Goal: Task Accomplishment & Management: Complete application form

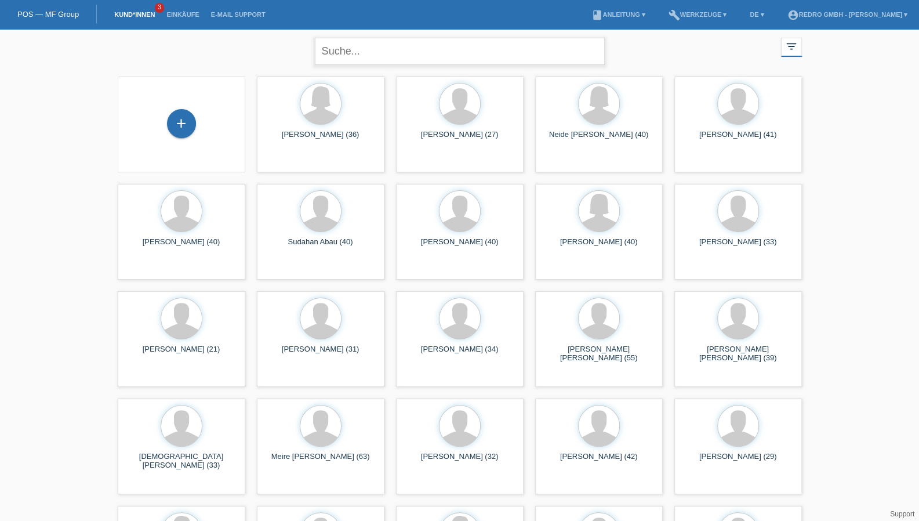
click at [361, 47] on input "text" at bounding box center [460, 51] width 290 height 27
type input "batjar"
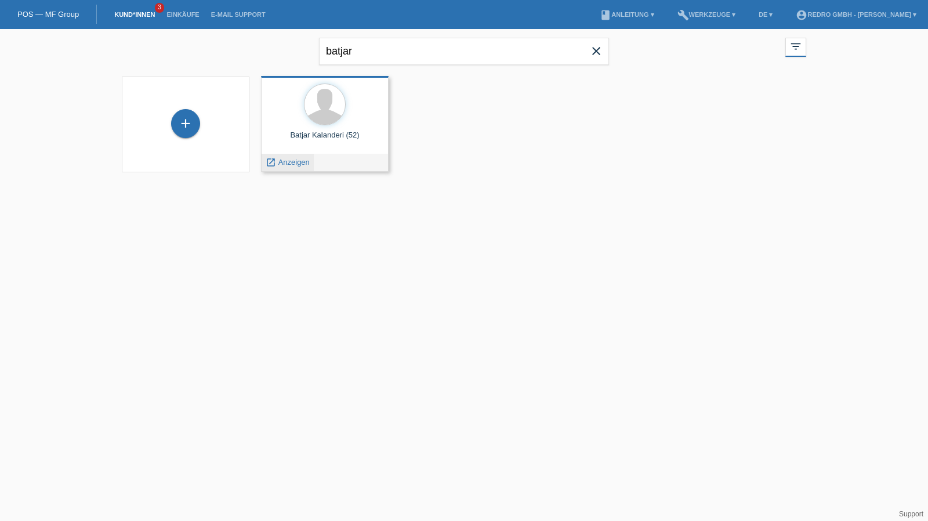
click at [288, 161] on span "Anzeigen" at bounding box center [293, 162] width 31 height 9
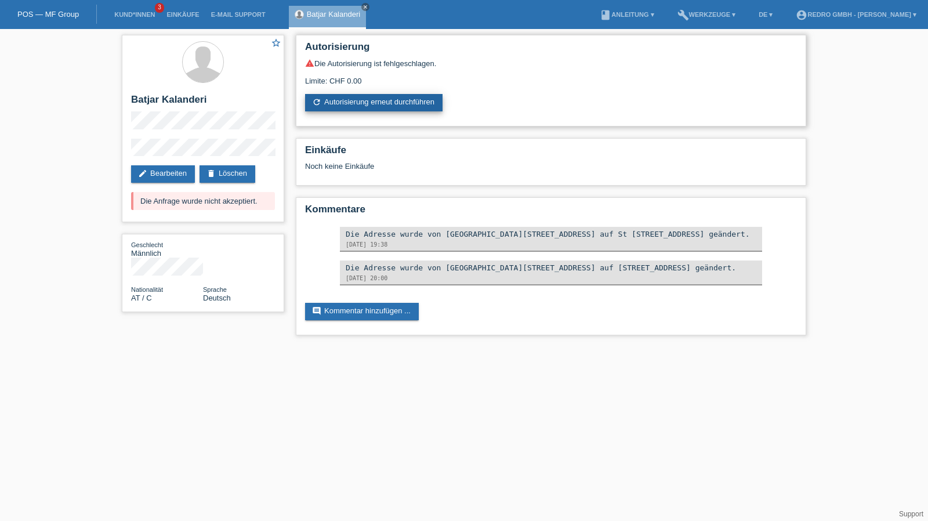
drag, startPoint x: 0, startPoint y: 0, endPoint x: 375, endPoint y: 106, distance: 389.9
click at [375, 106] on link "refresh Autorisierung erneut durchführen" at bounding box center [373, 102] width 137 height 17
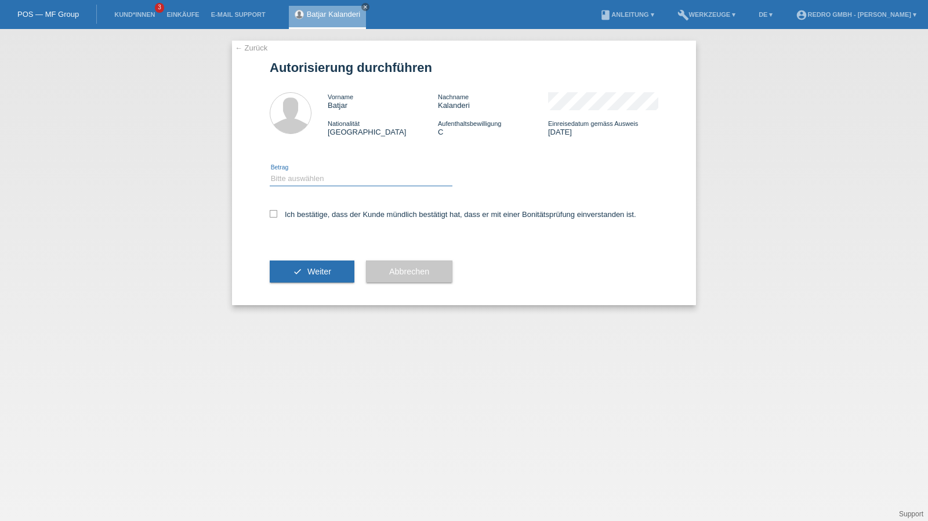
click at [322, 179] on select "Bitte auswählen CHF 1.00 - CHF 499.00 CHF 500.00 - CHF 1'999.00 CHF 2'000.00 - …" at bounding box center [361, 179] width 183 height 14
select select "1"
click at [270, 172] on select "Bitte auswählen CHF 1.00 - CHF 499.00 CHF 500.00 - CHF 1'999.00 CHF 2'000.00 - …" at bounding box center [361, 179] width 183 height 14
click at [297, 222] on div "Ich bestätige, dass der Kunde mündlich bestätigt hat, dass er mit einer Bonität…" at bounding box center [464, 217] width 389 height 39
click at [299, 216] on label "Ich bestätige, dass der Kunde mündlich bestätigt hat, dass er mit einer Bonität…" at bounding box center [453, 214] width 367 height 9
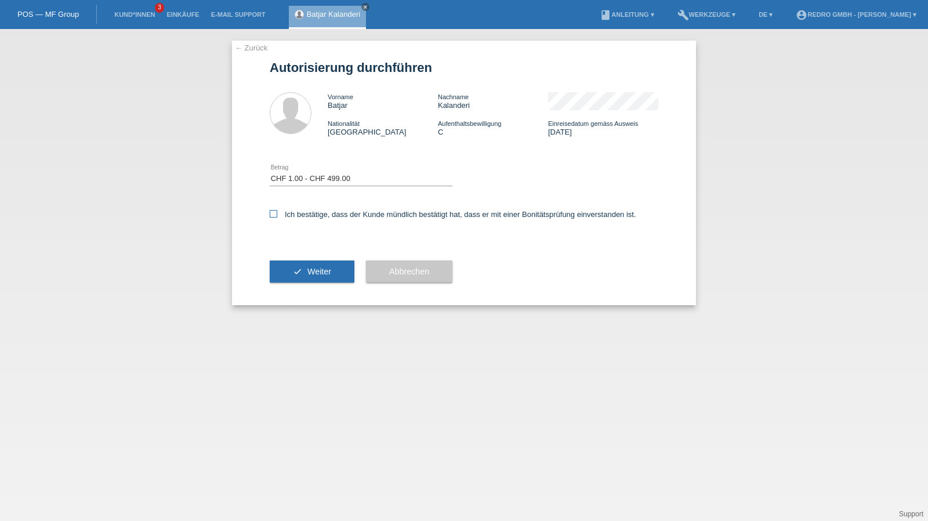
click at [277, 216] on input "Ich bestätige, dass der Kunde mündlich bestätigt hat, dass er mit einer Bonität…" at bounding box center [274, 214] width 8 height 8
checkbox input "true"
click at [295, 264] on button "check Weiter" at bounding box center [312, 271] width 85 height 22
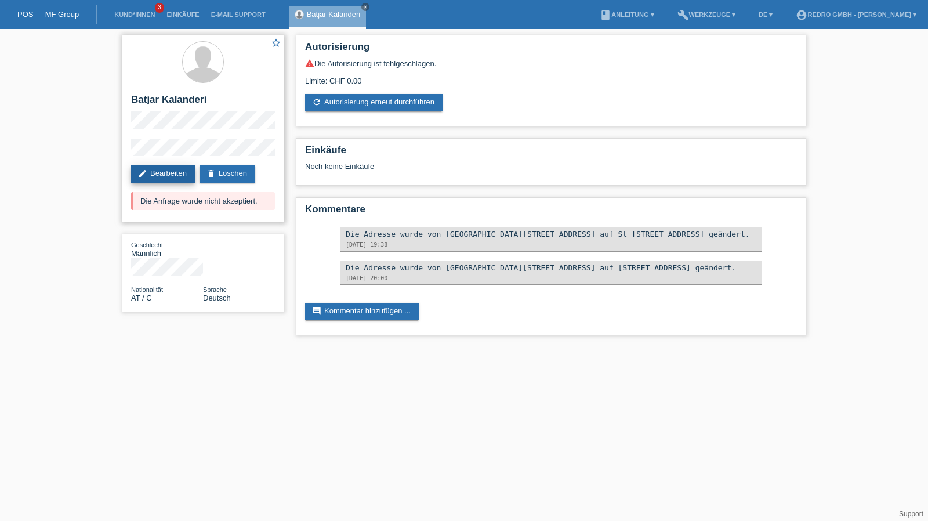
click at [169, 175] on link "edit Bearbeiten" at bounding box center [163, 173] width 64 height 17
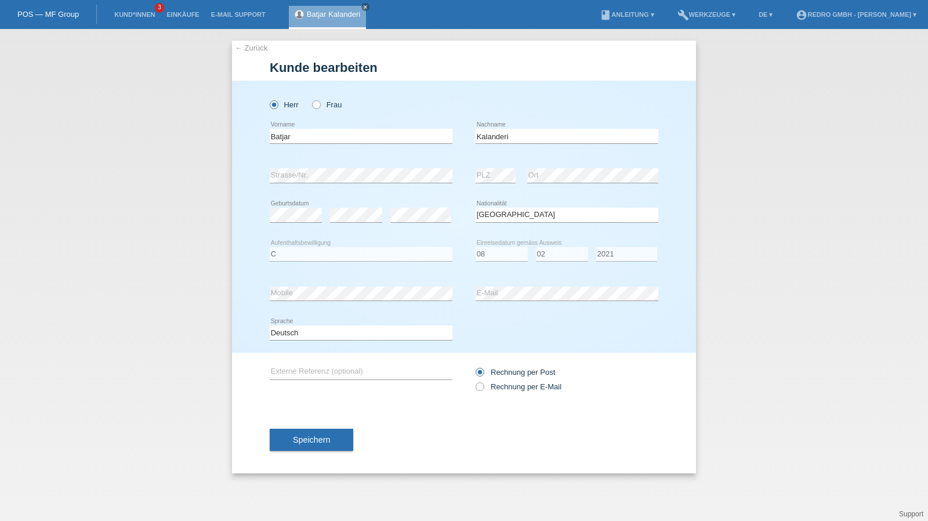
select select "AT"
select select "C"
select select "08"
select select "02"
select select "2021"
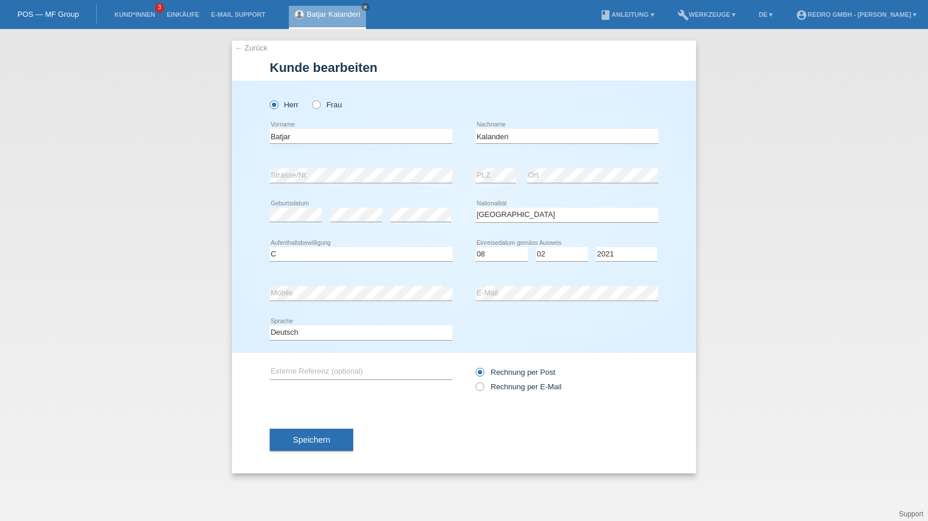
click at [243, 47] on link "← Zurück" at bounding box center [251, 48] width 32 height 9
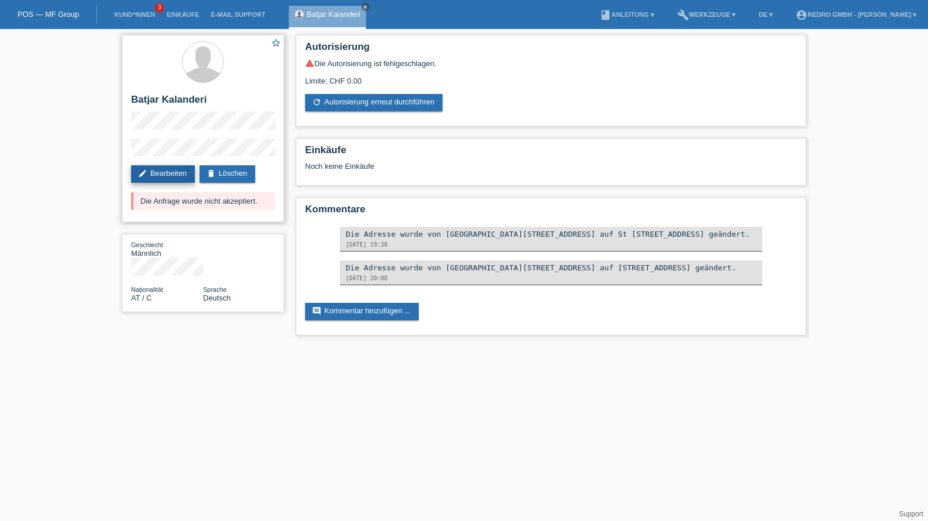
click at [159, 182] on link "edit Bearbeiten" at bounding box center [163, 173] width 64 height 17
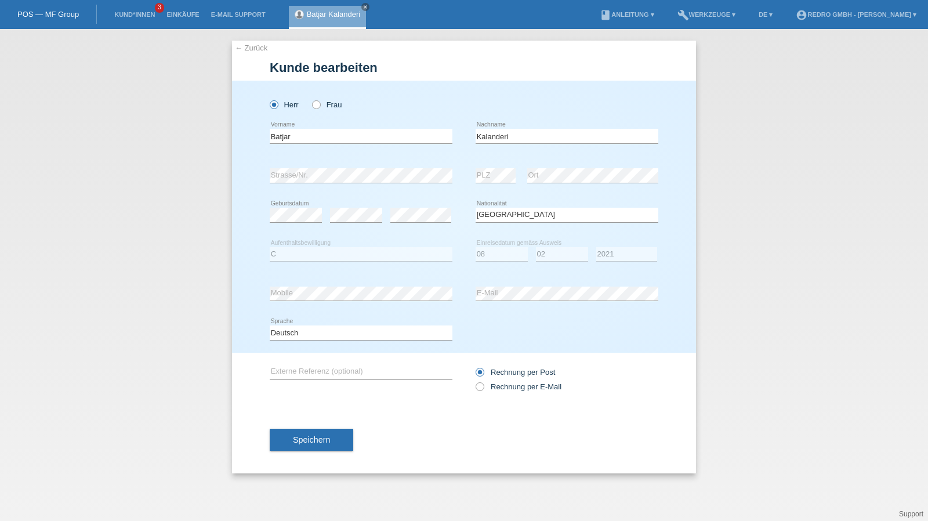
select select "AT"
select select "C"
select select "08"
select select "02"
select select "2021"
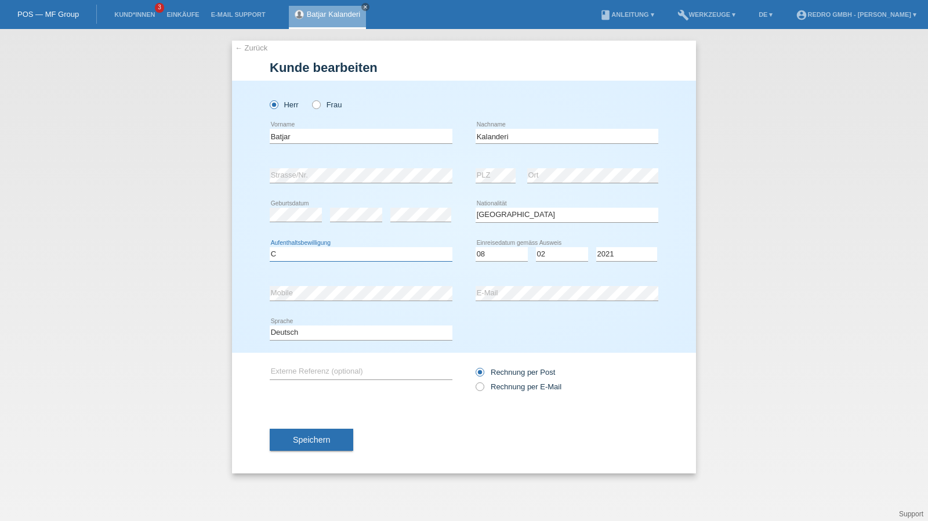
click at [288, 256] on select "Bitte auswählen... C B B - Flüchtlingsstatus Andere" at bounding box center [361, 254] width 183 height 14
select select "B"
click at [270, 247] on select "Bitte auswählen... C B B - Flüchtlingsstatus Andere" at bounding box center [361, 254] width 183 height 14
click at [313, 438] on span "Speichern" at bounding box center [311, 439] width 37 height 9
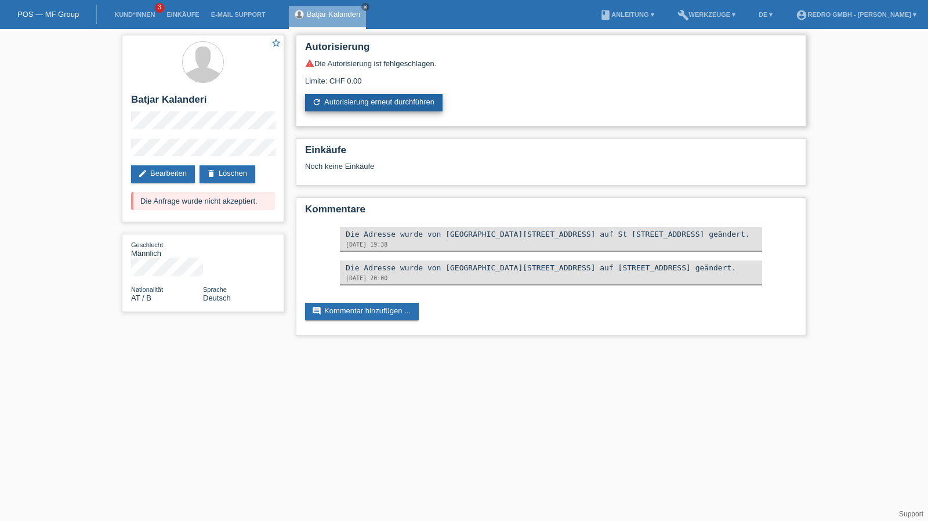
click at [358, 108] on link "refresh Autorisierung erneut durchführen" at bounding box center [373, 102] width 137 height 17
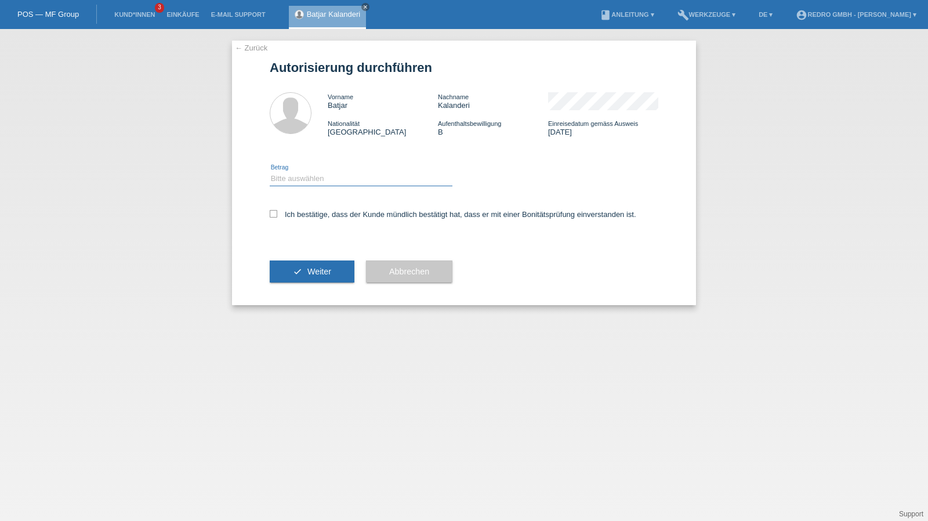
click at [331, 185] on select "Bitte auswählen CHF 1.00 - CHF 499.00 CHF 500.00 - CHF 1'999.00 CHF 2'000.00 - …" at bounding box center [361, 179] width 183 height 14
select select "1"
click at [270, 172] on select "Bitte auswählen CHF 1.00 - CHF 499.00 CHF 500.00 - CHF 1'999.00 CHF 2'000.00 - …" at bounding box center [361, 179] width 183 height 14
click at [303, 214] on label "Ich bestätige, dass der Kunde mündlich bestätigt hat, dass er mit einer Bonität…" at bounding box center [453, 214] width 367 height 9
click at [277, 214] on input "Ich bestätige, dass der Kunde mündlich bestätigt hat, dass er mit einer Bonität…" at bounding box center [274, 214] width 8 height 8
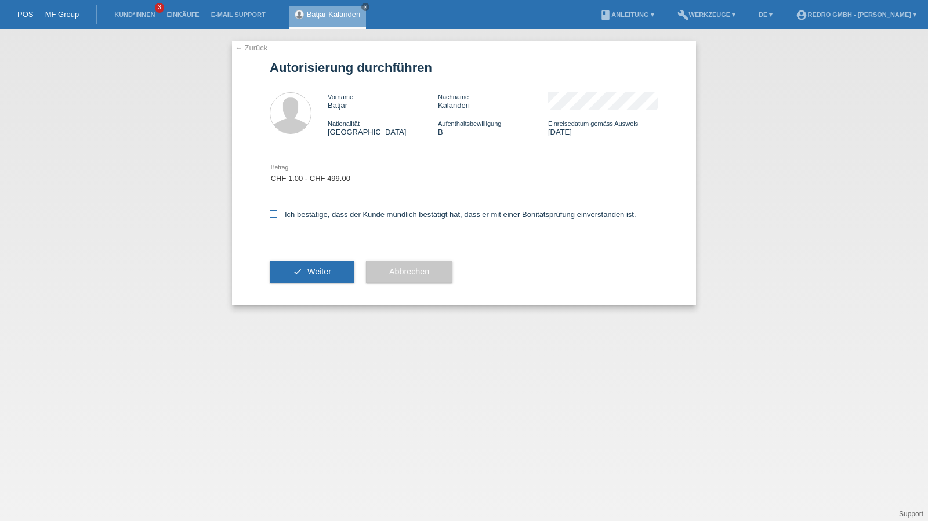
checkbox input "true"
click at [287, 269] on button "check Weiter" at bounding box center [312, 271] width 85 height 22
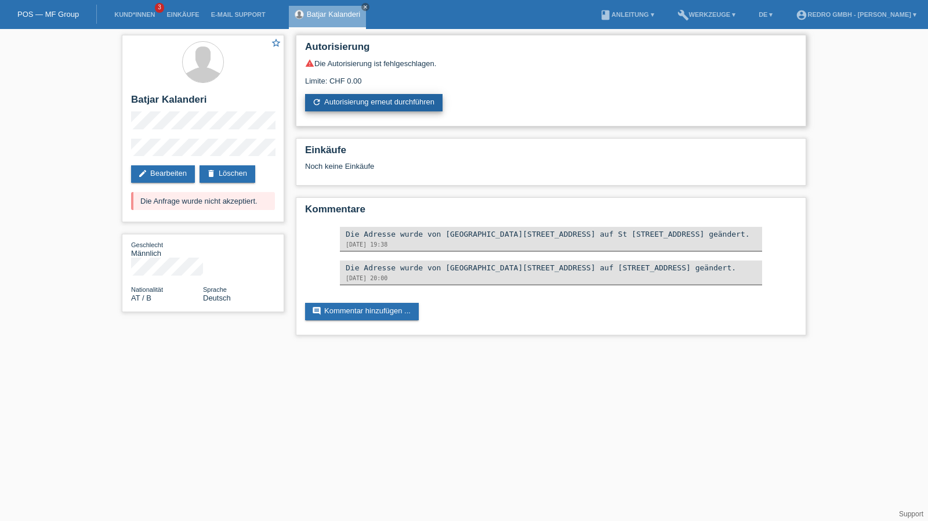
click at [352, 111] on link "refresh Autorisierung erneut durchführen" at bounding box center [373, 102] width 137 height 17
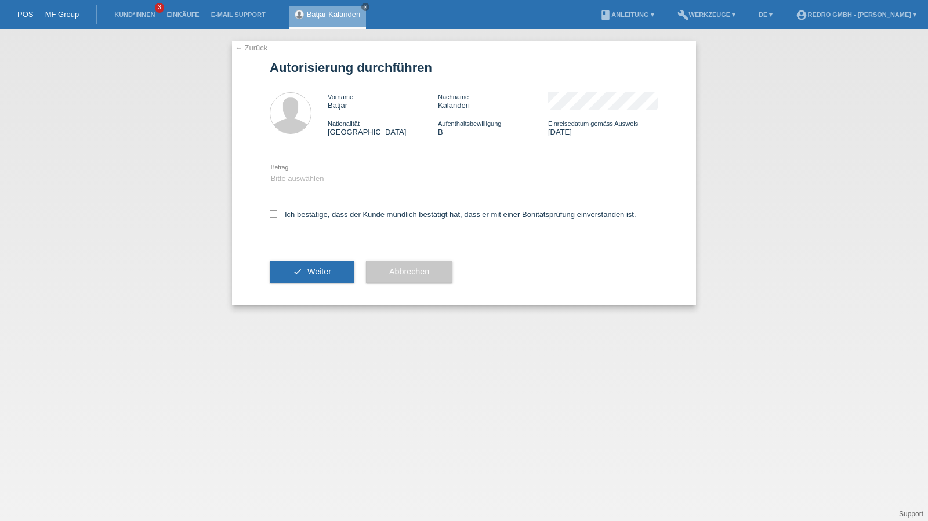
click at [325, 190] on div "Bitte auswählen CHF 1.00 - CHF 499.00 CHF 500.00 - CHF 1'999.00 CHF 2'000.00 - …" at bounding box center [361, 179] width 183 height 39
click at [327, 184] on select "Bitte auswählen CHF 1.00 - CHF 499.00 CHF 500.00 - CHF 1'999.00 CHF 2'000.00 - …" at bounding box center [361, 179] width 183 height 14
select select "1"
click at [270, 172] on select "Bitte auswählen CHF 1.00 - CHF 499.00 CHF 500.00 - CHF 1'999.00 CHF 2'000.00 - …" at bounding box center [361, 179] width 183 height 14
click at [320, 208] on div "Ich bestätige, dass der Kunde mündlich bestätigt hat, dass er mit einer Bonität…" at bounding box center [464, 217] width 389 height 39
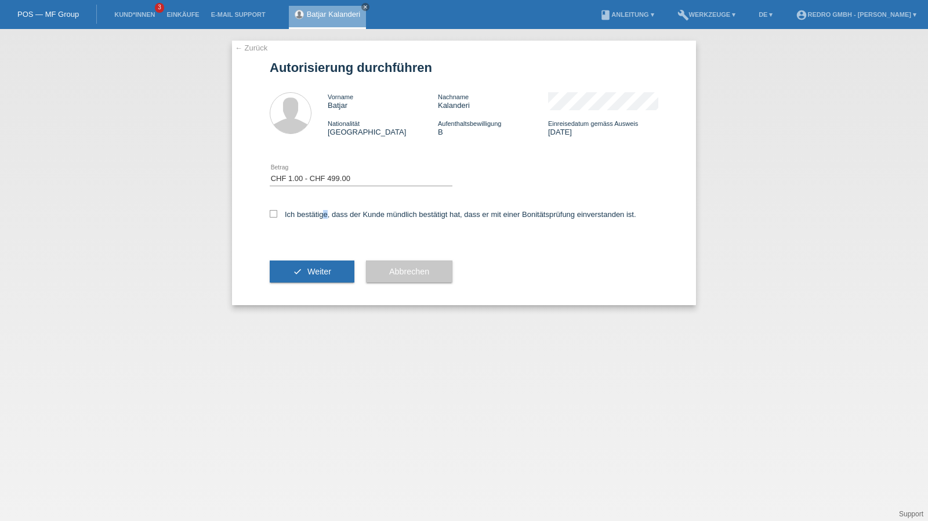
drag, startPoint x: 321, startPoint y: 216, endPoint x: 320, endPoint y: 238, distance: 22.1
click at [321, 216] on label "Ich bestätige, dass der Kunde mündlich bestätigt hat, dass er mit einer Bonität…" at bounding box center [453, 214] width 367 height 9
click at [314, 267] on span "Weiter" at bounding box center [319, 271] width 24 height 9
click at [312, 216] on label "Ich bestätige, dass der Kunde mündlich bestätigt hat, dass er mit einer Bonität…" at bounding box center [453, 214] width 367 height 9
click at [277, 216] on input "Ich bestätige, dass der Kunde mündlich bestätigt hat, dass er mit einer Bonität…" at bounding box center [274, 214] width 8 height 8
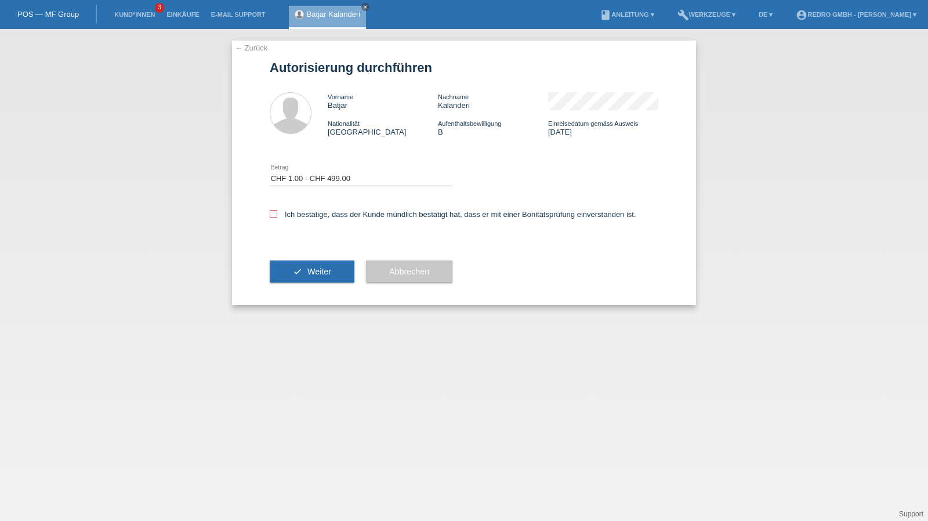
checkbox input "true"
click at [303, 288] on div "check Weiter" at bounding box center [312, 271] width 85 height 67
click at [309, 281] on button "check Weiter" at bounding box center [312, 271] width 85 height 22
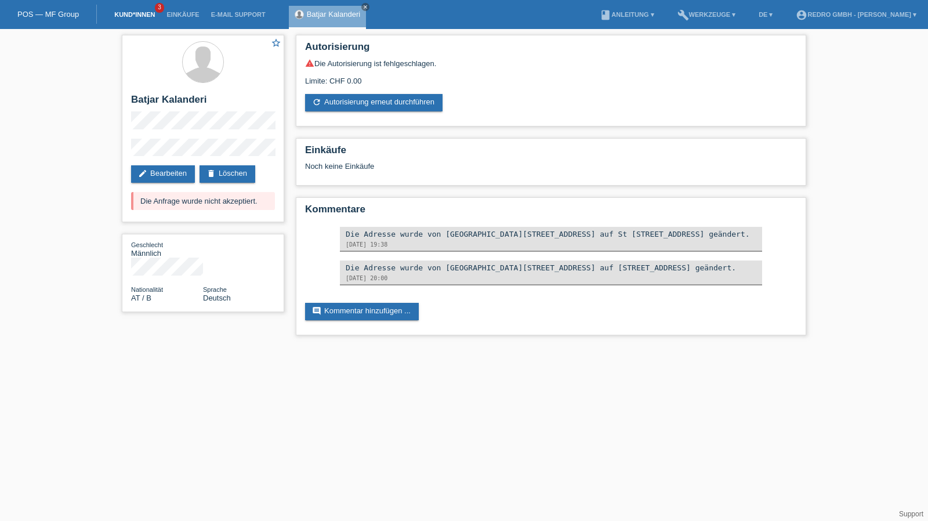
click at [146, 12] on link "Kund*innen" at bounding box center [134, 14] width 52 height 7
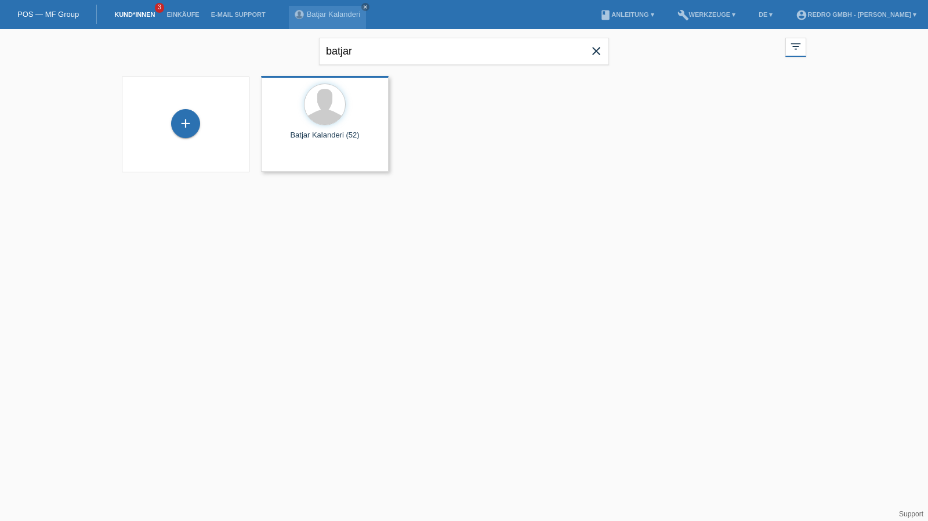
drag, startPoint x: 183, startPoint y: 128, endPoint x: 266, endPoint y: 125, distance: 82.4
click at [183, 128] on div "+" at bounding box center [186, 124] width 28 height 20
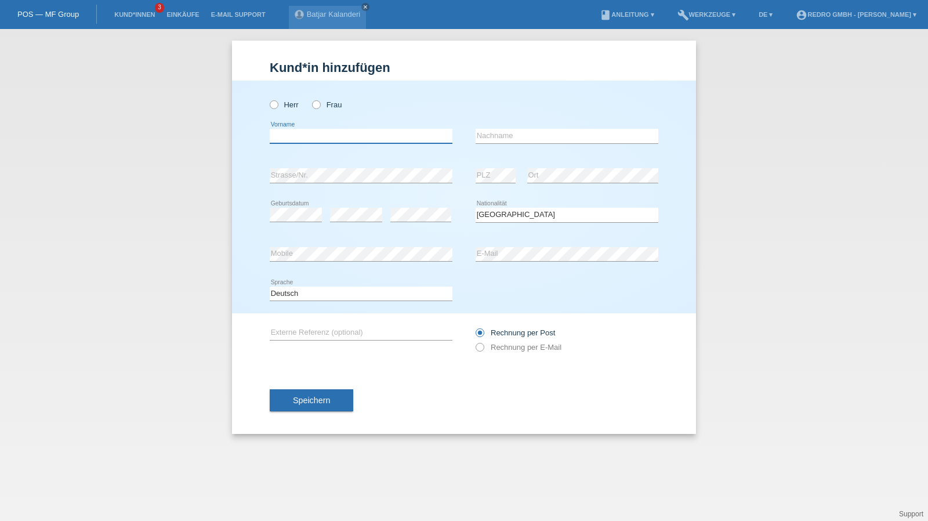
drag, startPoint x: 283, startPoint y: 135, endPoint x: 321, endPoint y: 127, distance: 39.6
click at [283, 135] on input "text" at bounding box center [361, 136] width 183 height 15
type input "[PERSON_NAME]"
select select "CH"
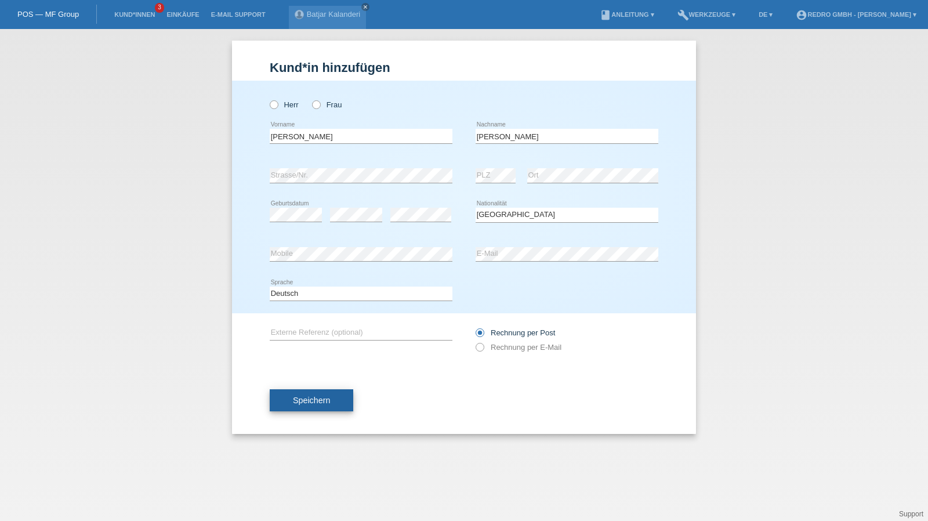
click at [311, 394] on button "Speichern" at bounding box center [312, 400] width 84 height 22
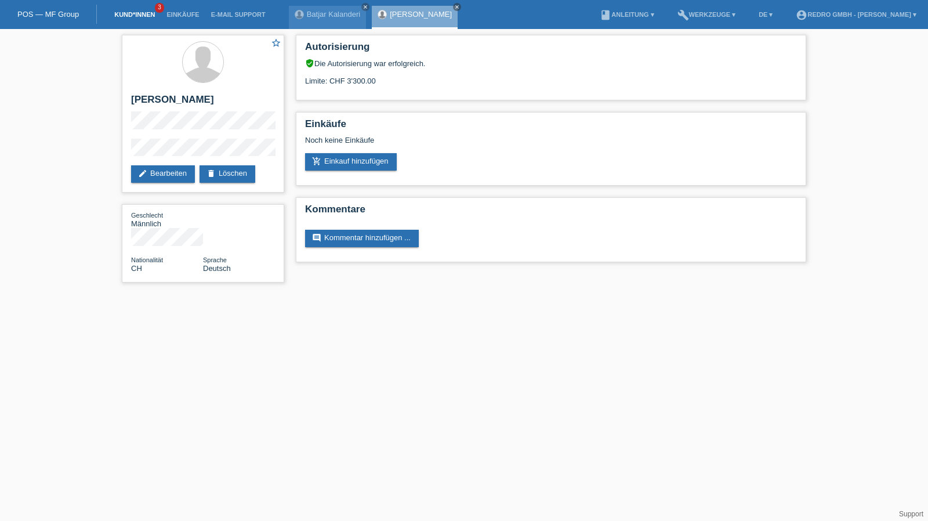
click at [130, 17] on link "Kund*innen" at bounding box center [134, 14] width 52 height 7
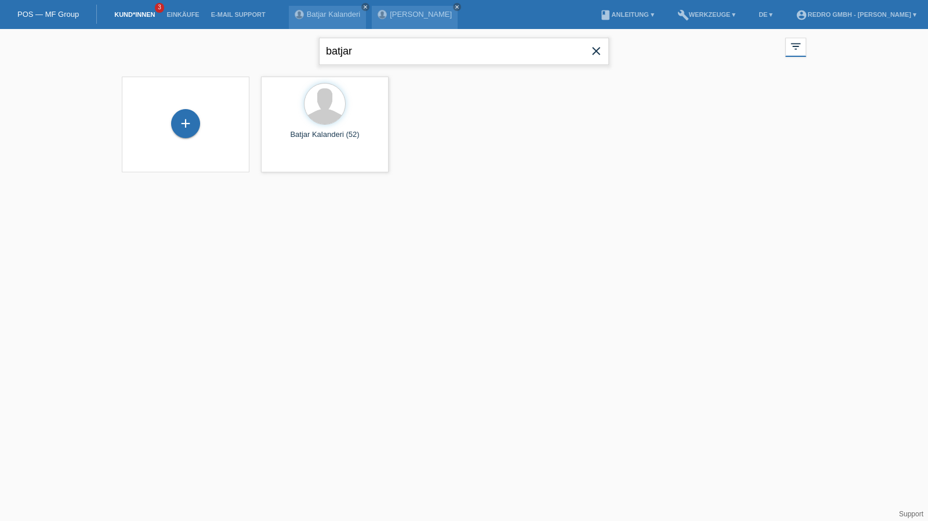
click at [396, 42] on input "batjar" at bounding box center [464, 51] width 290 height 27
click at [390, 48] on input "batjar" at bounding box center [464, 51] width 290 height 27
paste input "mathavan"
type input "mathavan"
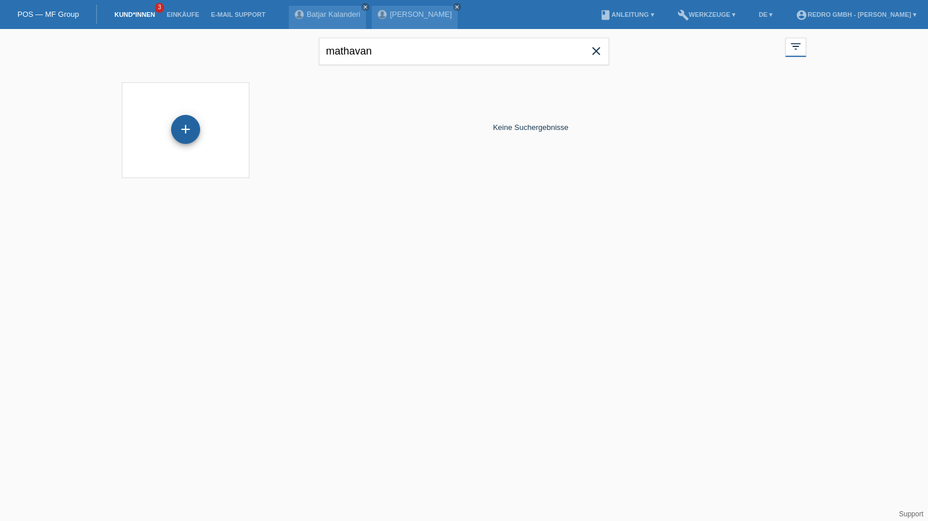
click at [185, 126] on div "+" at bounding box center [185, 129] width 29 height 29
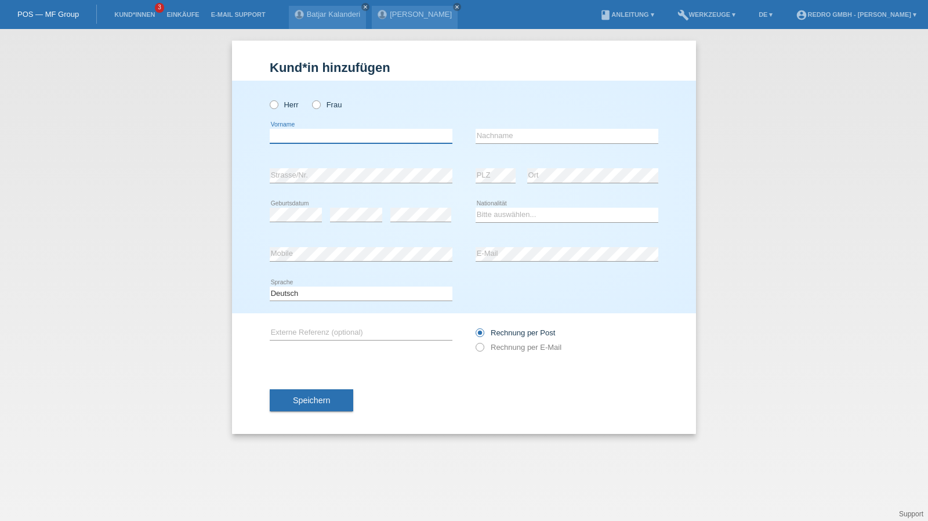
click at [338, 133] on input "text" at bounding box center [361, 136] width 183 height 15
paste input "mathavan"
click at [276, 137] on input "mathavan" at bounding box center [361, 136] width 183 height 15
type input "Mathavan"
click at [289, 103] on label "Herr" at bounding box center [284, 104] width 29 height 9
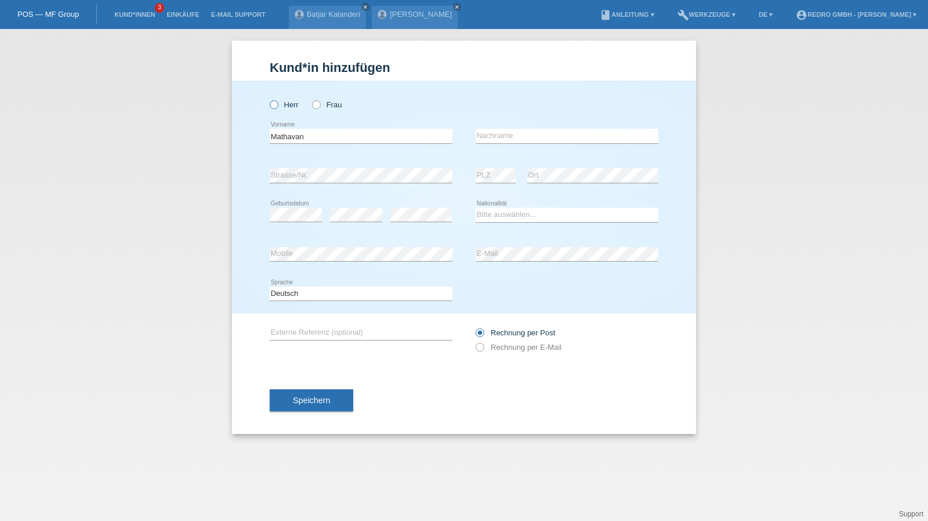
click at [277, 103] on input "Herr" at bounding box center [274, 104] width 8 height 8
radio input "true"
click at [530, 137] on input "text" at bounding box center [567, 136] width 183 height 15
click at [133, 18] on link "Kund*innen" at bounding box center [134, 14] width 52 height 7
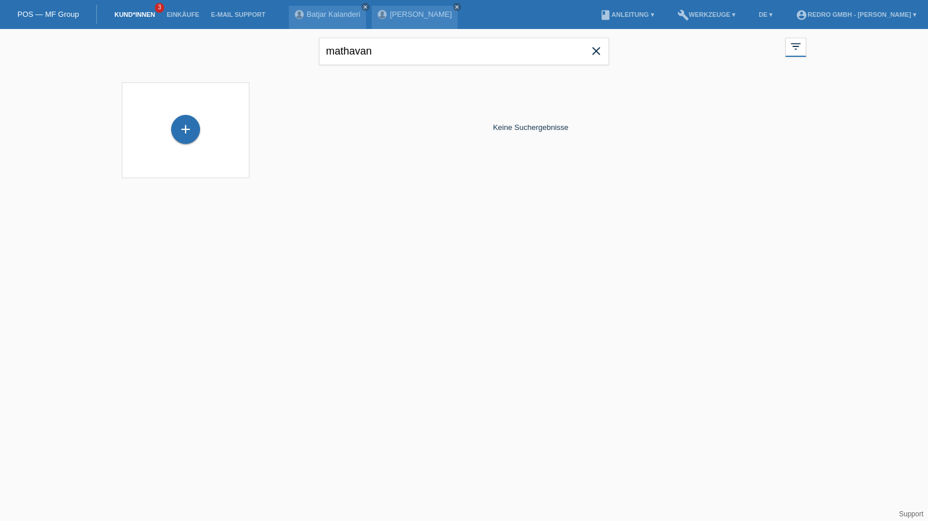
drag, startPoint x: 358, startPoint y: 33, endPoint x: 365, endPoint y: 35, distance: 7.3
click at [358, 33] on div "mathavan close" at bounding box center [464, 50] width 290 height 42
click at [369, 42] on input "mathavan" at bounding box center [464, 51] width 290 height 27
type input "tüysüz"
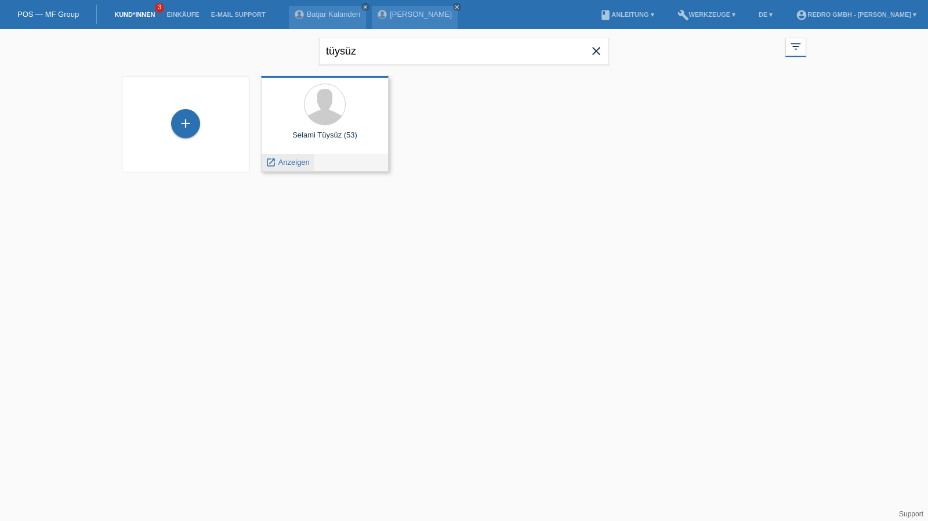
click at [300, 163] on span "Anzeigen" at bounding box center [293, 162] width 31 height 9
click at [291, 157] on div "launch Anzeigen" at bounding box center [288, 162] width 52 height 17
click at [289, 162] on span "Anzeigen" at bounding box center [293, 162] width 31 height 9
click at [278, 160] on span "Anzeigen" at bounding box center [293, 162] width 31 height 9
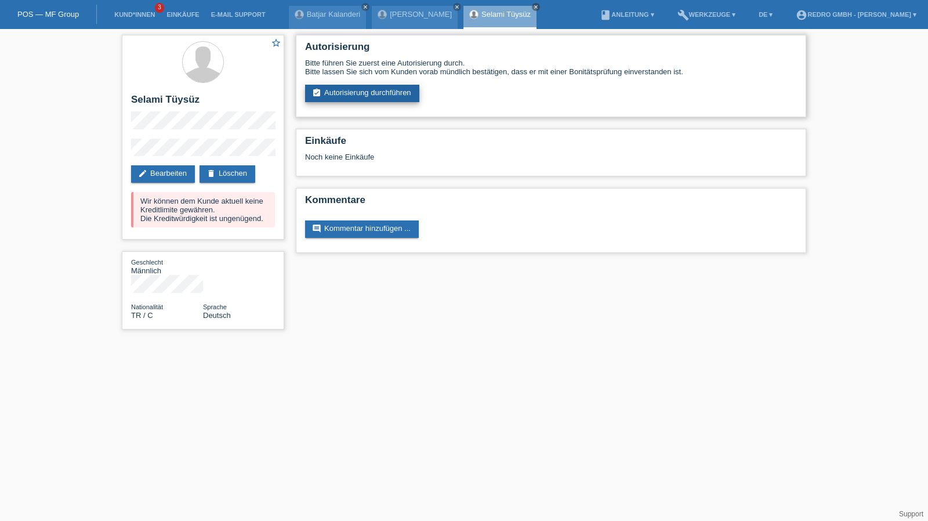
click at [367, 91] on link "assignment_turned_in Autorisierung durchführen" at bounding box center [362, 93] width 114 height 17
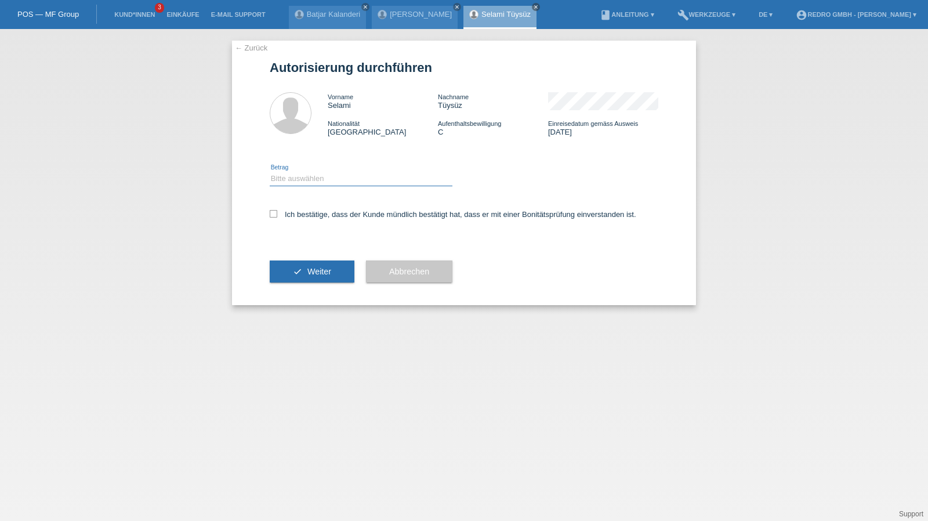
click at [320, 179] on select "Bitte auswählen CHF 1.00 - CHF 499.00 CHF 500.00 - CHF 1'999.00 CHF 2'000.00 - …" at bounding box center [361, 179] width 183 height 14
select select "1"
click at [270, 172] on select "Bitte auswählen CHF 1.00 - CHF 499.00 CHF 500.00 - CHF 1'999.00 CHF 2'000.00 - …" at bounding box center [361, 179] width 183 height 14
drag, startPoint x: 306, startPoint y: 215, endPoint x: 304, endPoint y: 233, distance: 18.7
click at [307, 215] on label "Ich bestätige, dass der Kunde mündlich bestätigt hat, dass er mit einer Bonität…" at bounding box center [453, 214] width 367 height 9
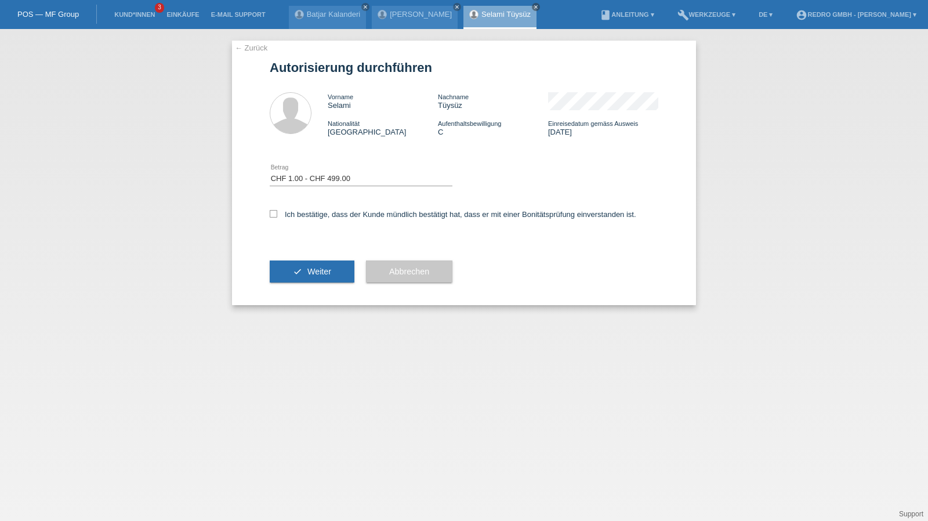
click at [277, 215] on input "Ich bestätige, dass der Kunde mündlich bestätigt hat, dass er mit einer Bonität…" at bounding box center [274, 214] width 8 height 8
checkbox input "true"
click at [297, 262] on button "check Weiter" at bounding box center [312, 271] width 85 height 22
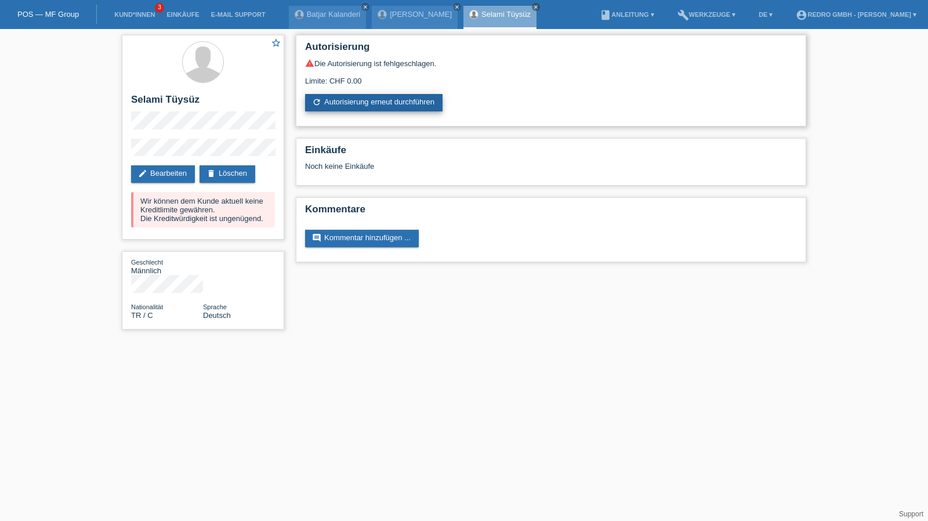
click at [375, 110] on link "refresh Autorisierung erneut durchführen" at bounding box center [373, 102] width 137 height 17
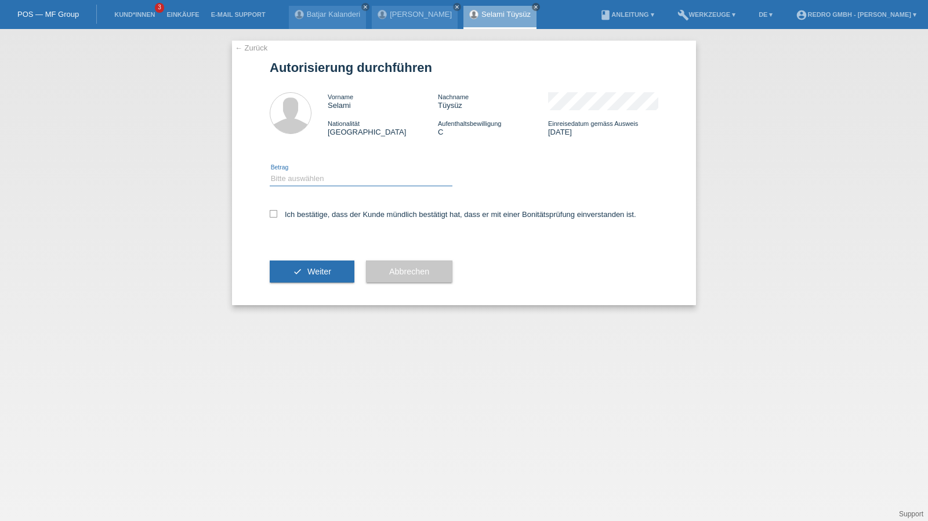
click at [360, 178] on select "Bitte auswählen CHF 1.00 - CHF 499.00 CHF 500.00 - CHF 1'999.00 CHF 2'000.00 - …" at bounding box center [361, 179] width 183 height 14
select select "1"
click at [270, 172] on select "Bitte auswählen CHF 1.00 - CHF 499.00 CHF 500.00 - CHF 1'999.00 CHF 2'000.00 - …" at bounding box center [361, 179] width 183 height 14
click at [334, 215] on label "Ich bestätige, dass der Kunde mündlich bestätigt hat, dass er mit einer Bonität…" at bounding box center [453, 214] width 367 height 9
click at [277, 215] on input "Ich bestätige, dass der Kunde mündlich bestätigt hat, dass er mit einer Bonität…" at bounding box center [274, 214] width 8 height 8
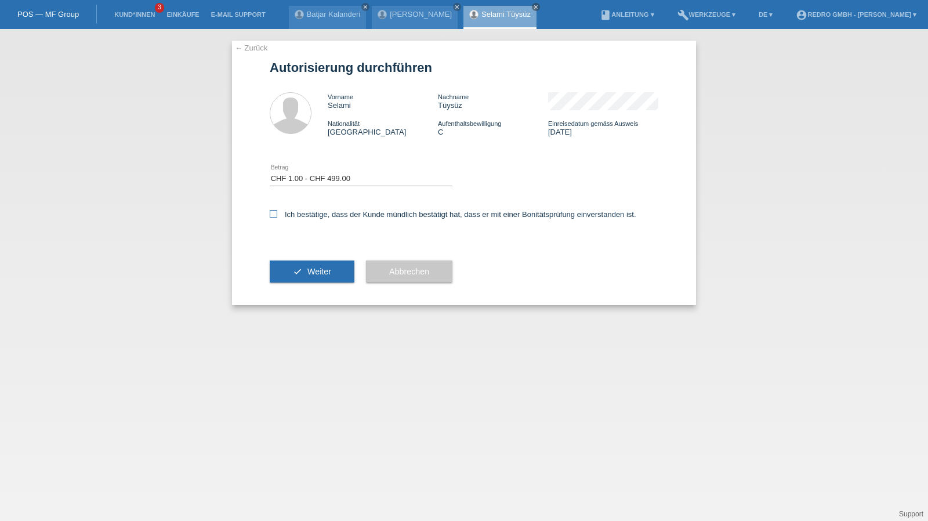
checkbox input "true"
click at [320, 263] on button "check Weiter" at bounding box center [312, 271] width 85 height 22
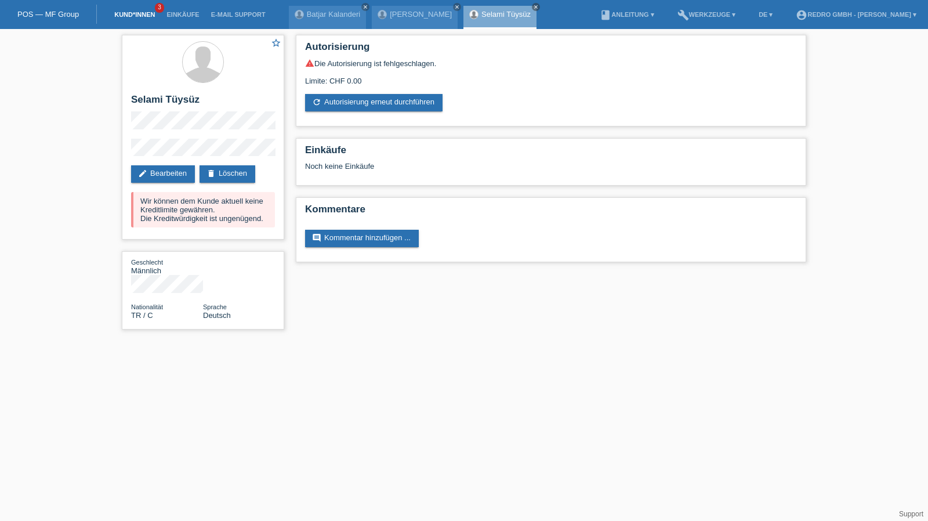
click at [120, 16] on link "Kund*innen" at bounding box center [134, 14] width 52 height 7
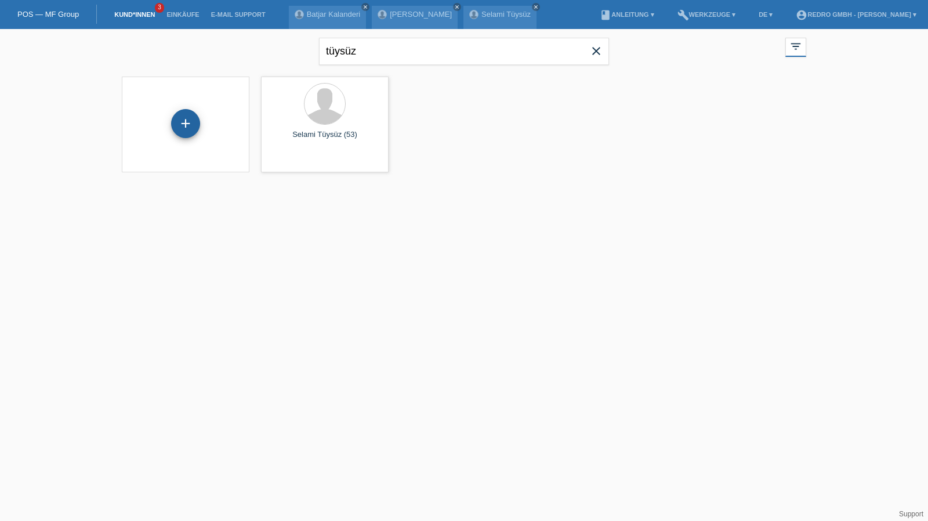
click at [196, 122] on div "+" at bounding box center [185, 123] width 29 height 29
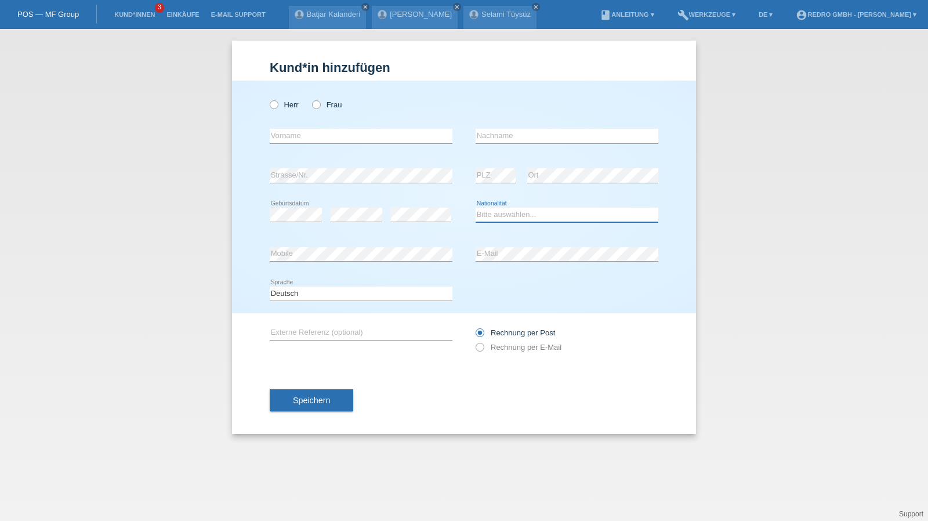
click at [502, 216] on select "Bitte auswählen... Schweiz Deutschland Liechtenstein Österreich ------------ Af…" at bounding box center [567, 215] width 183 height 14
select select "ES"
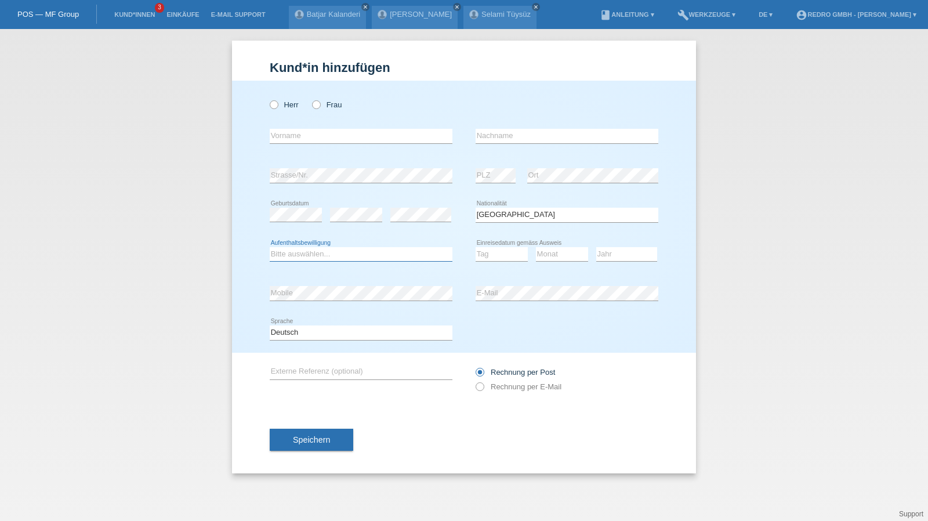
select select "B"
select select "01"
select select "07"
select select "2022"
click at [329, 140] on input "text" at bounding box center [361, 136] width 183 height 15
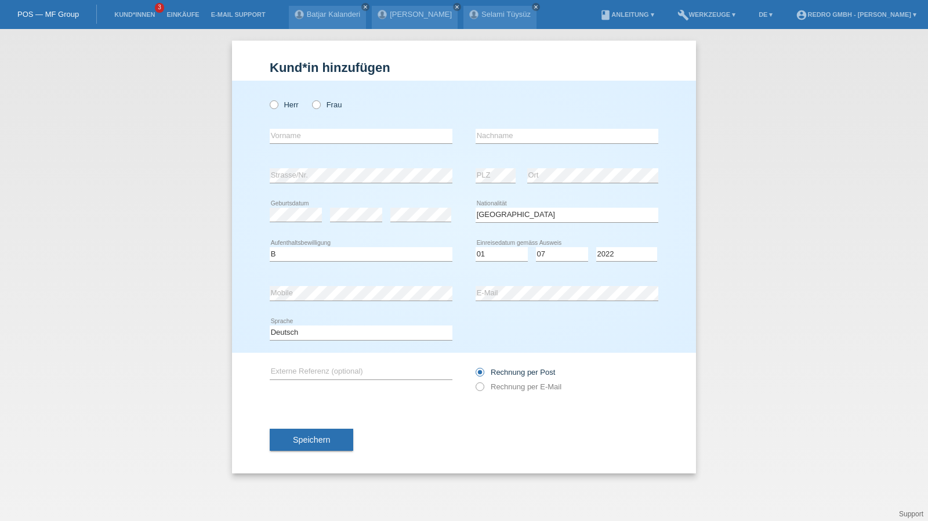
click at [282, 97] on div "Herr Frau" at bounding box center [361, 105] width 183 height 24
click at [281, 106] on label "Herr" at bounding box center [284, 104] width 29 height 9
click at [277, 106] on input "Herr" at bounding box center [274, 104] width 8 height 8
radio input "true"
click at [290, 135] on input "text" at bounding box center [361, 136] width 183 height 15
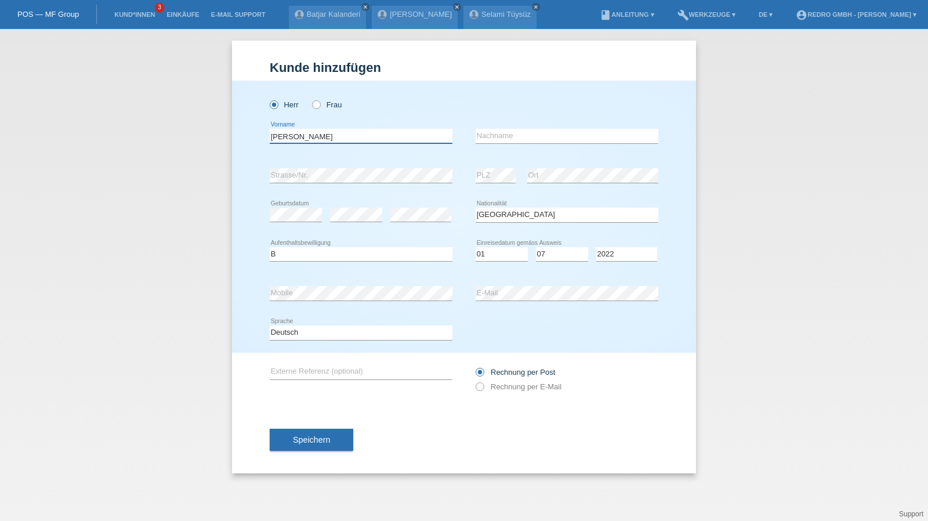
type input "Santiago"
type input "Garo Matos"
click at [292, 433] on button "Speichern" at bounding box center [312, 440] width 84 height 22
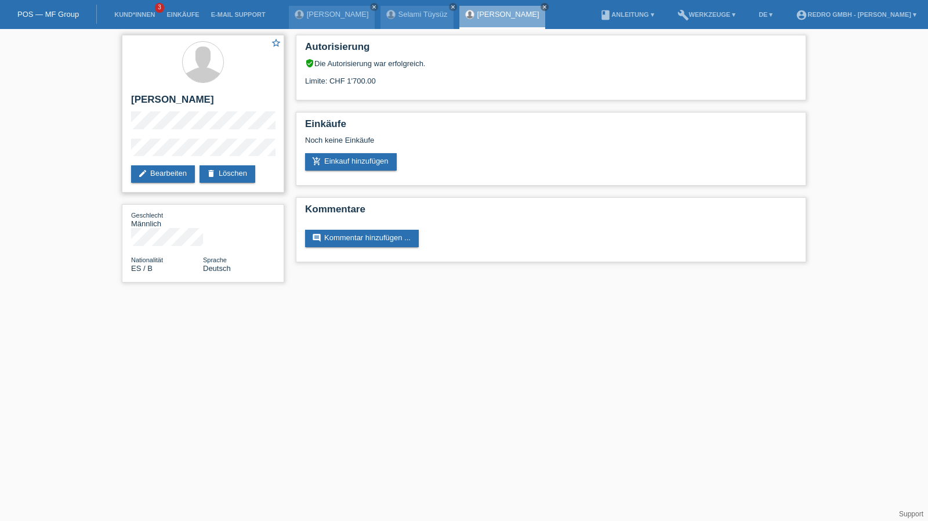
click at [217, 99] on h2 "[PERSON_NAME] [PERSON_NAME]" at bounding box center [203, 102] width 144 height 17
copy div "[PERSON_NAME] [PERSON_NAME]"
click at [119, 153] on div "star_border Santiago Garo Matos edit Bearbeiten delete Löschen Geschlecht Männl…" at bounding box center [203, 161] width 174 height 265
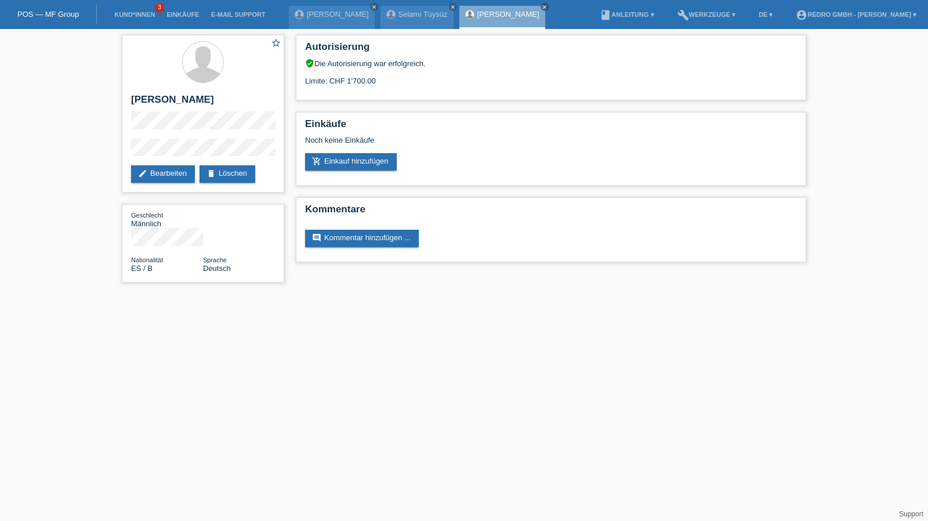
click at [536, 294] on html "POS — MF Group Kund*innen 3 Einkäufe E-Mail Support Muhamed Sherif Ali close cl…" at bounding box center [464, 147] width 928 height 294
click at [145, 97] on h2 "[PERSON_NAME] [PERSON_NAME]" at bounding box center [203, 102] width 144 height 17
copy h2 "Santiago"
click at [181, 95] on h2 "[PERSON_NAME] [PERSON_NAME]" at bounding box center [203, 102] width 144 height 17
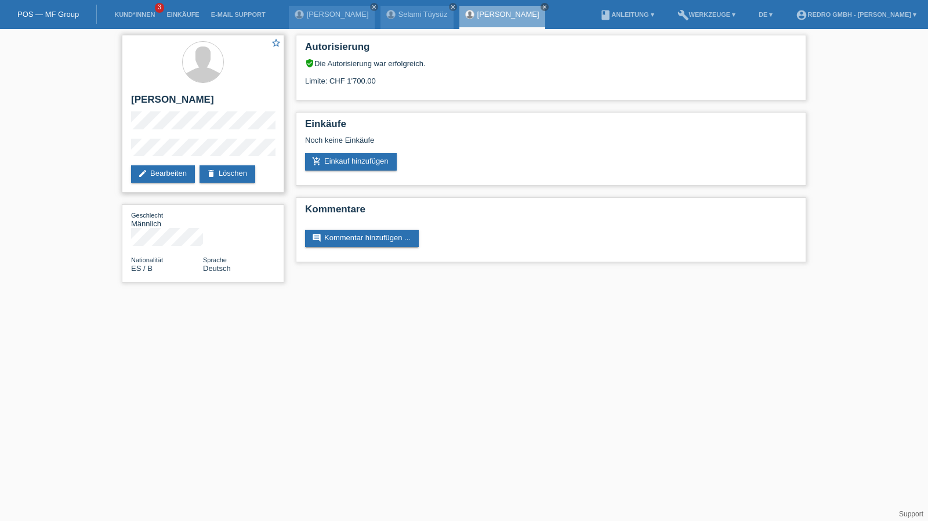
click at [181, 95] on h2 "[PERSON_NAME] [PERSON_NAME]" at bounding box center [203, 102] width 144 height 17
copy div "[PERSON_NAME] [PERSON_NAME]"
click at [106, 153] on div "star_border Santiago Garo Matos edit Bearbeiten delete Löschen Geschlecht Männl…" at bounding box center [464, 161] width 928 height 265
click at [127, 12] on link "Kund*innen" at bounding box center [134, 14] width 52 height 7
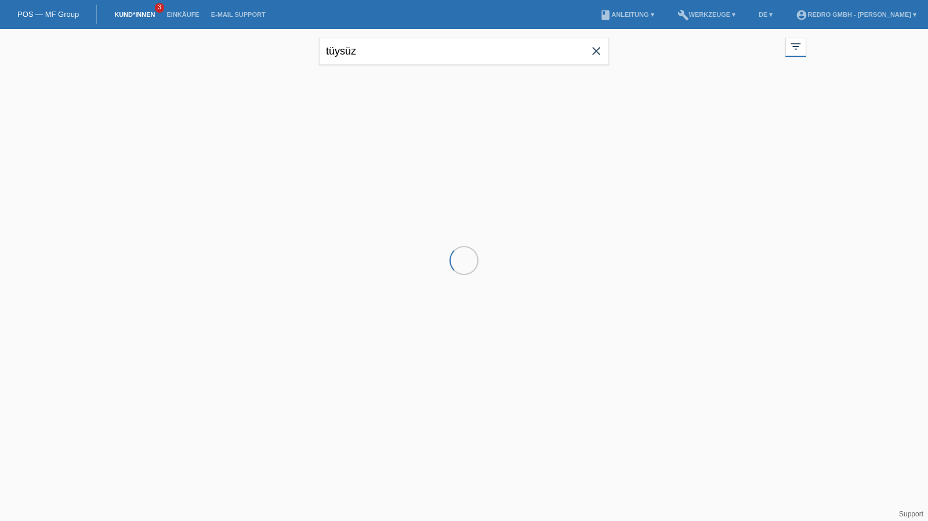
click at [428, 46] on input "tüysüz" at bounding box center [464, 51] width 290 height 27
drag, startPoint x: 0, startPoint y: 0, endPoint x: 428, endPoint y: 46, distance: 430.6
click at [428, 46] on input "tüysüz" at bounding box center [464, 51] width 290 height 27
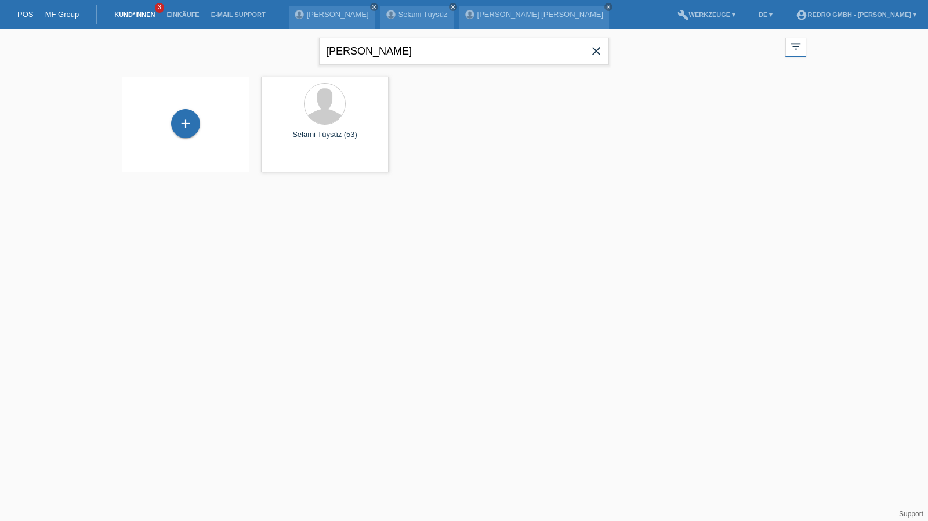
type input "[PERSON_NAME]"
click at [296, 161] on span "Anzeigen" at bounding box center [293, 162] width 31 height 9
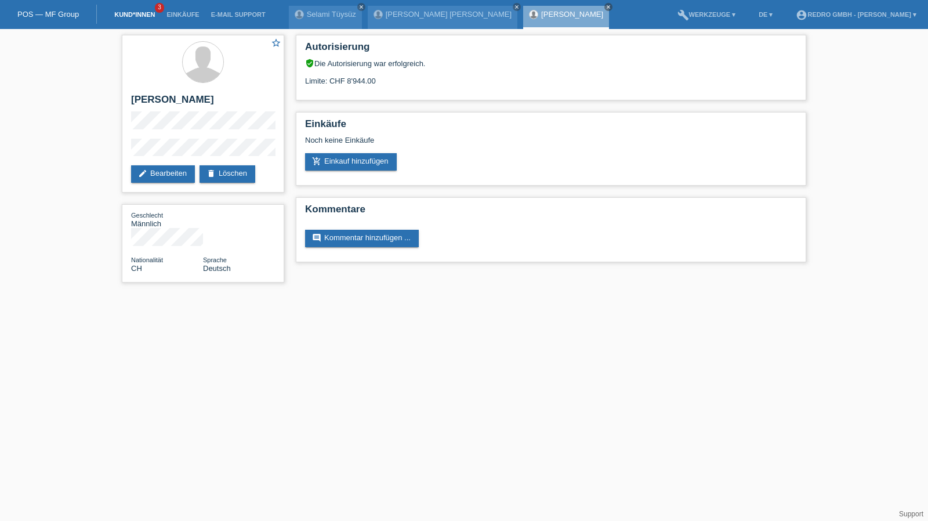
click at [140, 15] on link "Kund*innen" at bounding box center [134, 14] width 52 height 7
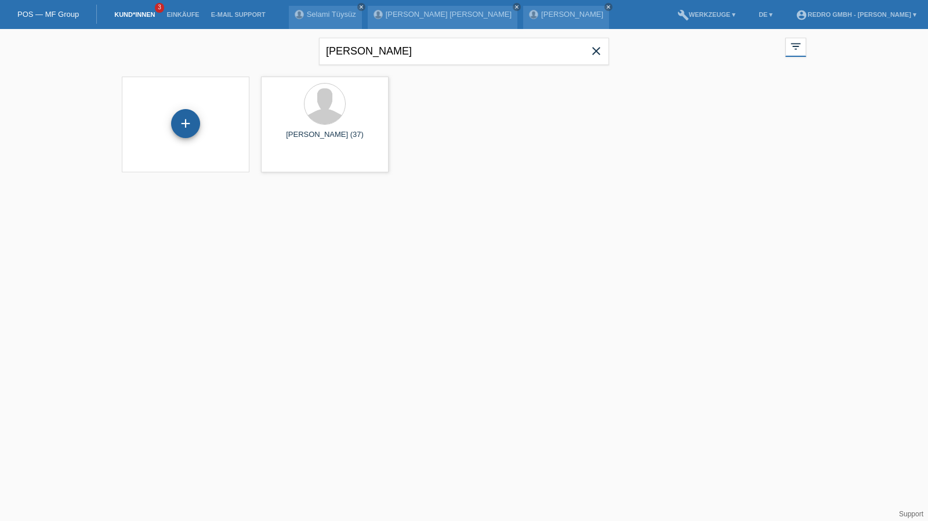
click at [187, 120] on div "+" at bounding box center [185, 123] width 29 height 29
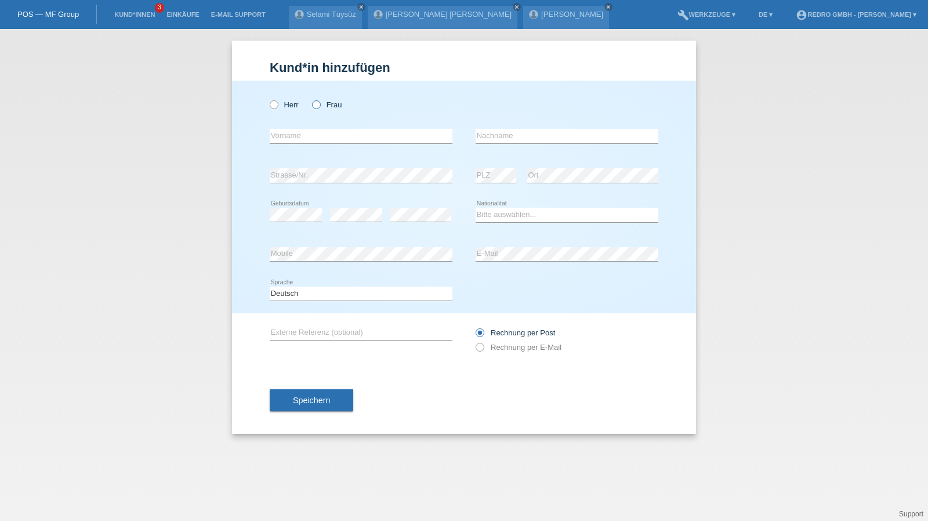
click at [310, 99] on icon at bounding box center [310, 99] width 0 height 0
click at [312, 103] on input "Frau" at bounding box center [316, 104] width 8 height 8
radio input "true"
click at [320, 128] on div "error Vorname" at bounding box center [361, 136] width 183 height 39
click at [313, 131] on input "text" at bounding box center [361, 136] width 183 height 15
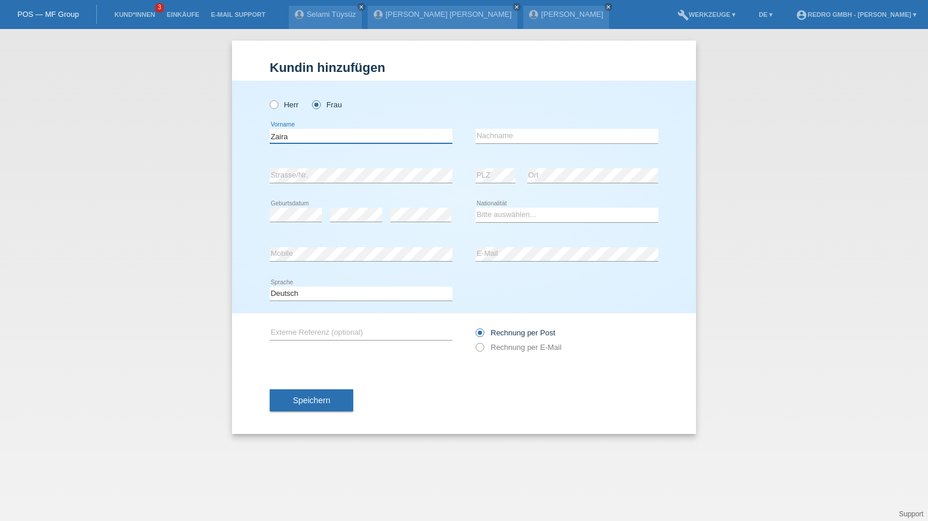
type input "Zaira"
type input "Elea"
click at [359, 140] on input "Zaira" at bounding box center [361, 136] width 183 height 15
paste input "Elea"
type input "[PERSON_NAME]"
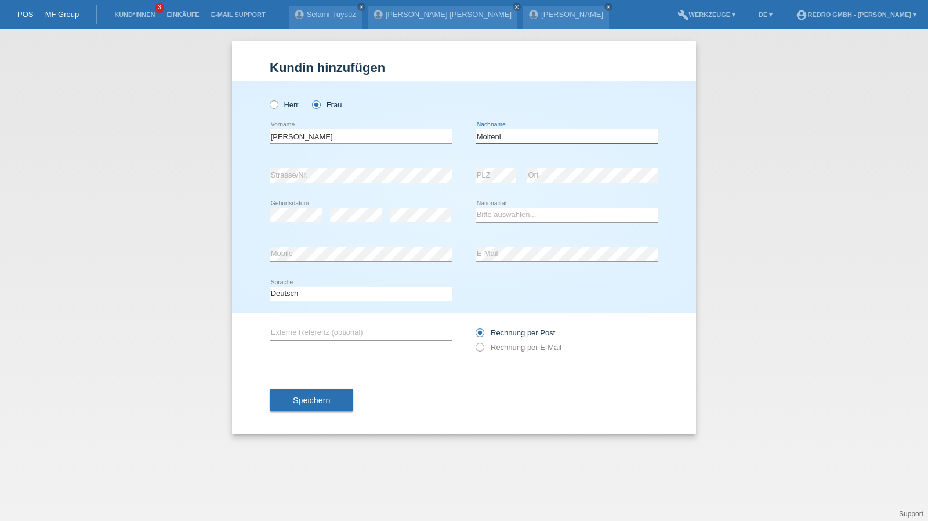
type input "Molteni"
select select "CH"
click at [298, 396] on span "Speichern" at bounding box center [311, 400] width 37 height 9
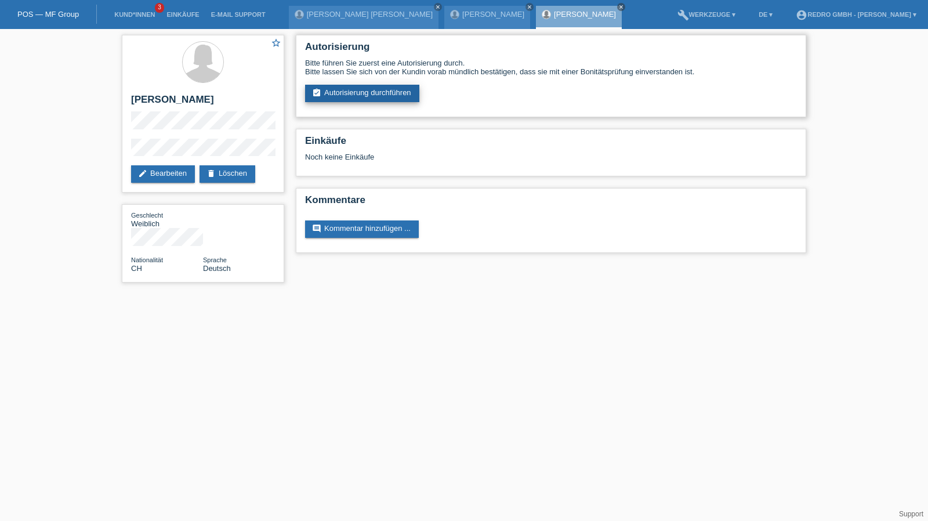
click at [376, 100] on link "assignment_turned_in Autorisierung durchführen" at bounding box center [362, 93] width 114 height 17
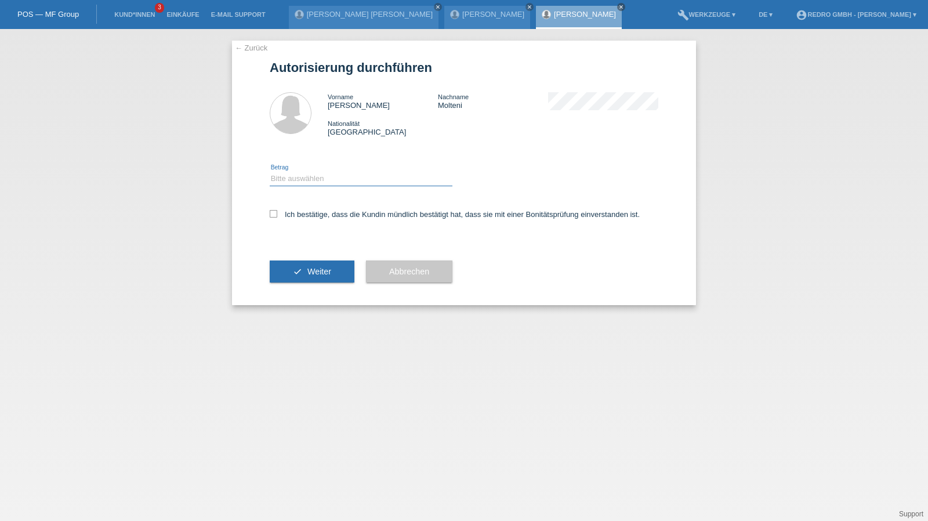
click at [303, 176] on select "Bitte auswählen CHF 1.00 - CHF 499.00 CHF 500.00 - CHF 1'999.00 CHF 2'000.00 - …" at bounding box center [361, 179] width 183 height 14
select select "1"
click at [270, 172] on select "Bitte auswählen CHF 1.00 - CHF 499.00 CHF 500.00 - CHF 1'999.00 CHF 2'000.00 - …" at bounding box center [361, 179] width 183 height 14
click at [294, 216] on label "Ich bestätige, dass die Kundin mündlich bestätigt hat, dass sie mit einer Bonit…" at bounding box center [455, 214] width 370 height 9
click at [277, 216] on input "Ich bestätige, dass die Kundin mündlich bestätigt hat, dass sie mit einer Bonit…" at bounding box center [274, 214] width 8 height 8
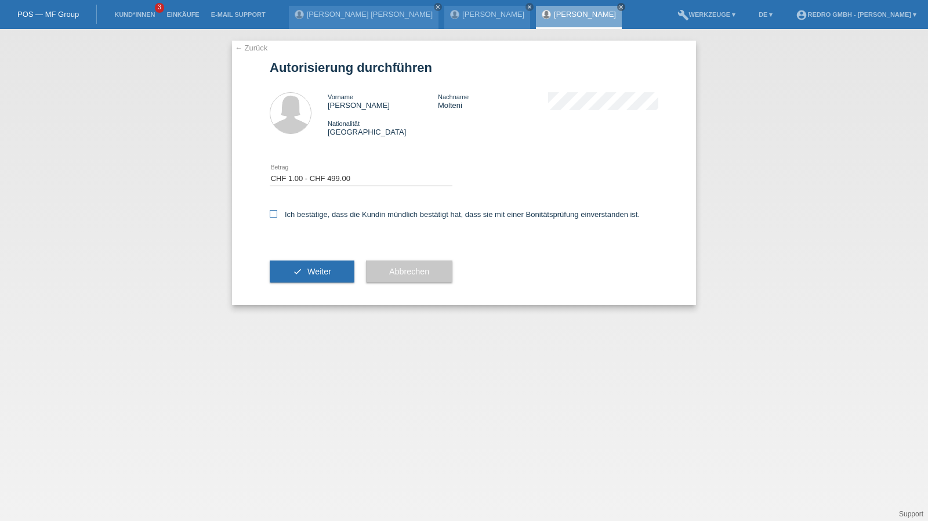
checkbox input "true"
click at [292, 286] on div "check Weiter" at bounding box center [312, 271] width 85 height 67
click at [303, 270] on button "check Weiter" at bounding box center [312, 271] width 85 height 22
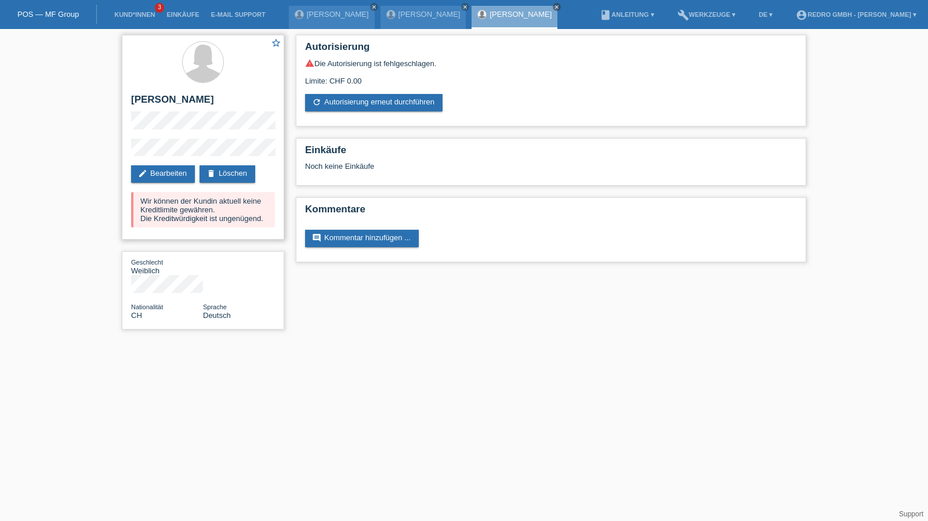
click at [188, 99] on h2 "[PERSON_NAME]" at bounding box center [203, 102] width 144 height 17
copy h2 "Molteni"
click at [175, 103] on h2 "[PERSON_NAME]" at bounding box center [203, 102] width 144 height 17
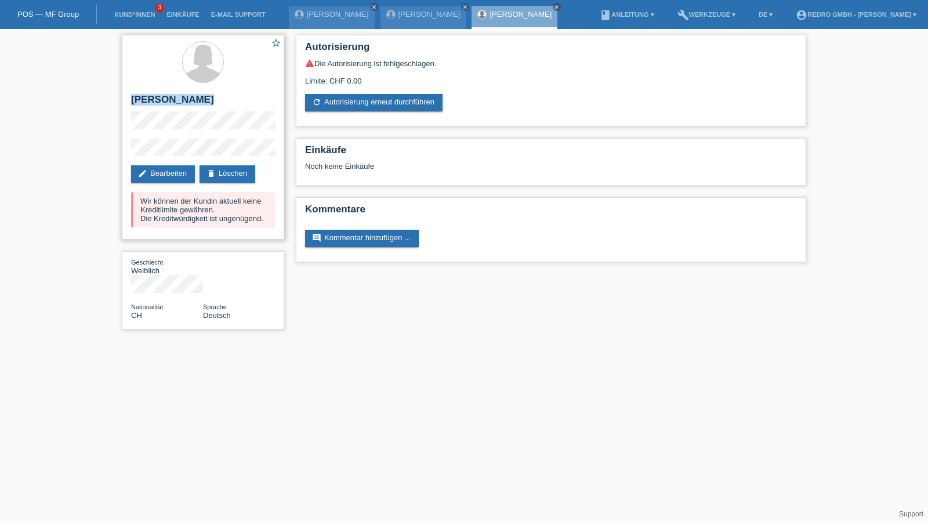
click at [175, 103] on h2 "[PERSON_NAME]" at bounding box center [203, 102] width 144 height 17
copy div "[PERSON_NAME]"
click at [126, 150] on div "star_border Zaira Elea Molteni edit Bearbeiten delete Löschen Wir können der Ku…" at bounding box center [203, 137] width 162 height 205
click at [143, 137] on div "star_border Zaira Elea Molteni edit Bearbeiten delete Löschen Wir können der Ku…" at bounding box center [203, 137] width 162 height 205
click at [113, 11] on link "Kund*innen" at bounding box center [134, 14] width 52 height 7
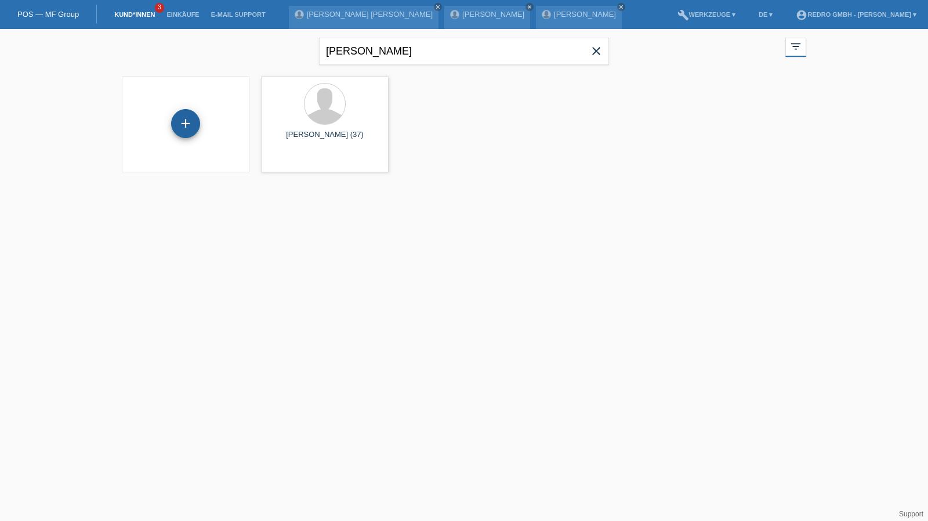
click at [184, 120] on div "+" at bounding box center [185, 123] width 29 height 29
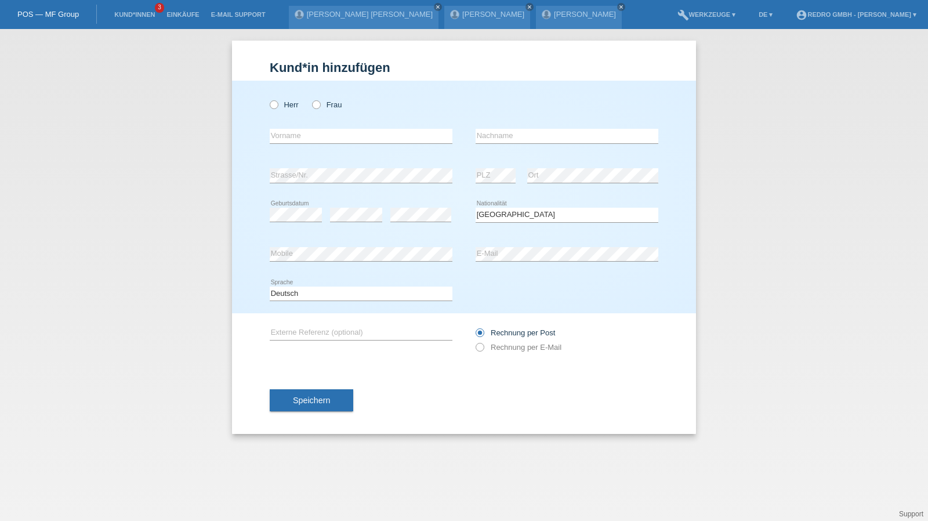
click at [318, 143] on icon at bounding box center [361, 143] width 183 height 1
click at [321, 137] on input "text" at bounding box center [361, 136] width 183 height 15
type input "[PERSON_NAME]"
click at [336, 138] on input "Sergio Miguel" at bounding box center [361, 136] width 183 height 15
type input "Matos Ferreira"
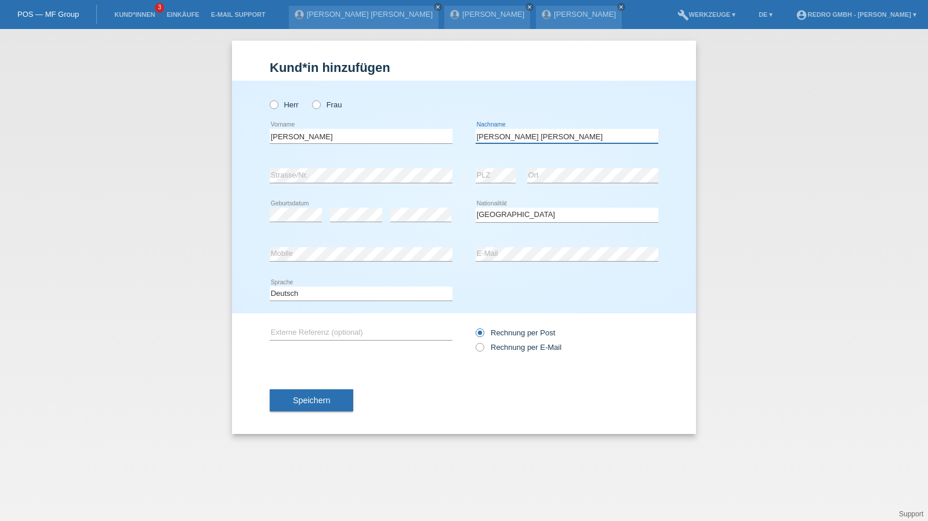
click at [556, 136] on input "Matos Ferreira" at bounding box center [567, 136] width 183 height 15
select select "PT"
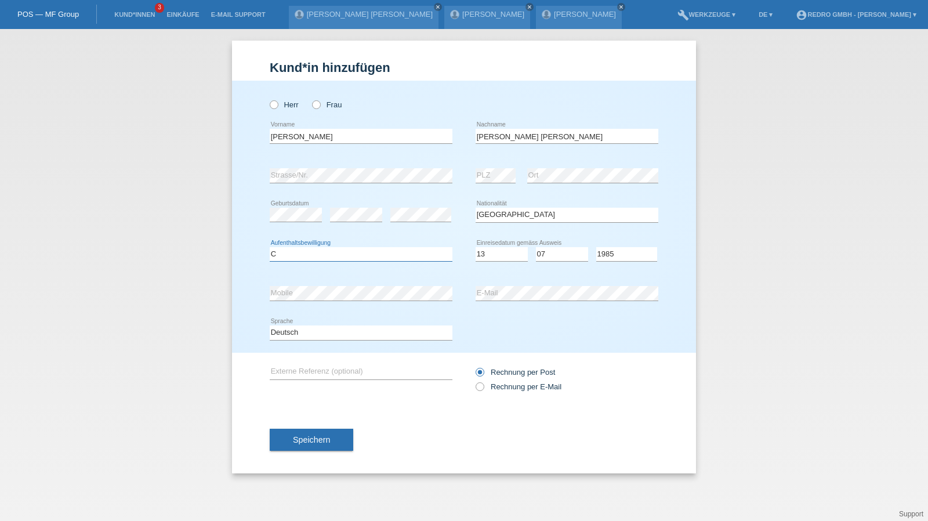
select select "C"
select select "13"
click at [333, 328] on select "Deutsch Français Italiano English" at bounding box center [361, 332] width 183 height 14
select select "fr"
click at [270, 325] on select "Deutsch Français Italiano English" at bounding box center [361, 332] width 183 height 14
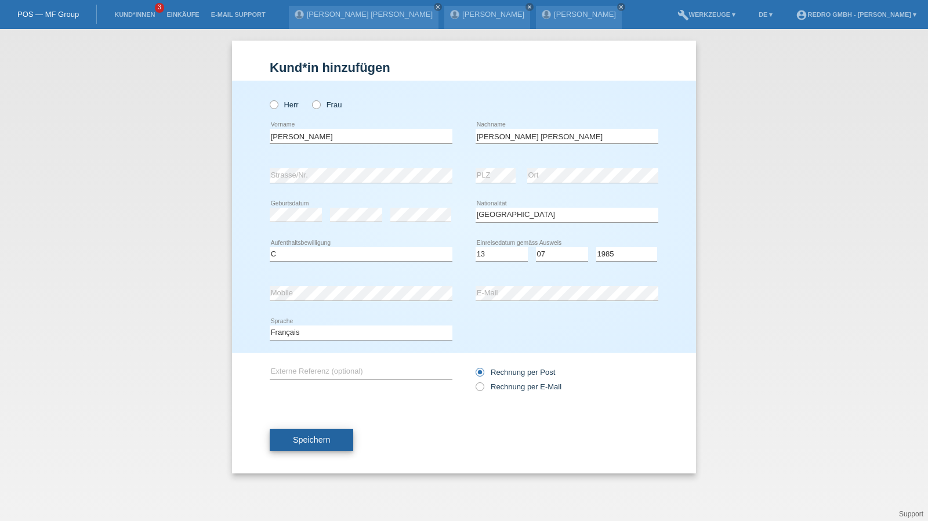
click at [313, 437] on span "Speichern" at bounding box center [311, 439] width 37 height 9
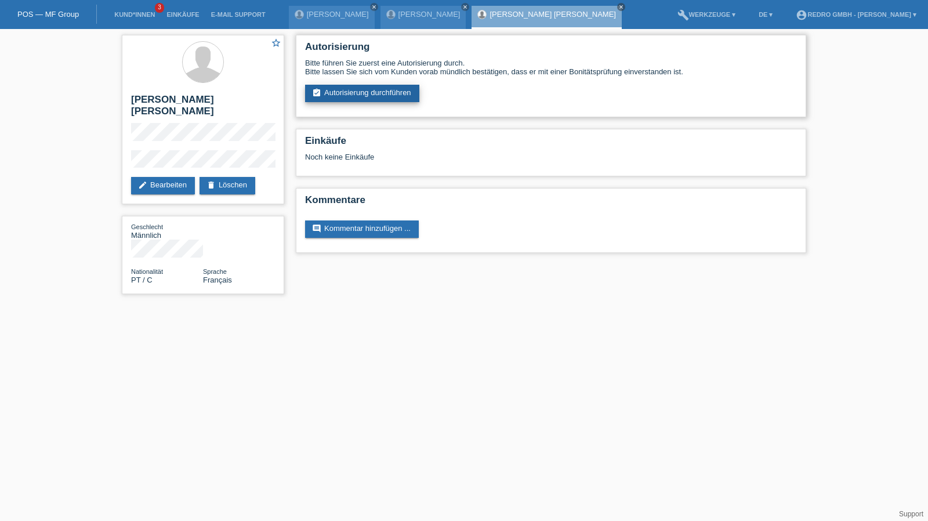
click at [347, 90] on link "assignment_turned_in Autorisierung durchführen" at bounding box center [362, 93] width 114 height 17
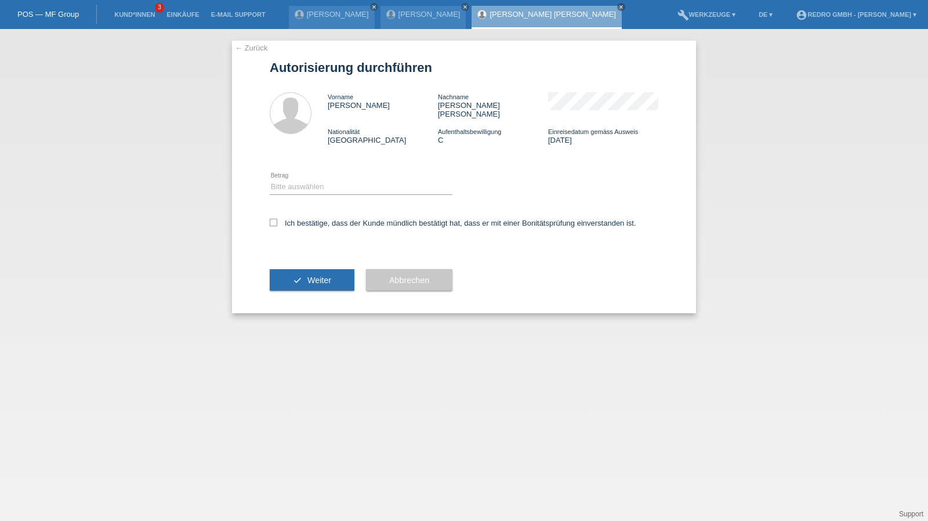
click at [312, 194] on icon at bounding box center [361, 194] width 183 height 1
click at [303, 181] on select "Bitte auswählen CHF 1.00 - CHF 499.00 CHF 500.00 - CHF 1'999.00 CHF 2'000.00 - …" at bounding box center [361, 187] width 183 height 14
select select "1"
click at [270, 180] on select "Bitte auswählen CHF 1.00 - CHF 499.00 CHF 500.00 - CHF 1'999.00 CHF 2'000.00 - …" at bounding box center [361, 187] width 183 height 14
click at [294, 219] on label "Ich bestätige, dass der Kunde mündlich bestätigt hat, dass er mit einer Bonität…" at bounding box center [453, 223] width 367 height 9
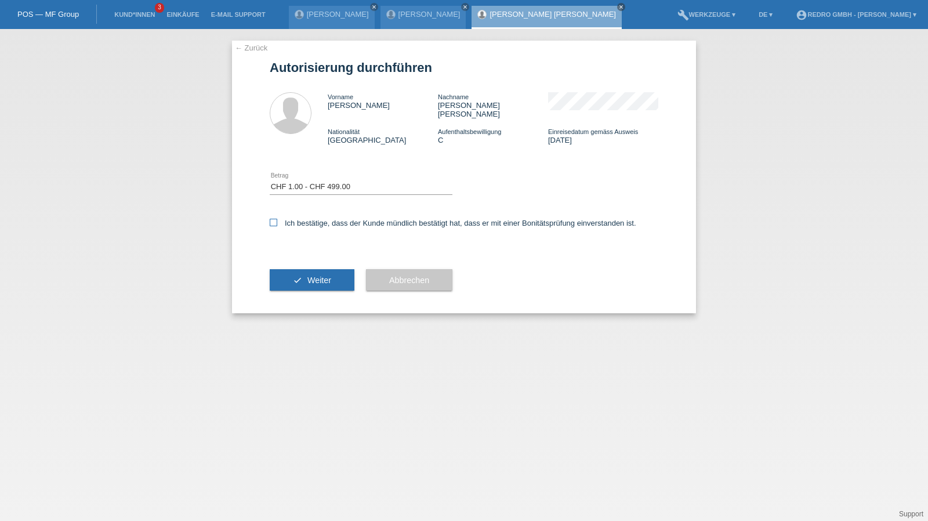
click at [277, 219] on input "Ich bestätige, dass der Kunde mündlich bestätigt hat, dass er mit einer Bonität…" at bounding box center [274, 223] width 8 height 8
checkbox input "true"
click at [302, 269] on button "check Weiter" at bounding box center [312, 280] width 85 height 22
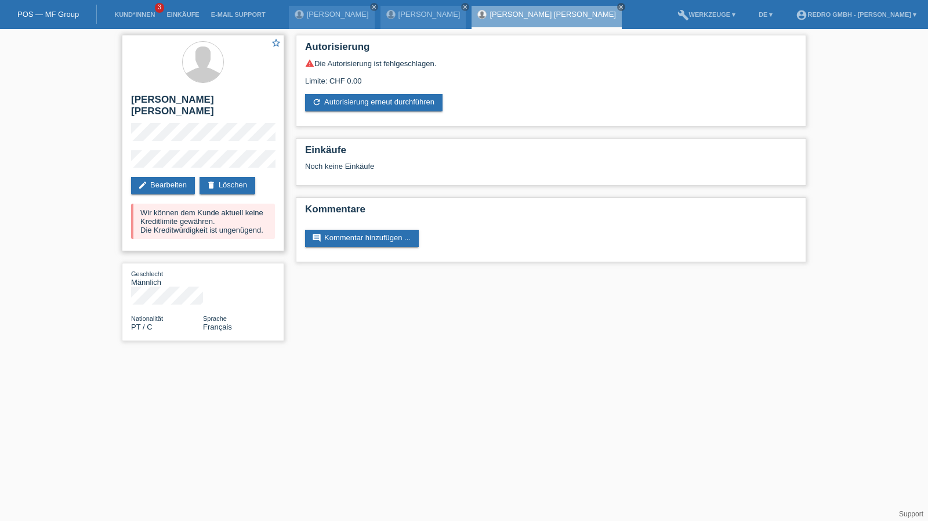
click at [183, 104] on h2 "[PERSON_NAME] [PERSON_NAME]" at bounding box center [203, 108] width 144 height 29
copy div "[PERSON_NAME] [PERSON_NAME]"
click at [132, 11] on link "Kund*innen" at bounding box center [134, 14] width 52 height 7
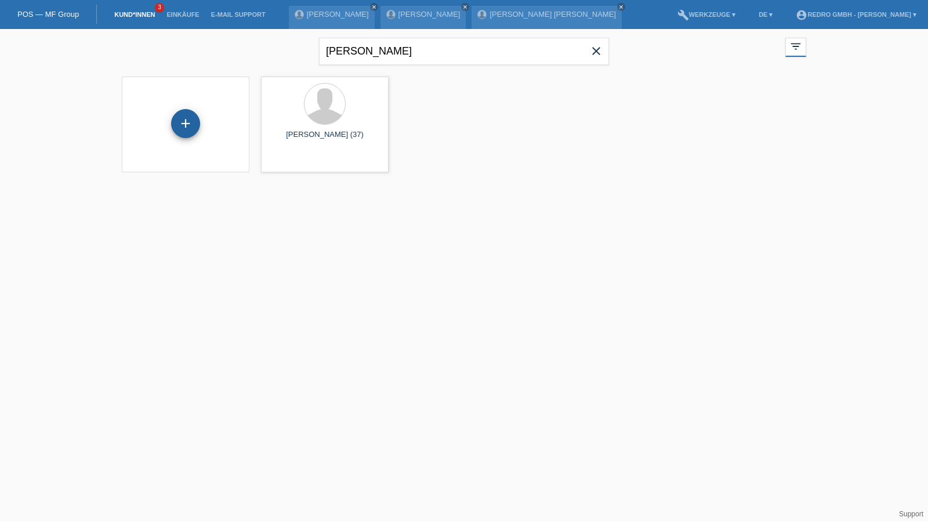
click at [180, 117] on div "+" at bounding box center [185, 123] width 29 height 29
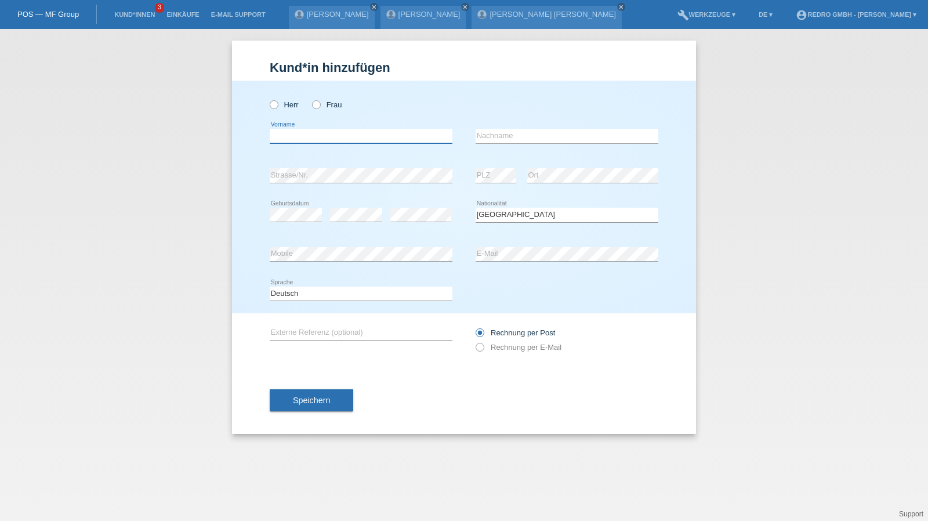
click at [304, 140] on input "text" at bounding box center [361, 136] width 183 height 15
type input "Imen"
type input "Mcharek"
select select "CH"
click at [345, 296] on select "Deutsch Français Italiano English" at bounding box center [361, 294] width 183 height 14
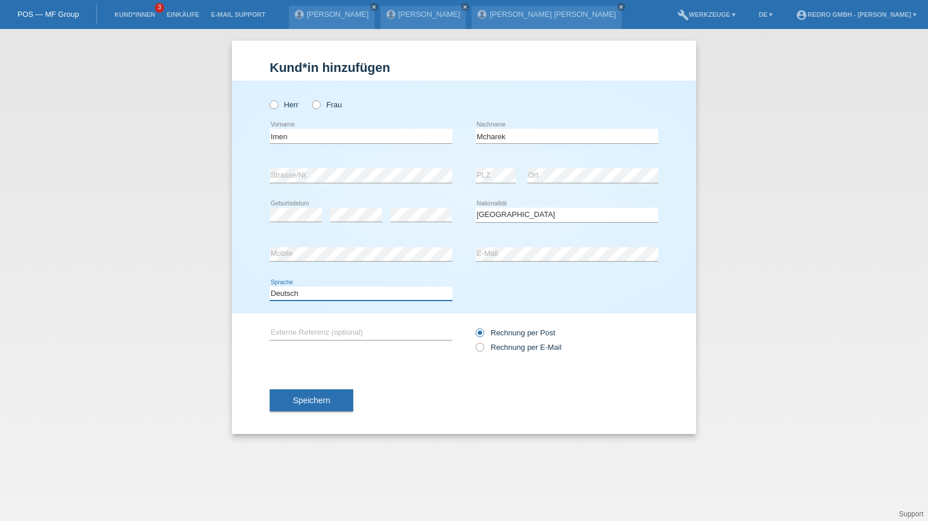
select select "fr"
click at [270, 287] on select "Deutsch Français Italiano English" at bounding box center [361, 294] width 183 height 14
click at [298, 388] on div "Speichern" at bounding box center [464, 400] width 389 height 67
click at [296, 393] on button "Speichern" at bounding box center [312, 400] width 84 height 22
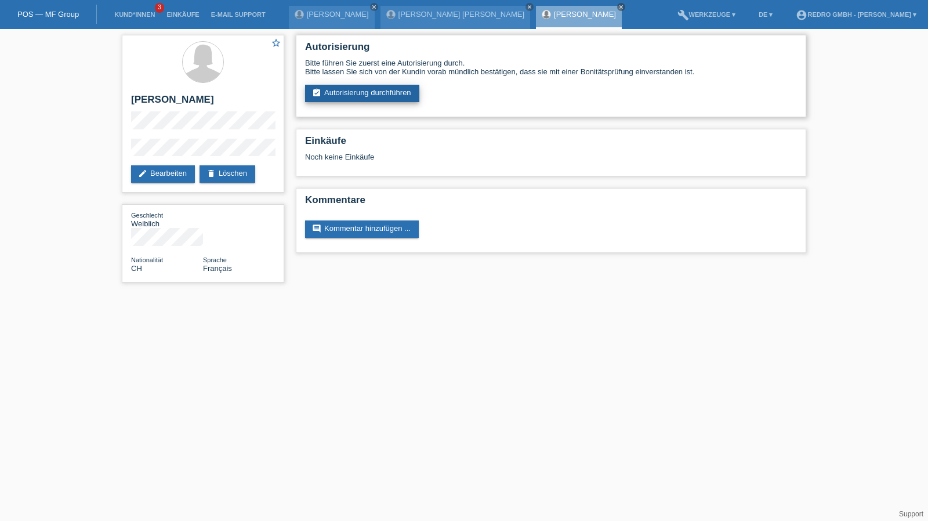
click at [358, 94] on link "assignment_turned_in Autorisierung durchführen" at bounding box center [362, 93] width 114 height 17
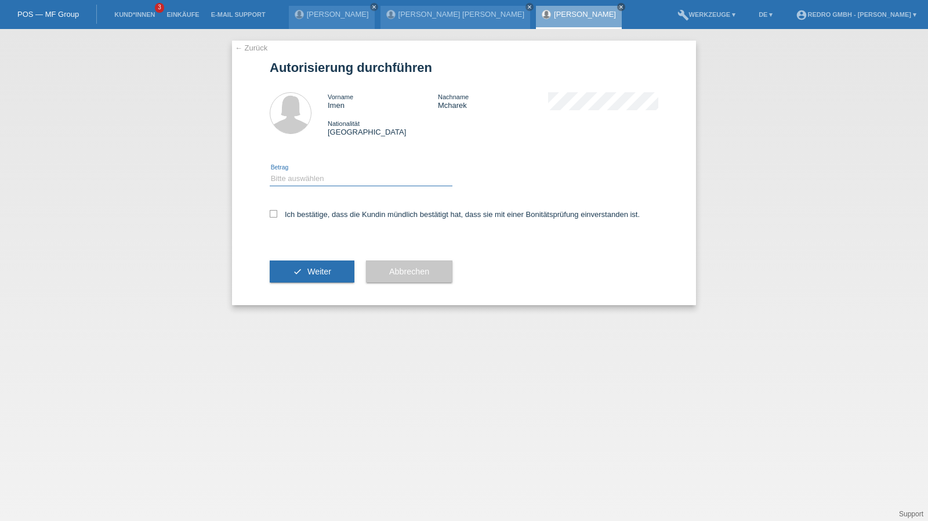
click at [323, 174] on select "Bitte auswählen CHF 1.00 - CHF 499.00 CHF 500.00 - CHF 1'999.00 CHF 2'000.00 - …" at bounding box center [361, 179] width 183 height 14
select select "1"
click at [270, 172] on select "Bitte auswählen CHF 1.00 - CHF 499.00 CHF 500.00 - CHF 1'999.00 CHF 2'000.00 - …" at bounding box center [361, 179] width 183 height 14
click at [295, 218] on label "Ich bestätige, dass die Kundin mündlich bestätigt hat, dass sie mit einer Bonit…" at bounding box center [455, 214] width 370 height 9
click at [277, 218] on input "Ich bestätige, dass die Kundin mündlich bestätigt hat, dass sie mit einer Bonit…" at bounding box center [274, 214] width 8 height 8
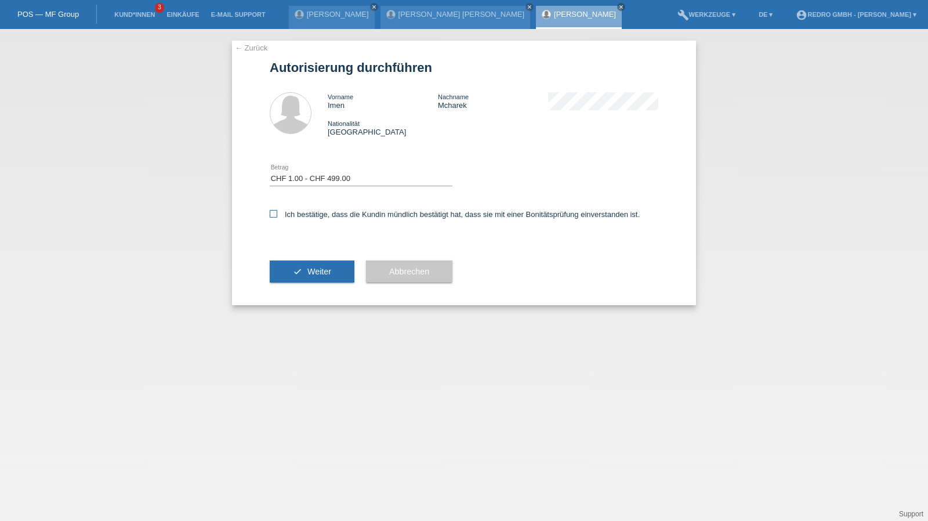
checkbox input "true"
click at [302, 277] on button "check Weiter" at bounding box center [312, 271] width 85 height 22
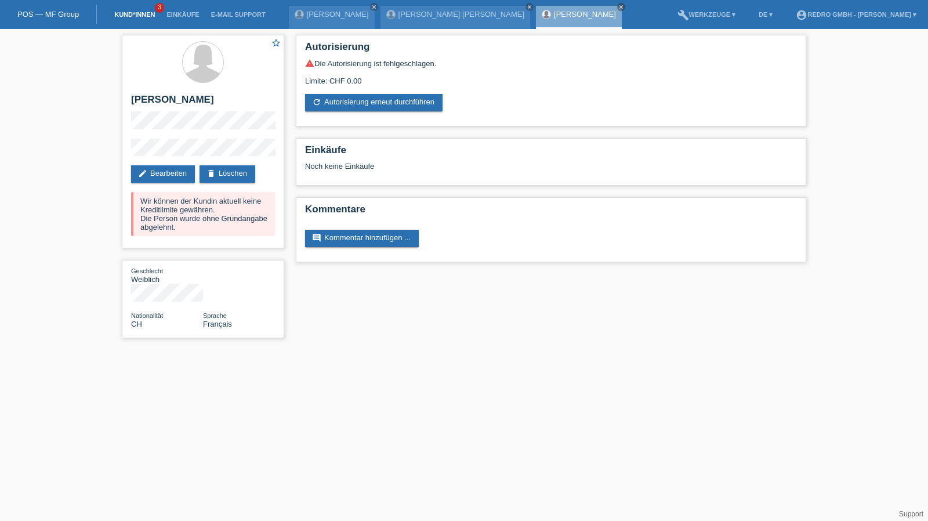
click at [135, 12] on link "Kund*innen" at bounding box center [134, 14] width 52 height 7
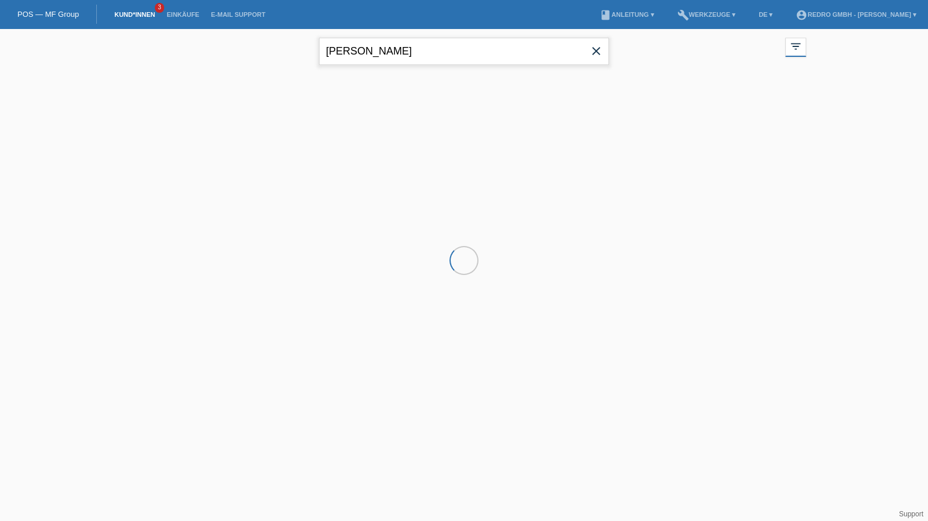
click at [397, 49] on input "[PERSON_NAME]" at bounding box center [464, 51] width 290 height 27
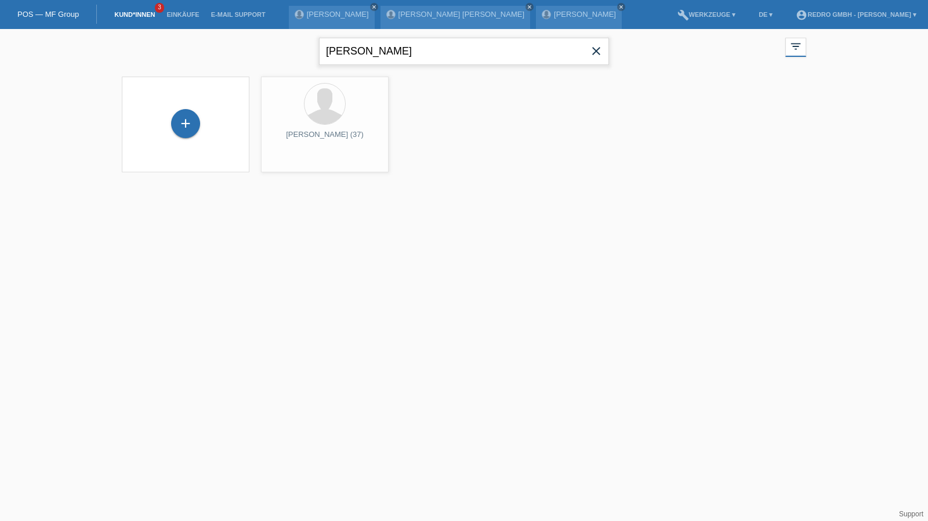
click at [397, 49] on input "[PERSON_NAME]" at bounding box center [464, 51] width 290 height 27
type input "egzon"
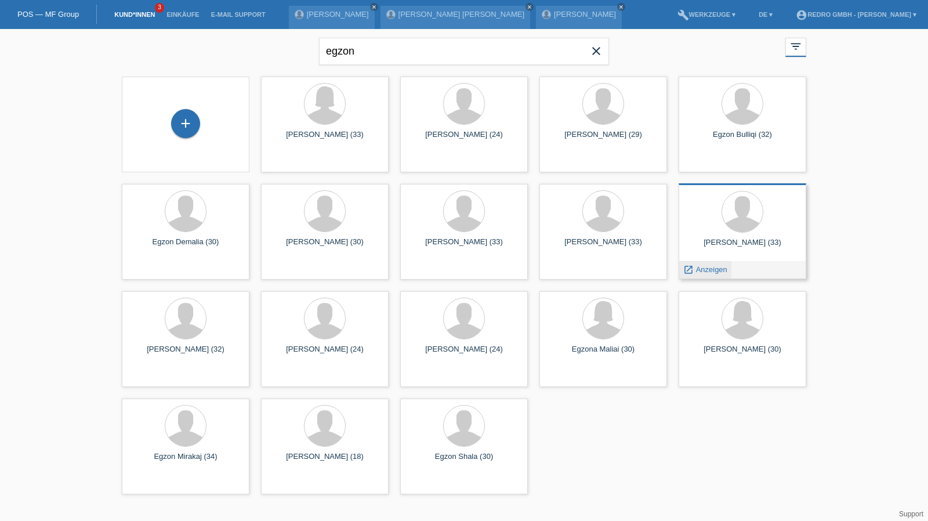
click at [705, 267] on span "Anzeigen" at bounding box center [711, 269] width 31 height 9
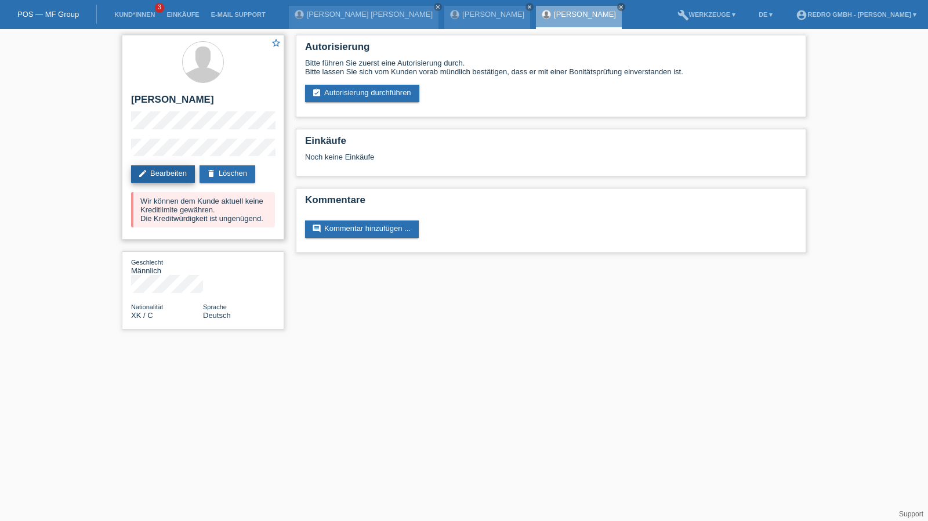
click at [157, 176] on link "edit Bearbeiten" at bounding box center [163, 173] width 64 height 17
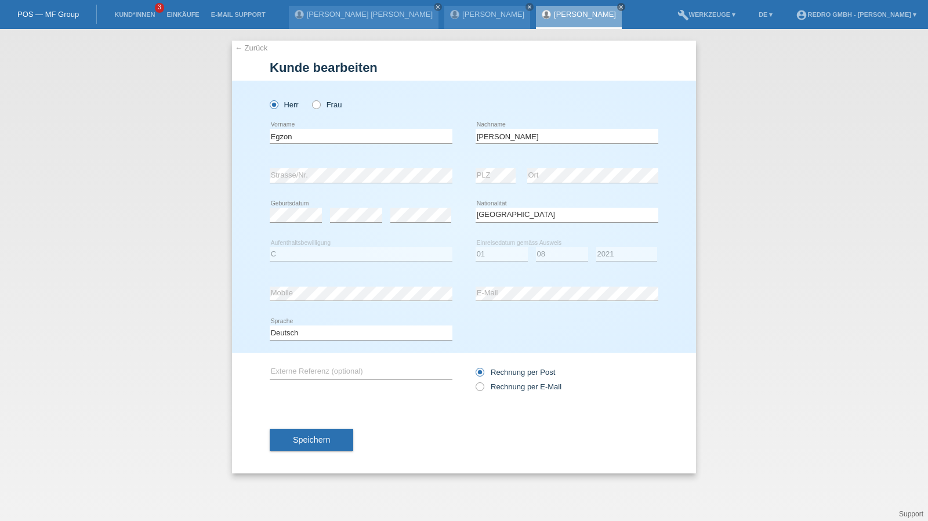
select select "XK"
select select "C"
select select "01"
select select "08"
select select "2021"
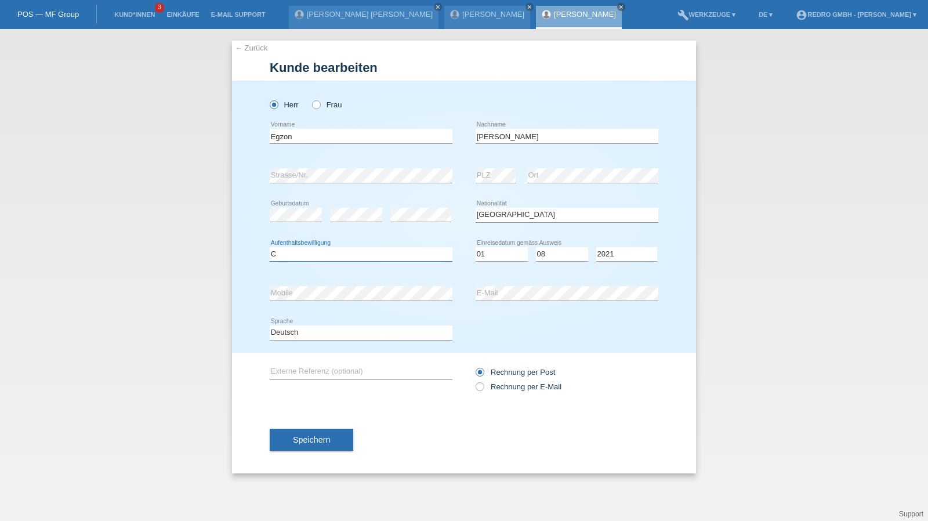
click at [305, 258] on select "Bitte auswählen... C B B - Flüchtlingsstatus Andere" at bounding box center [361, 254] width 183 height 14
select select "B"
click at [270, 247] on select "Bitte auswählen... C B B - Flüchtlingsstatus Andere" at bounding box center [361, 254] width 183 height 14
click at [312, 437] on span "Speichern" at bounding box center [311, 439] width 37 height 9
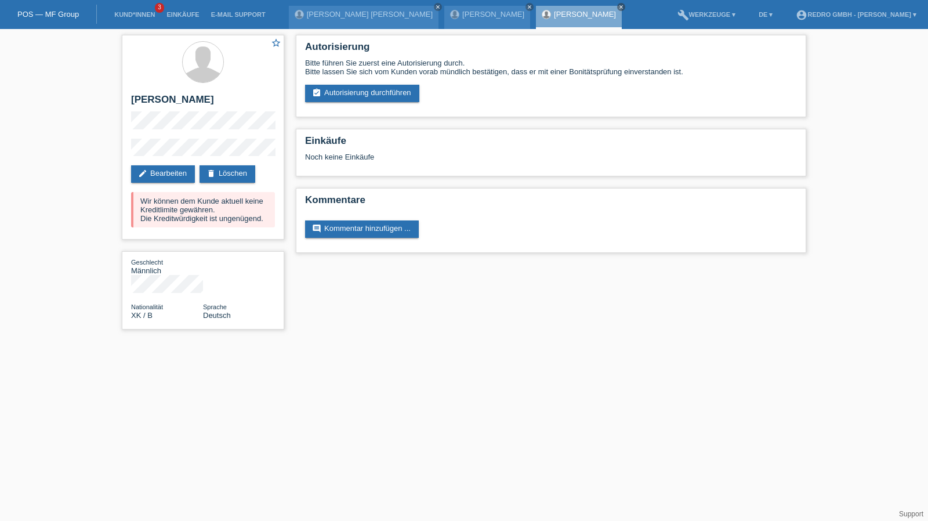
click at [121, 19] on li "Kund*innen 3" at bounding box center [134, 15] width 52 height 30
click at [124, 16] on link "Kund*innen" at bounding box center [134, 14] width 52 height 7
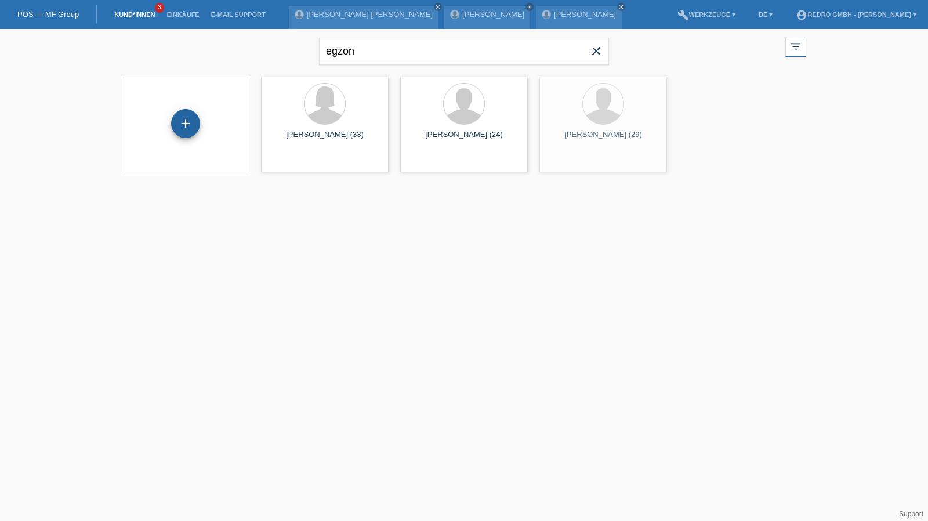
click at [191, 122] on div "+" at bounding box center [186, 124] width 28 height 20
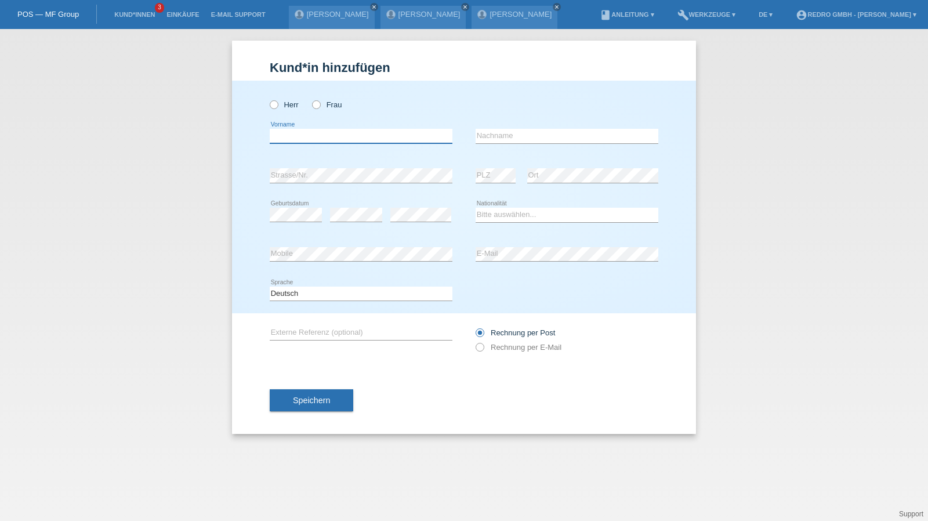
click at [327, 133] on input "text" at bounding box center [361, 136] width 183 height 15
type input "[US_STATE]"
type input "[PERSON_NAME]"
click at [542, 131] on input "[PERSON_NAME]" at bounding box center [567, 136] width 183 height 15
select select "PT"
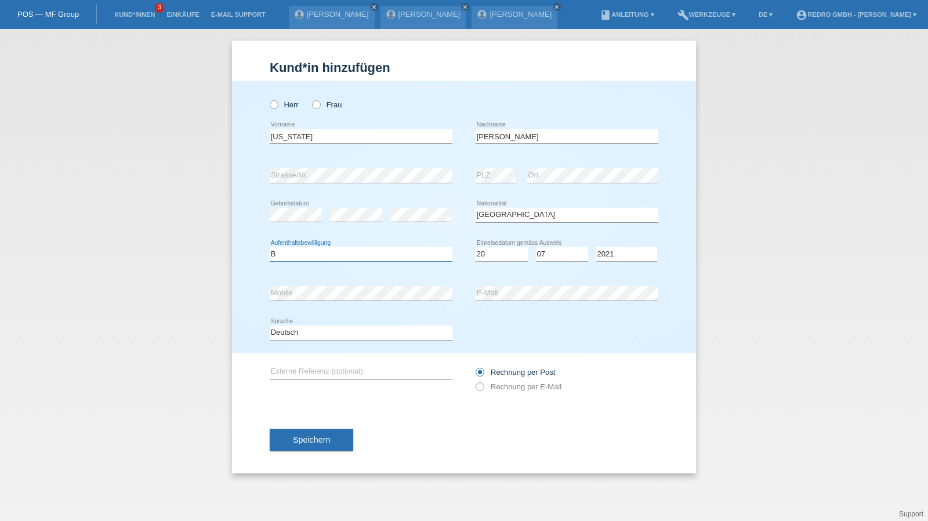
select select "B"
click at [483, 260] on div "Tag 01 02 03 04 05 06 07 08 09 10 11 12 13 14 15 16 17 18 19 20 21 22 23 24 25 …" at bounding box center [502, 254] width 52 height 15
click at [483, 260] on select "Tag 01 02 03 04 05 06 07 08 09 10 11" at bounding box center [502, 254] width 52 height 14
select select "29"
click at [476, 247] on select "Tag 01 02 03 04 05 06 07 08 09 10 11" at bounding box center [502, 254] width 52 height 14
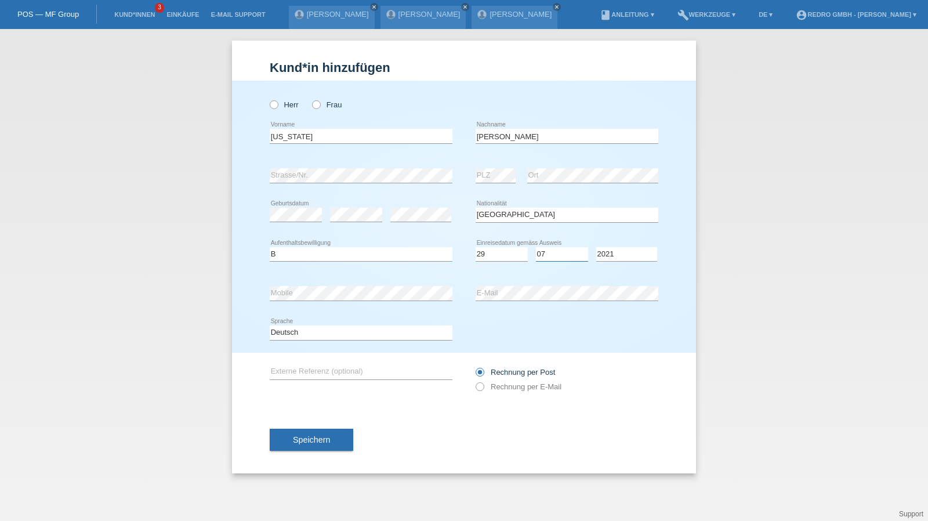
select select "07"
select select "2021"
click at [317, 330] on select "Deutsch Français Italiano English" at bounding box center [361, 332] width 183 height 14
select select "en"
click at [270, 325] on select "Deutsch Français Italiano English" at bounding box center [361, 332] width 183 height 14
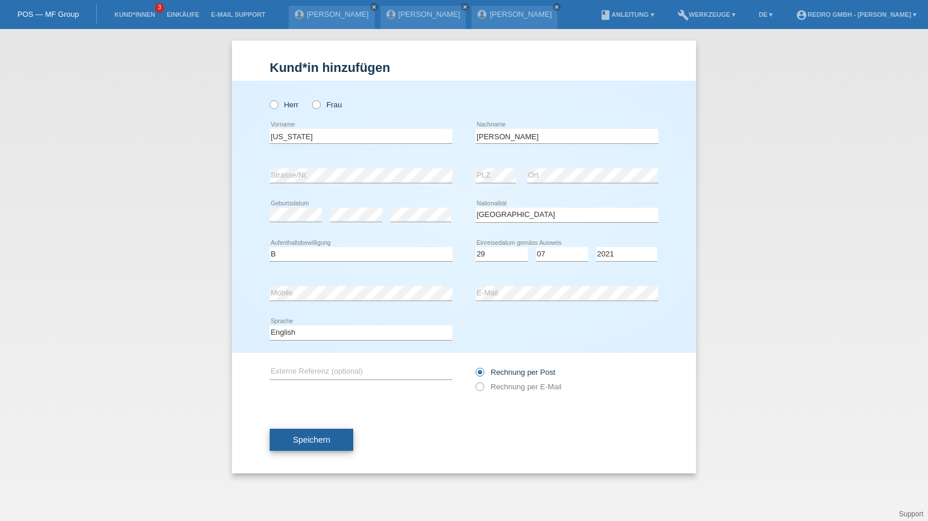
click at [299, 440] on span "Speichern" at bounding box center [311, 439] width 37 height 9
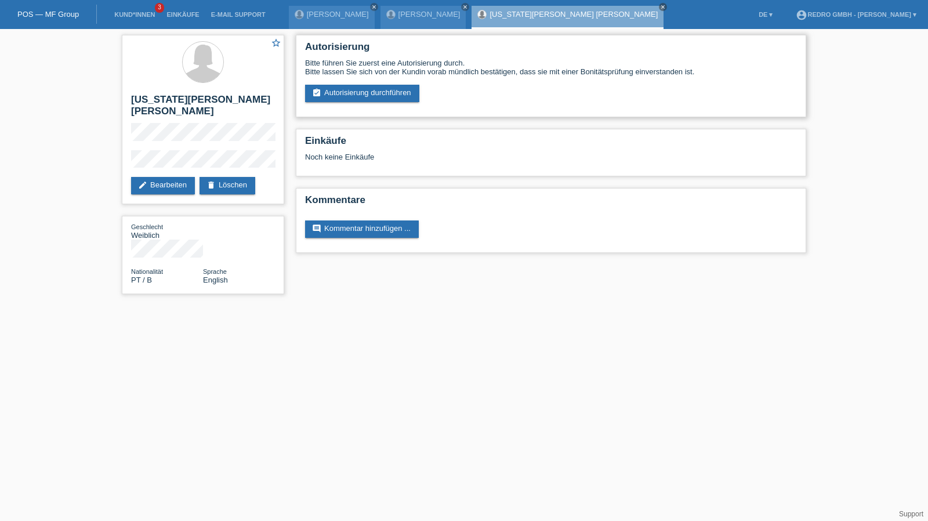
click at [418, 106] on div "Autorisierung Bitte führen Sie zuerst eine Autorisierung durch. Bitte lassen Si…" at bounding box center [551, 76] width 510 height 82
click at [407, 97] on link "assignment_turned_in Autorisierung durchführen" at bounding box center [362, 93] width 114 height 17
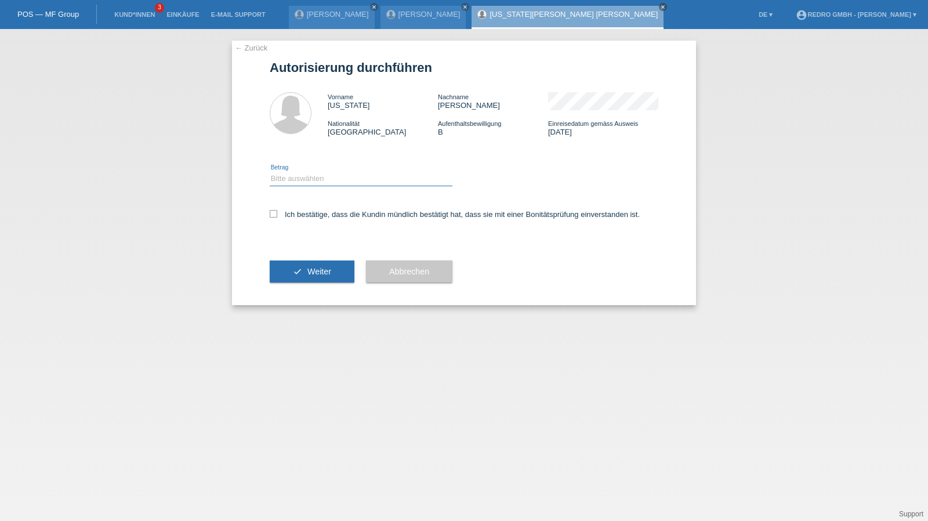
click at [330, 185] on select "Bitte auswählen CHF 1.00 - CHF 499.00 CHF 500.00 - CHF 1'999.00 CHF 2'000.00 - …" at bounding box center [361, 179] width 183 height 14
select select "1"
click at [270, 172] on select "Bitte auswählen CHF 1.00 - CHF 499.00 CHF 500.00 - CHF 1'999.00 CHF 2'000.00 - …" at bounding box center [361, 179] width 183 height 14
click at [312, 216] on label "Ich bestätige, dass die Kundin mündlich bestätigt hat, dass sie mit einer Bonit…" at bounding box center [455, 214] width 370 height 9
click at [277, 216] on input "Ich bestätige, dass die Kundin mündlich bestätigt hat, dass sie mit einer Bonit…" at bounding box center [274, 214] width 8 height 8
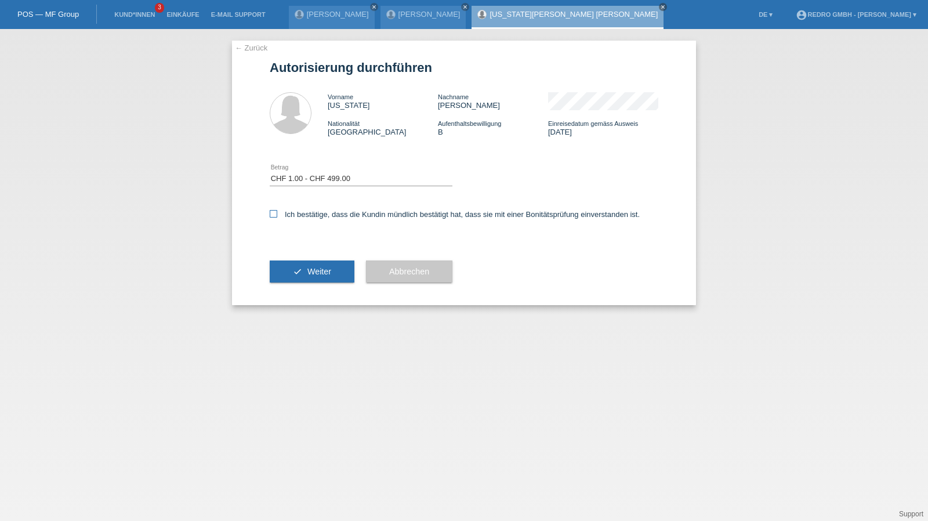
checkbox input "true"
click at [299, 266] on button "check Weiter" at bounding box center [312, 271] width 85 height 22
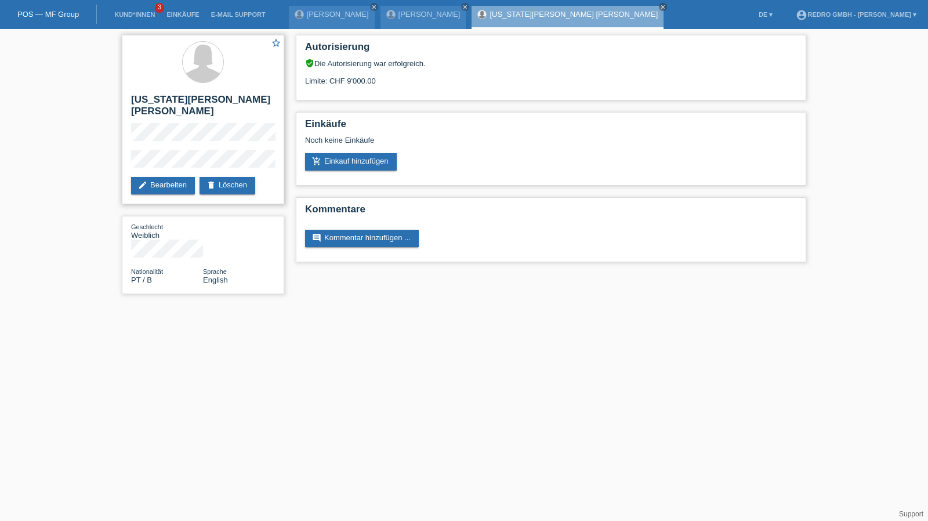
click at [201, 102] on h2 "[US_STATE][PERSON_NAME] [PERSON_NAME]" at bounding box center [203, 108] width 144 height 29
copy div "[US_STATE][PERSON_NAME] [PERSON_NAME]"
click at [113, 151] on div "star_border Georgia Lima Franco Móia edit Bearbeiten delete Löschen Geschlecht …" at bounding box center [464, 167] width 928 height 277
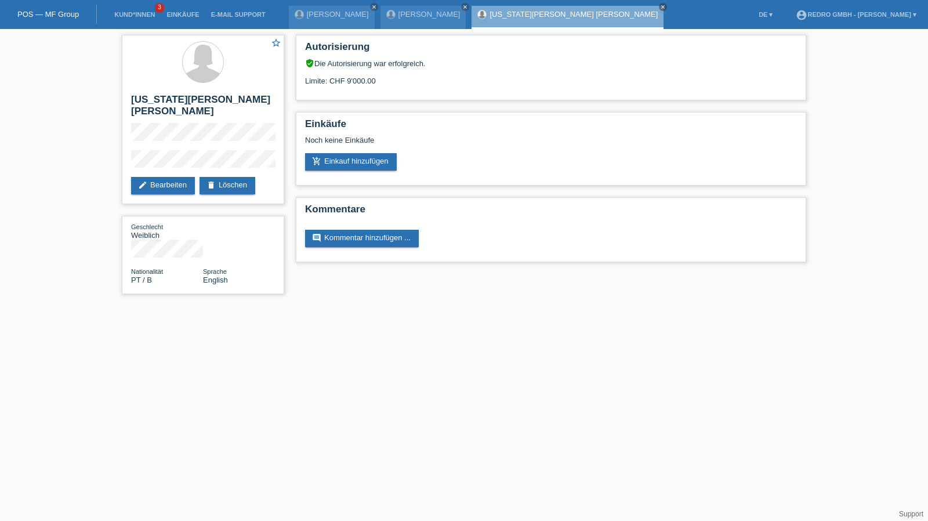
click at [129, 11] on li "Kund*innen 3" at bounding box center [134, 15] width 52 height 30
click at [129, 13] on link "Kund*innen" at bounding box center [134, 14] width 52 height 7
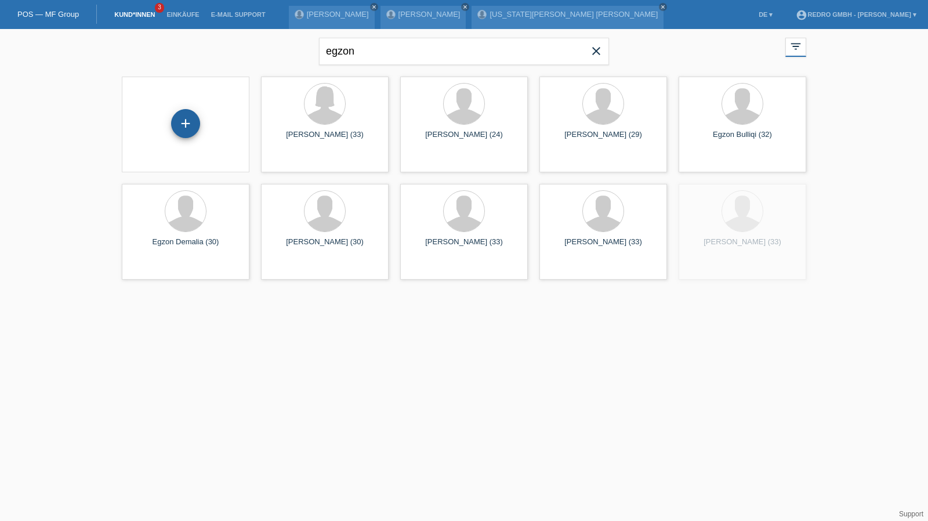
click at [191, 127] on div "+" at bounding box center [185, 123] width 29 height 29
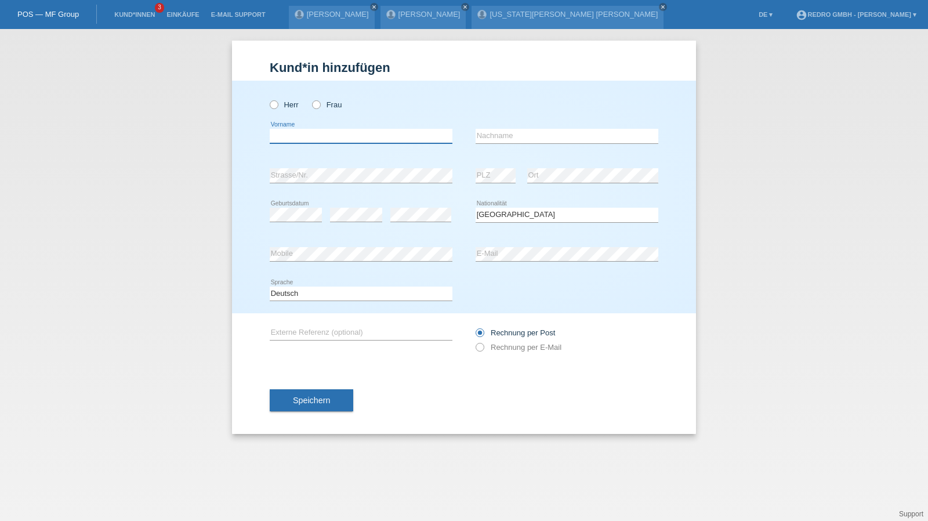
click at [328, 139] on input "text" at bounding box center [361, 136] width 183 height 15
type input "Eda"
type input "[PERSON_NAME]"
click at [298, 389] on button "Speichern" at bounding box center [312, 400] width 84 height 22
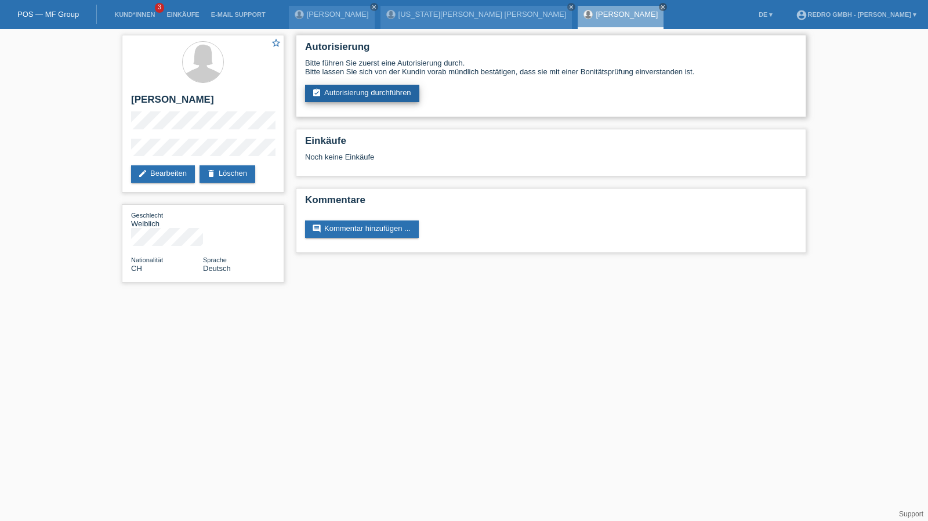
click at [361, 96] on link "assignment_turned_in Autorisierung durchführen" at bounding box center [362, 93] width 114 height 17
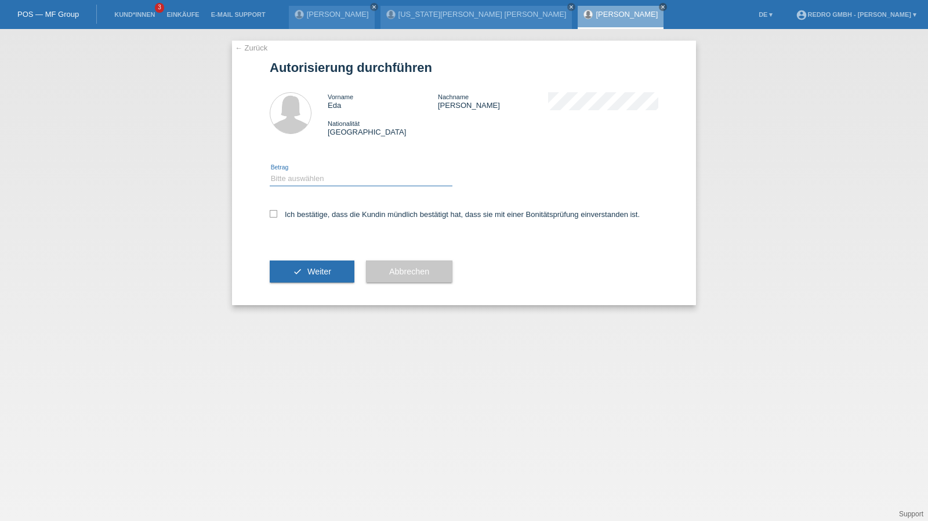
click at [314, 179] on select "Bitte auswählen CHF 1.00 - CHF 499.00 CHF 500.00 - CHF 1'999.00 CHF 2'000.00 - …" at bounding box center [361, 179] width 183 height 14
select select "1"
click at [270, 172] on select "Bitte auswählen CHF 1.00 - CHF 499.00 CHF 500.00 - CHF 1'999.00 CHF 2'000.00 - …" at bounding box center [361, 179] width 183 height 14
click at [296, 216] on label "Ich bestätige, dass die Kundin mündlich bestätigt hat, dass sie mit einer Bonit…" at bounding box center [455, 214] width 370 height 9
click at [277, 216] on input "Ich bestätige, dass die Kundin mündlich bestätigt hat, dass sie mit einer Bonit…" at bounding box center [274, 214] width 8 height 8
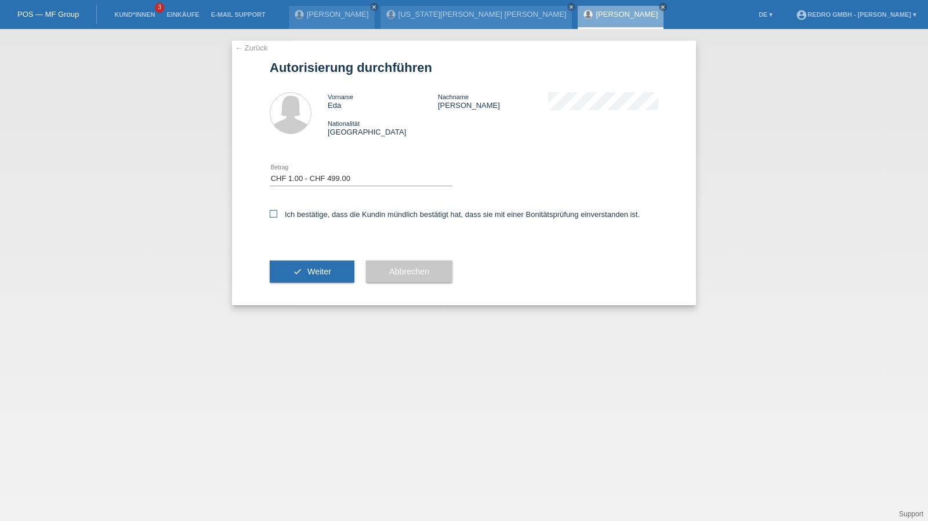
checkbox input "true"
click at [291, 279] on button "check Weiter" at bounding box center [312, 271] width 85 height 22
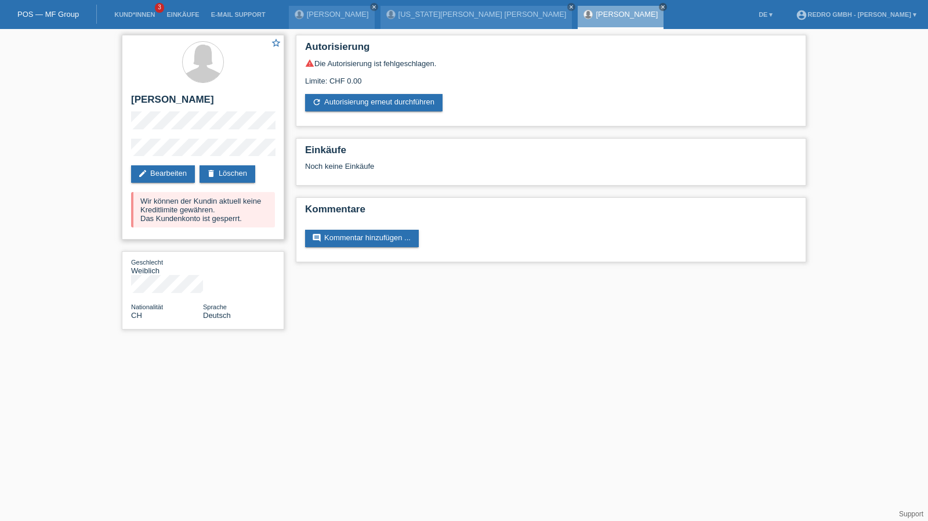
click at [162, 99] on h2 "[PERSON_NAME]" at bounding box center [203, 102] width 144 height 17
drag, startPoint x: 162, startPoint y: 99, endPoint x: 188, endPoint y: 5, distance: 97.5
click at [162, 99] on h2 "[PERSON_NAME]" at bounding box center [203, 102] width 144 height 17
copy div "[PERSON_NAME]"
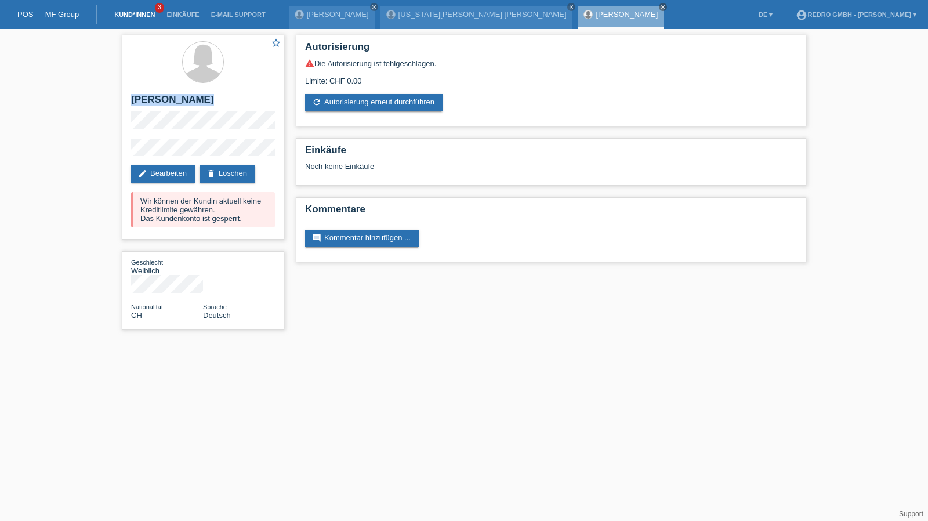
click at [146, 16] on link "Kund*innen" at bounding box center [134, 14] width 52 height 7
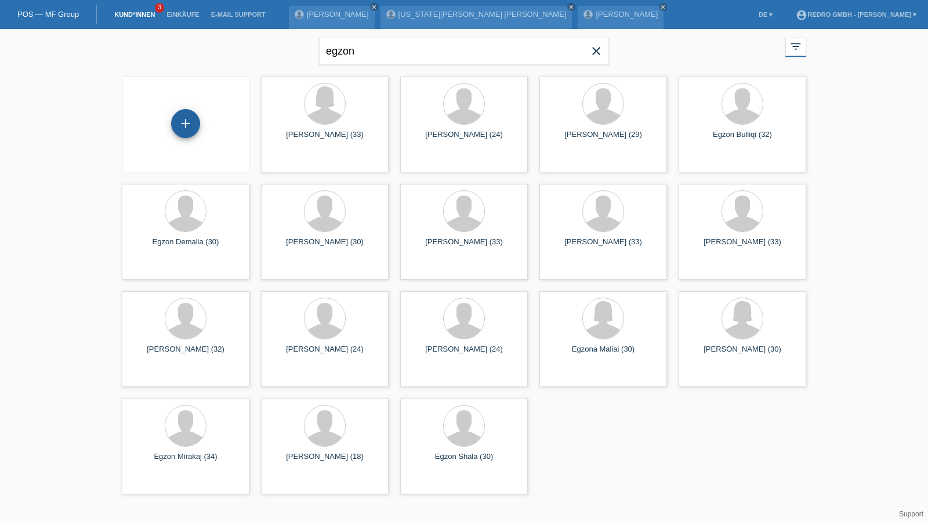
click at [184, 127] on div "+" at bounding box center [185, 123] width 29 height 29
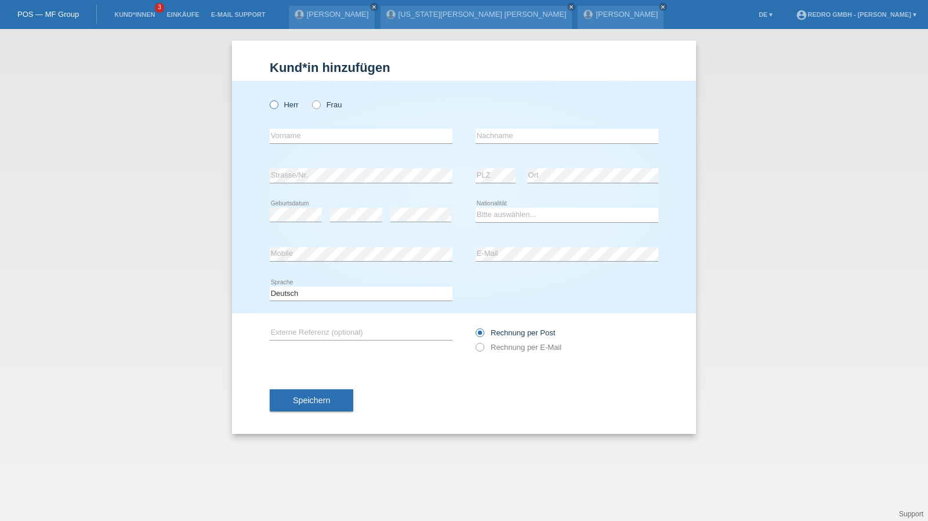
click at [291, 105] on label "Herr" at bounding box center [284, 104] width 29 height 9
click at [277, 105] on input "Herr" at bounding box center [274, 104] width 8 height 8
radio input "true"
click at [298, 128] on div "error Vorname" at bounding box center [361, 136] width 183 height 39
click at [296, 132] on input "text" at bounding box center [361, 136] width 183 height 15
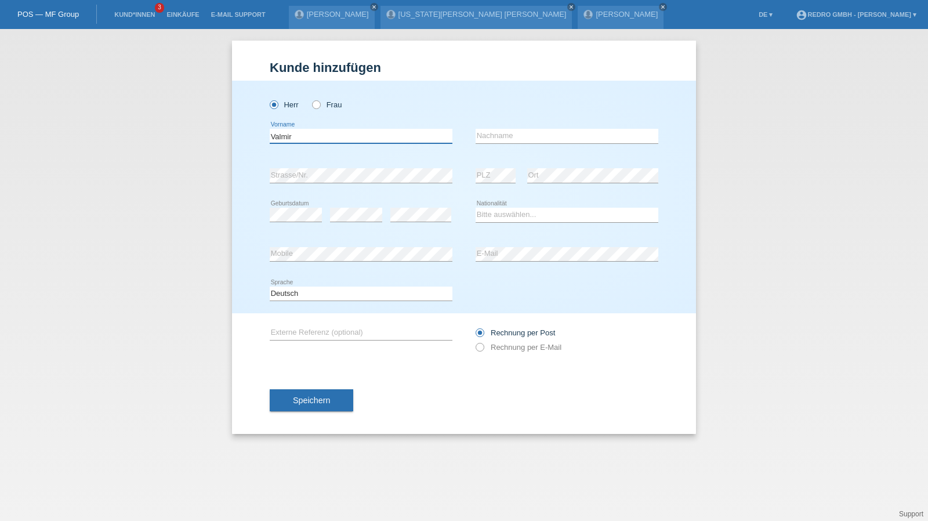
type input "Valmir"
type input "Kamberi"
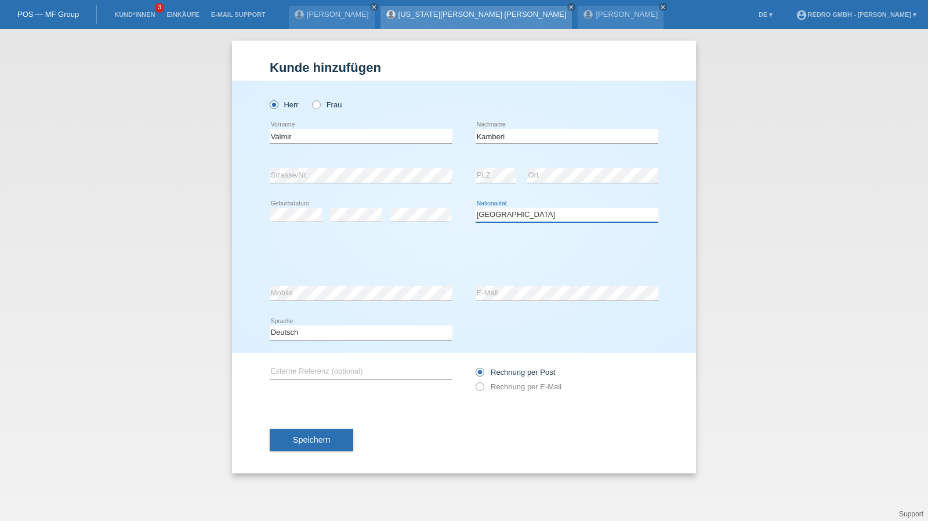
select select "XK"
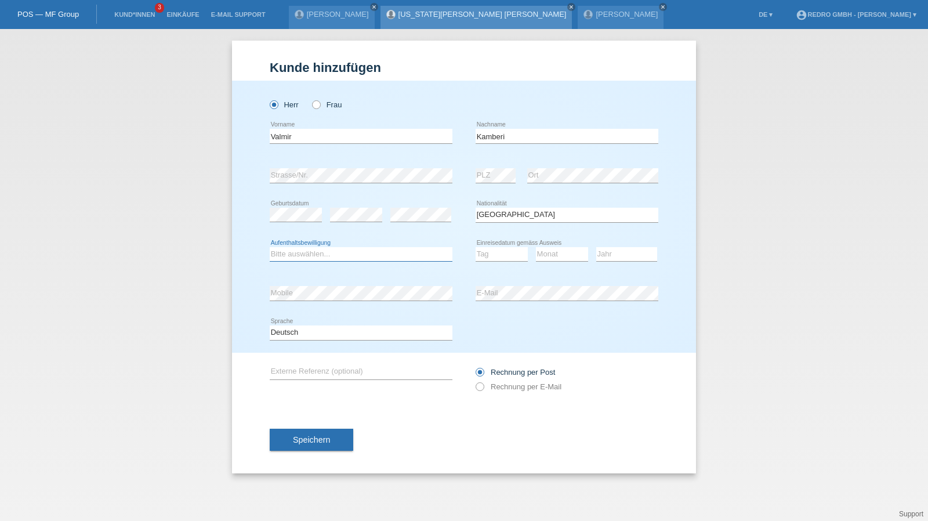
select select "B"
click at [499, 255] on select "Tag 01 02 03 04 05 06 07 08 09 10 11" at bounding box center [502, 254] width 52 height 14
select select "24"
select select "04"
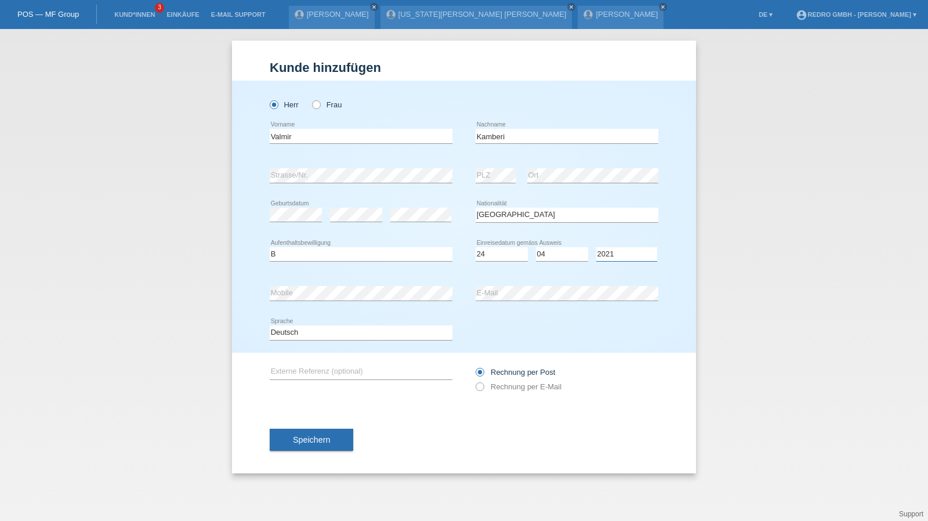
select select "2022"
click at [310, 285] on div "error Mobile" at bounding box center [361, 293] width 183 height 39
drag, startPoint x: 305, startPoint y: 331, endPoint x: 302, endPoint y: 338, distance: 7.8
click at [305, 331] on select "Deutsch Français Italiano English" at bounding box center [361, 332] width 183 height 14
select select "fr"
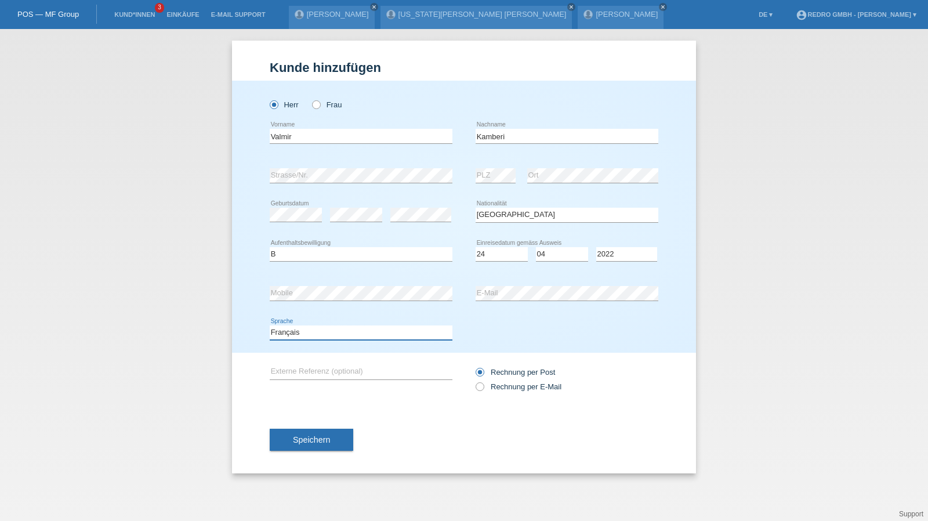
click at [270, 325] on select "Deutsch Français Italiano English" at bounding box center [361, 332] width 183 height 14
click at [294, 432] on button "Speichern" at bounding box center [312, 440] width 84 height 22
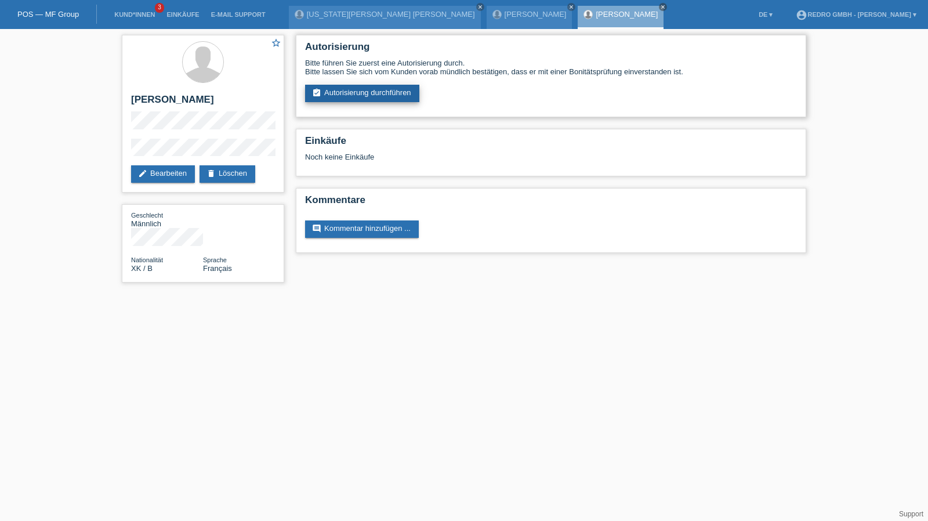
click at [375, 100] on link "assignment_turned_in Autorisierung durchführen" at bounding box center [362, 93] width 114 height 17
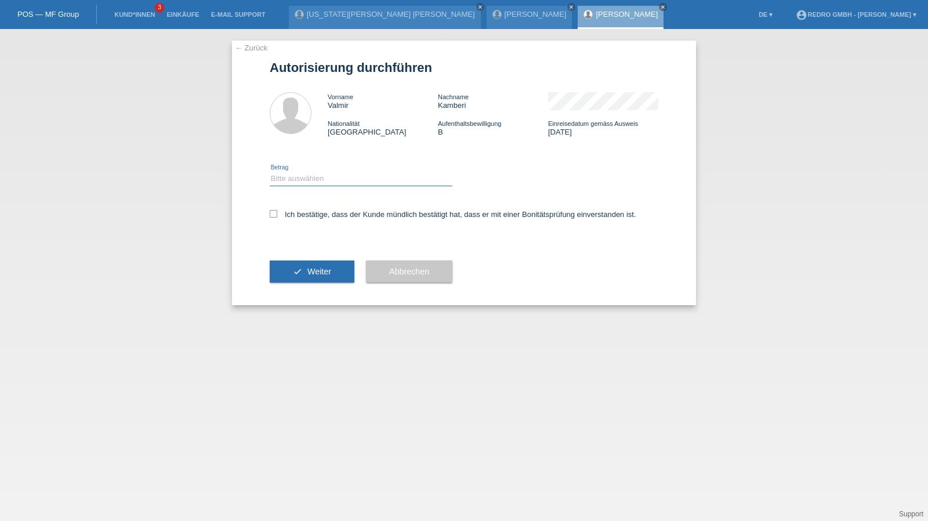
drag, startPoint x: 338, startPoint y: 176, endPoint x: 334, endPoint y: 185, distance: 9.9
click at [338, 176] on select "Bitte auswählen CHF 1.00 - CHF 499.00 CHF 500.00 - CHF 1'999.00 CHF 2'000.00 - …" at bounding box center [361, 179] width 183 height 14
select select "1"
click at [270, 172] on select "Bitte auswählen CHF 1.00 - CHF 499.00 CHF 500.00 - CHF 1'999.00 CHF 2'000.00 - …" at bounding box center [361, 179] width 183 height 14
click at [316, 216] on label "Ich bestätige, dass der Kunde mündlich bestätigt hat, dass er mit einer Bonität…" at bounding box center [453, 214] width 367 height 9
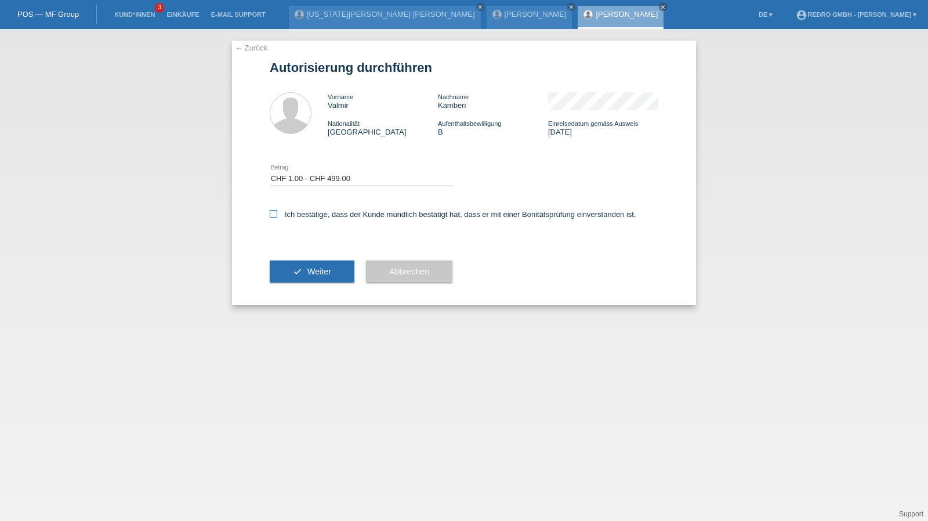
click at [277, 216] on input "Ich bestätige, dass der Kunde mündlich bestätigt hat, dass er mit einer Bonität…" at bounding box center [274, 214] width 8 height 8
checkbox input "true"
click at [302, 277] on button "check Weiter" at bounding box center [312, 271] width 85 height 22
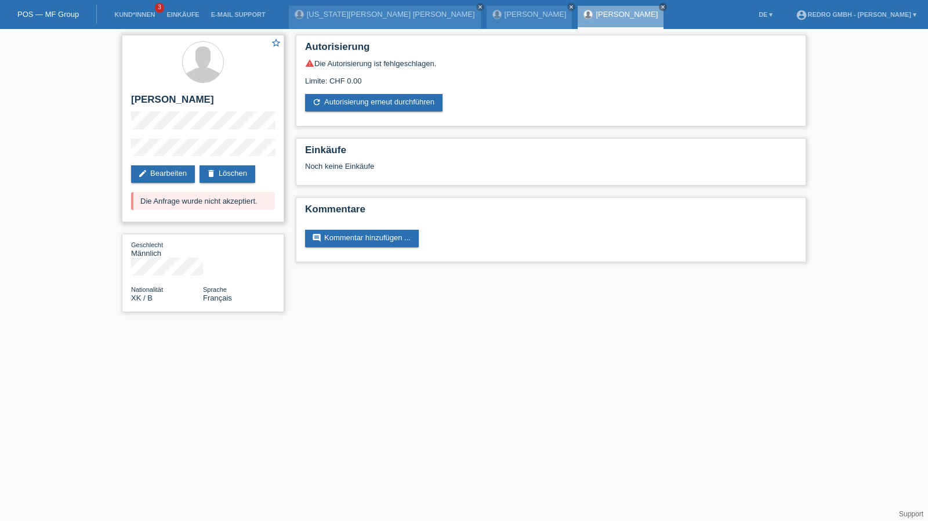
click at [169, 96] on h2 "[PERSON_NAME]" at bounding box center [203, 102] width 144 height 17
copy div "[PERSON_NAME]"
click at [160, 97] on h2 "[PERSON_NAME]" at bounding box center [203, 102] width 144 height 17
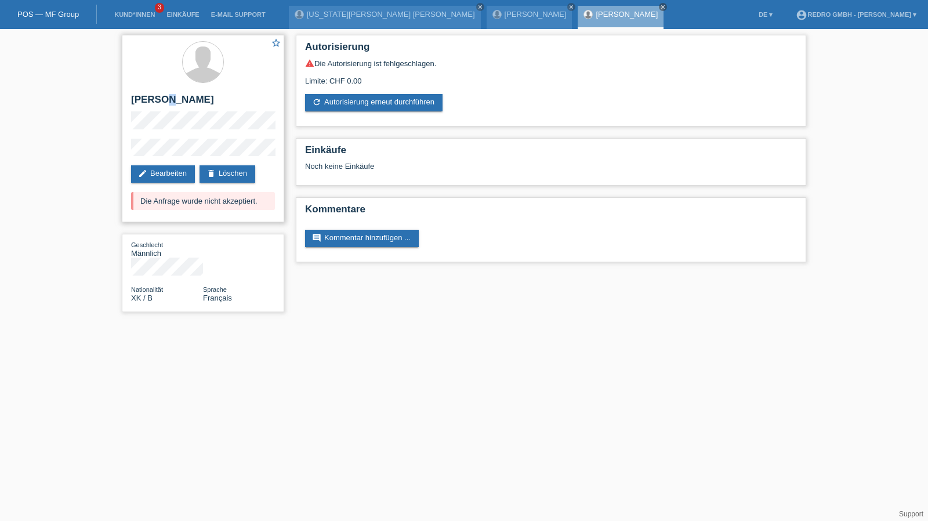
click at [160, 97] on h2 "[PERSON_NAME]" at bounding box center [203, 102] width 144 height 17
click at [145, 132] on div "star_border Valmir Kamberi edit Bearbeiten delete Löschen Die Anfrage wurde nic…" at bounding box center [203, 128] width 162 height 187
click at [110, 150] on div "star_border Valmir Kamberi edit Bearbeiten delete Löschen Die Anfrage wurde nic…" at bounding box center [464, 176] width 928 height 295
click at [142, 16] on link "Kund*innen" at bounding box center [134, 14] width 52 height 7
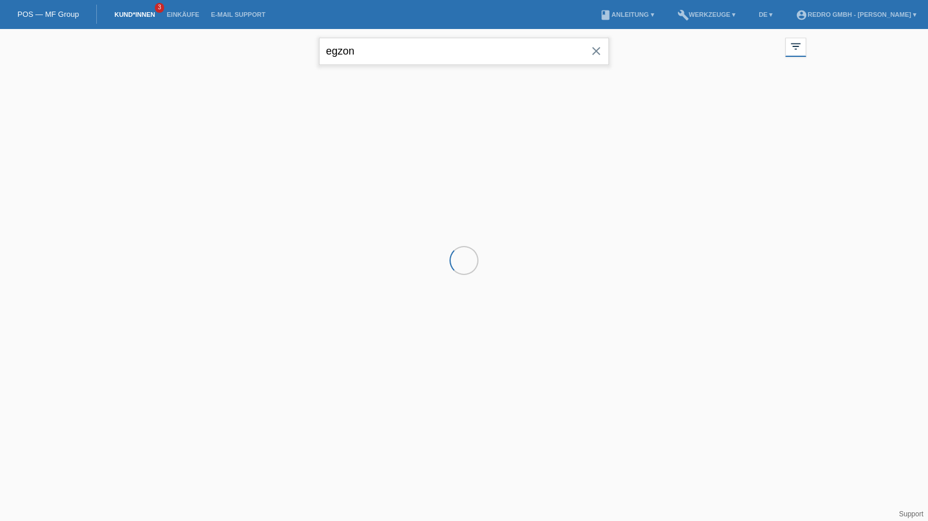
click at [412, 52] on input "egzon" at bounding box center [464, 51] width 290 height 27
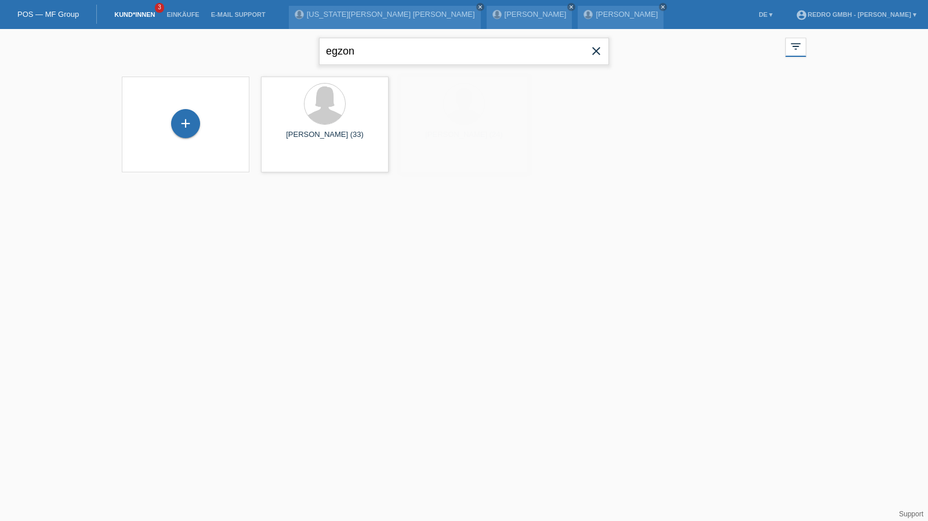
type input "j"
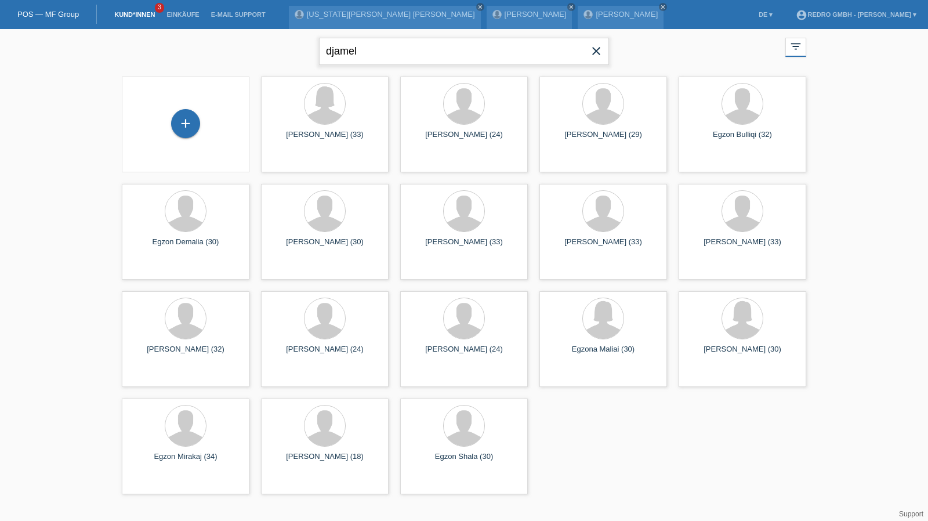
type input "djamel"
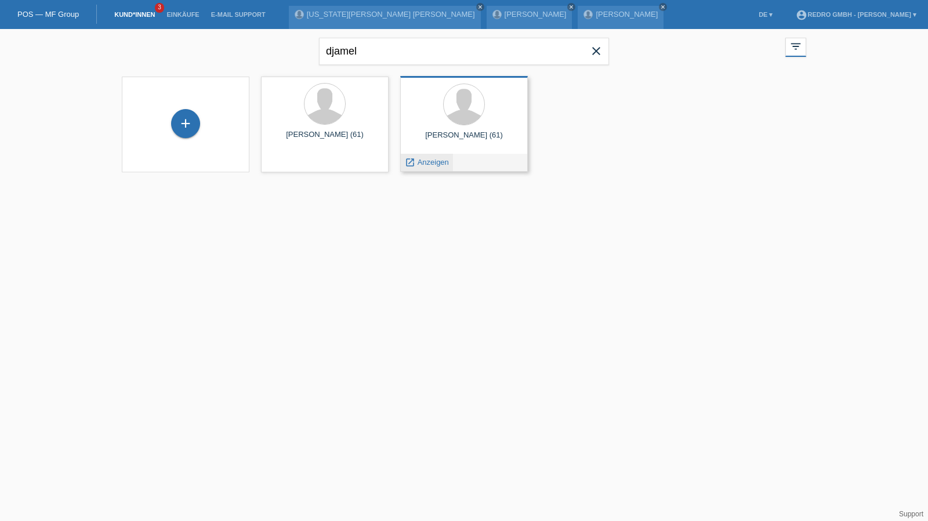
click at [432, 162] on span "Anzeigen" at bounding box center [433, 162] width 31 height 9
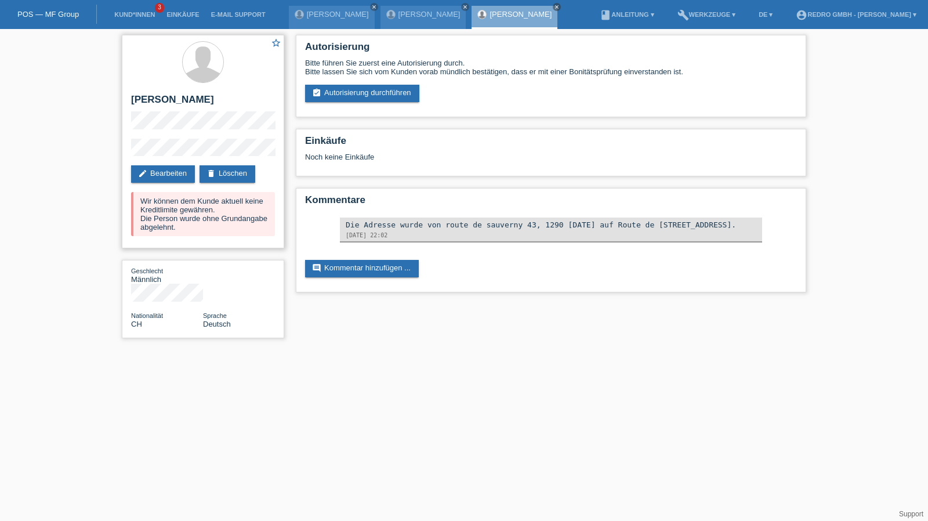
click at [240, 184] on div "star_border [PERSON_NAME] edit Bearbeiten delete Löschen Wir können dem Kunde a…" at bounding box center [203, 141] width 162 height 213
click at [244, 169] on link "delete Löschen" at bounding box center [228, 173] width 56 height 17
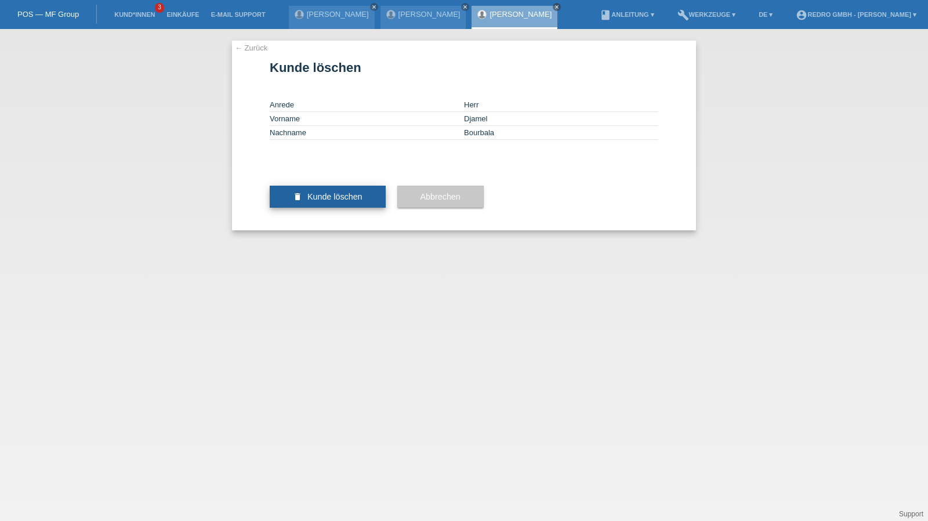
click at [311, 208] on button "delete Kunde löschen" at bounding box center [328, 197] width 116 height 22
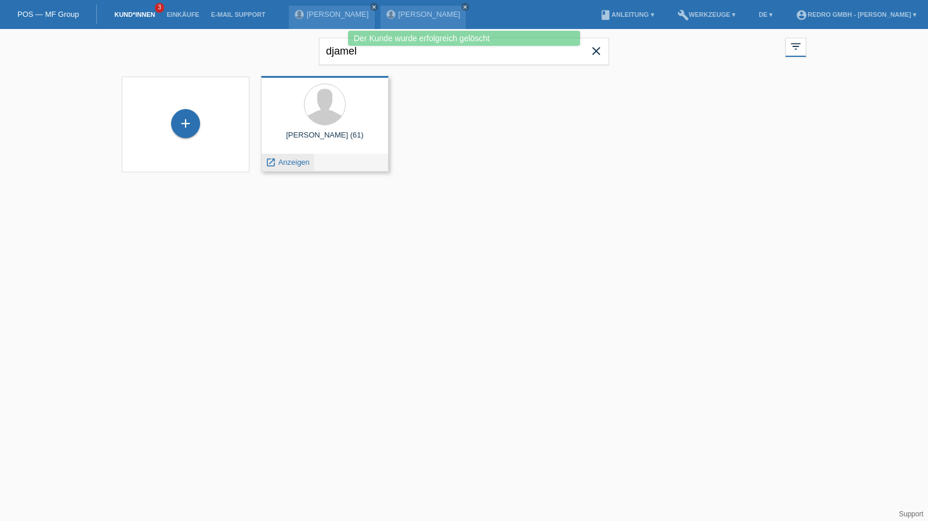
click at [298, 158] on span "Anzeigen" at bounding box center [293, 162] width 31 height 9
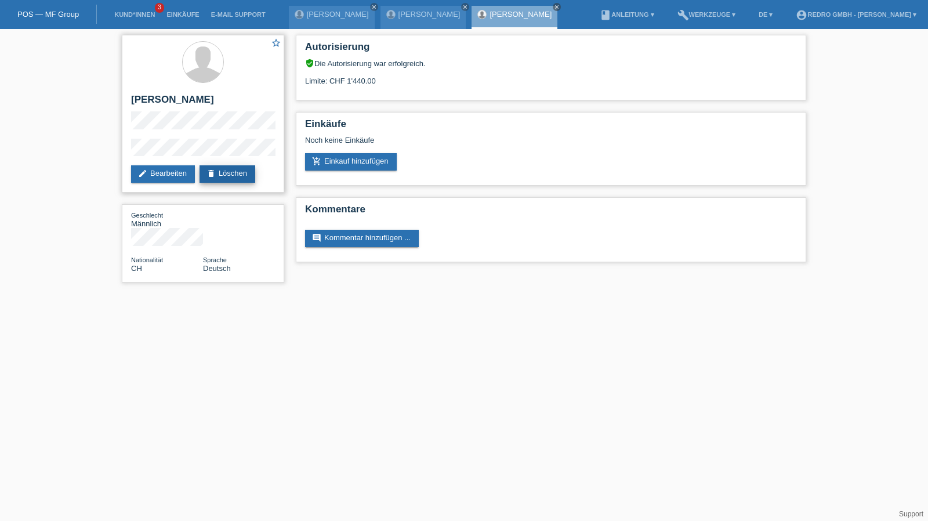
click at [233, 171] on link "delete Löschen" at bounding box center [228, 173] width 56 height 17
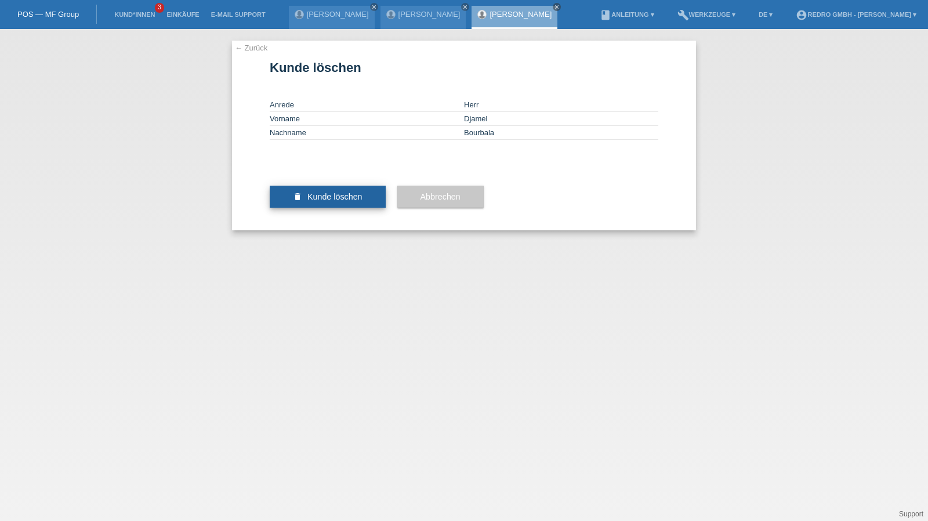
click at [299, 201] on icon "delete" at bounding box center [297, 196] width 9 height 9
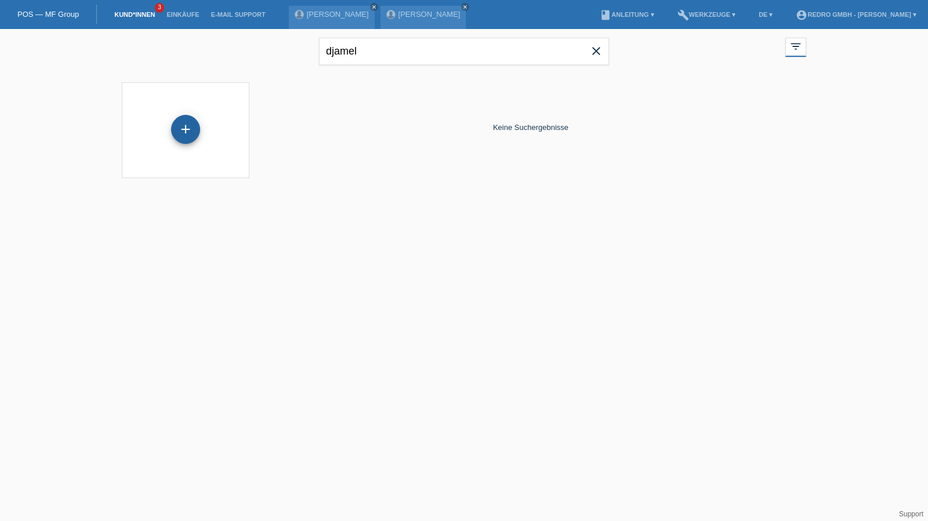
click at [190, 126] on div "+" at bounding box center [186, 129] width 28 height 20
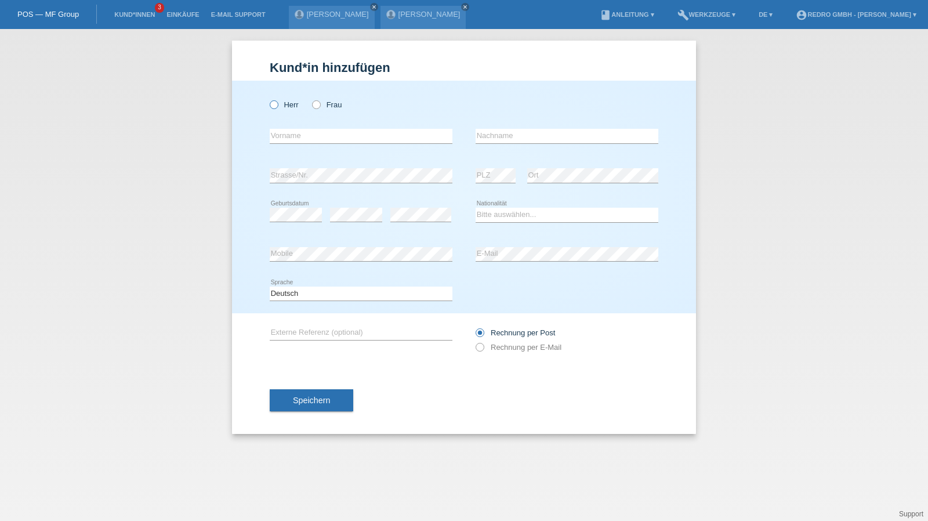
click at [291, 105] on label "Herr" at bounding box center [284, 104] width 29 height 9
click at [277, 105] on input "Herr" at bounding box center [274, 104] width 8 height 8
radio input "true"
drag, startPoint x: 302, startPoint y: 288, endPoint x: 302, endPoint y: 299, distance: 10.4
click at [302, 288] on select "Deutsch Français Italiano English" at bounding box center [361, 294] width 183 height 14
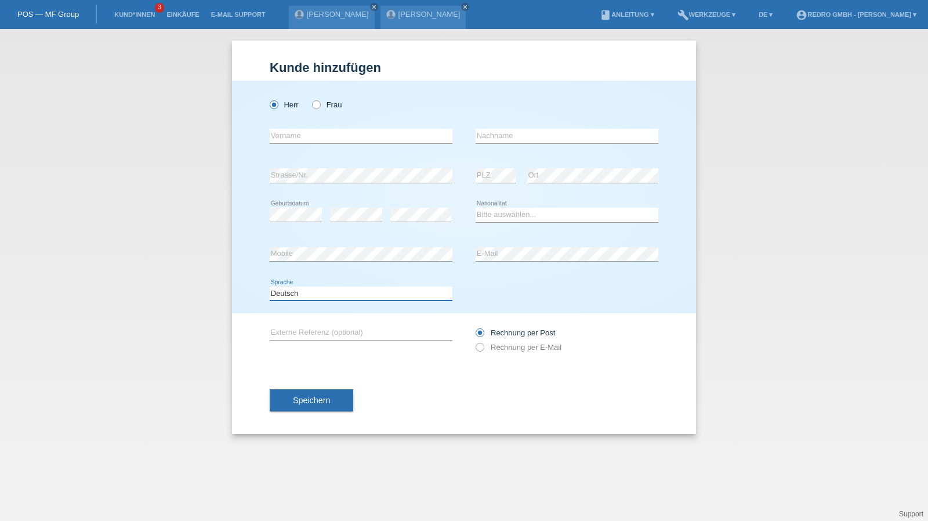
select select "fr"
click at [270, 287] on select "Deutsch Français Italiano English" at bounding box center [361, 294] width 183 height 14
click at [316, 144] on div "error Vorname" at bounding box center [361, 136] width 183 height 39
click at [317, 138] on input "text" at bounding box center [361, 136] width 183 height 15
type input "Djamel"
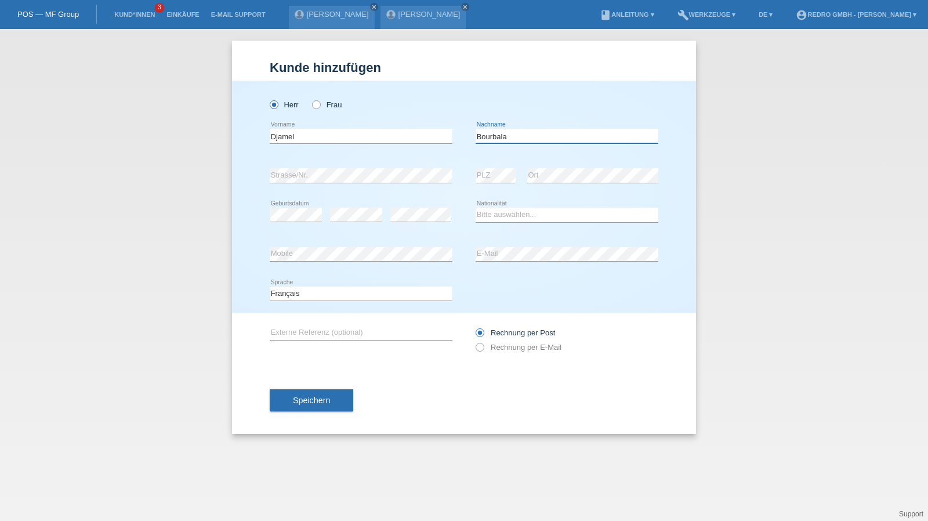
type input "Bourbala"
select select "CH"
click at [318, 394] on button "Speichern" at bounding box center [312, 400] width 84 height 22
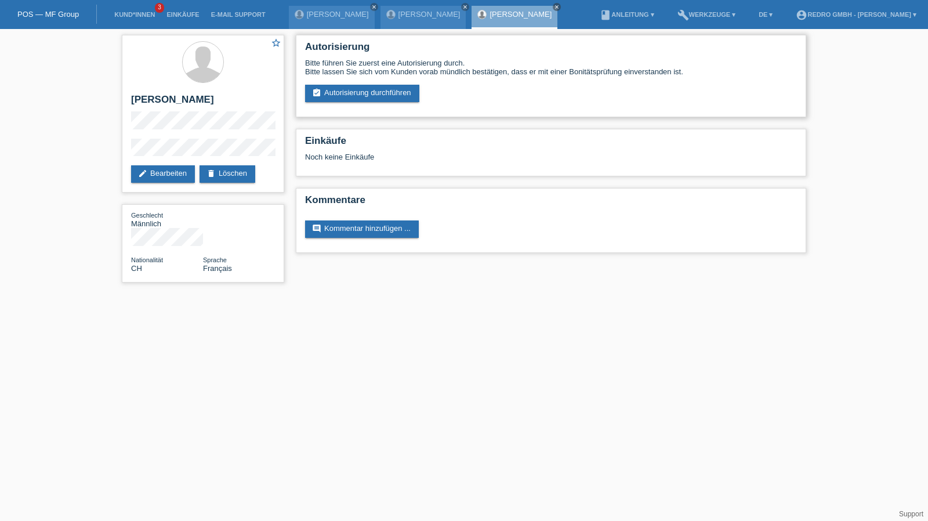
click at [370, 103] on div "Autorisierung Bitte führen Sie zuerst eine Autorisierung durch. Bitte lassen Si…" at bounding box center [551, 76] width 510 height 82
click at [368, 93] on link "assignment_turned_in Autorisierung durchführen" at bounding box center [362, 93] width 114 height 17
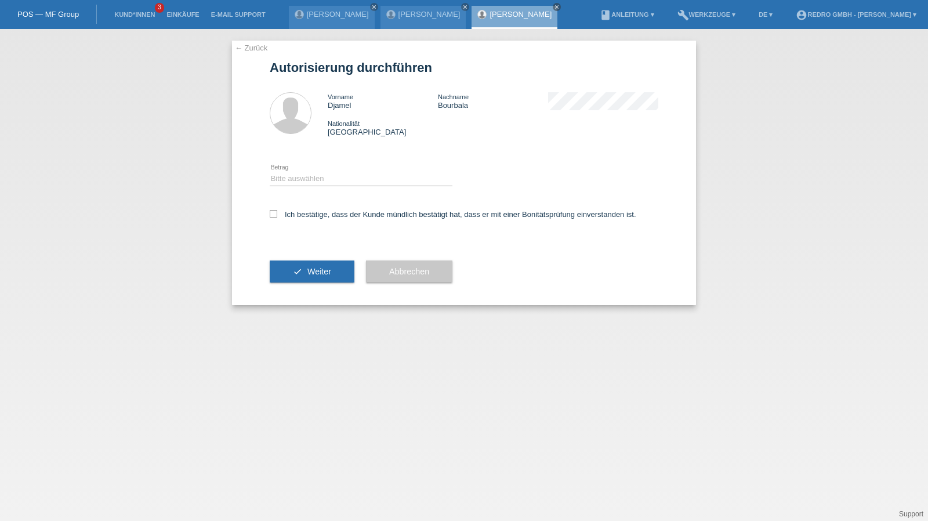
click at [305, 170] on div "Bitte auswählen CHF 1.00 - CHF 499.00 CHF 500.00 - CHF 1'999.00 CHF 2'000.00 - …" at bounding box center [361, 179] width 183 height 39
click at [301, 180] on select "Bitte auswählen CHF 1.00 - CHF 499.00 CHF 500.00 - CHF 1'999.00 CHF 2'000.00 - …" at bounding box center [361, 179] width 183 height 14
select select "1"
click at [270, 172] on select "Bitte auswählen CHF 1.00 - CHF 499.00 CHF 500.00 - CHF 1'999.00 CHF 2'000.00 - …" at bounding box center [361, 179] width 183 height 14
click at [295, 216] on label "Ich bestätige, dass der Kunde mündlich bestätigt hat, dass er mit einer Bonität…" at bounding box center [453, 214] width 367 height 9
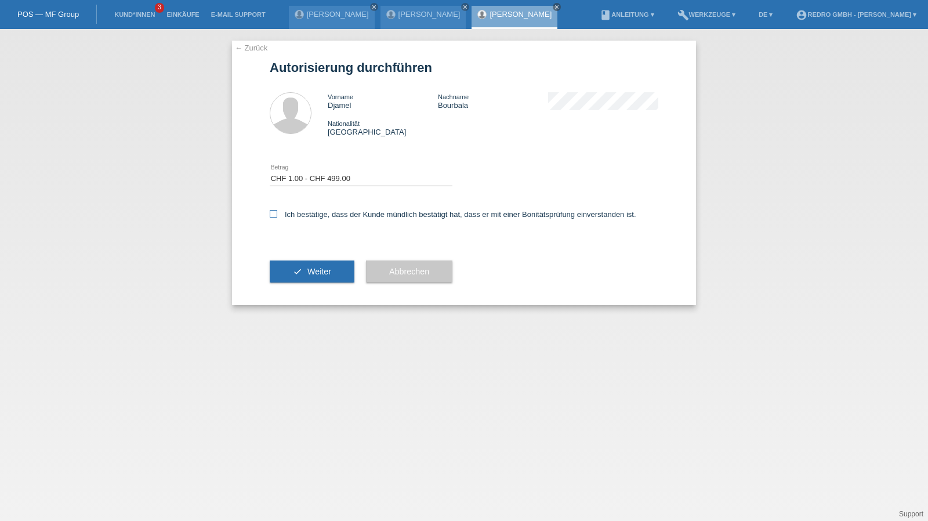
click at [277, 216] on input "Ich bestätige, dass der Kunde mündlich bestätigt hat, dass er mit einer Bonität…" at bounding box center [274, 214] width 8 height 8
checkbox input "true"
click at [292, 272] on button "check Weiter" at bounding box center [312, 271] width 85 height 22
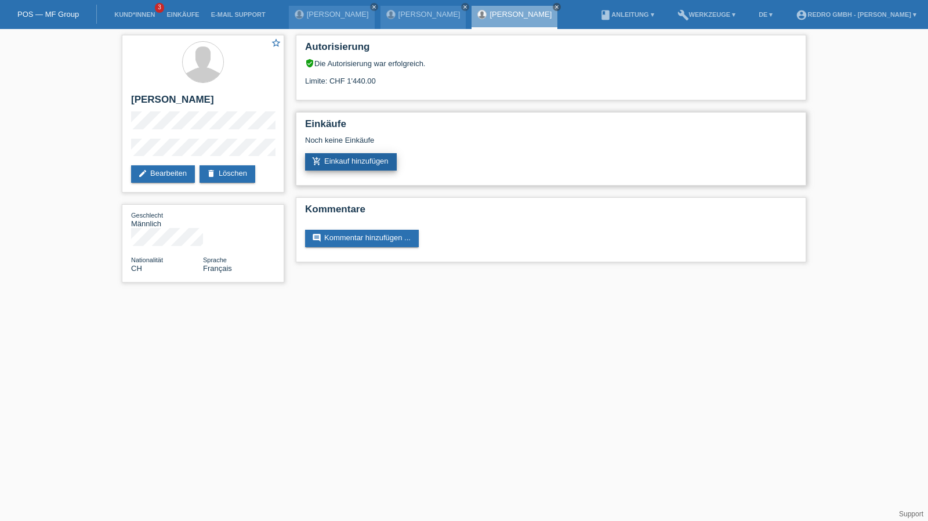
click at [345, 163] on link "add_shopping_cart Einkauf hinzufügen" at bounding box center [351, 161] width 92 height 17
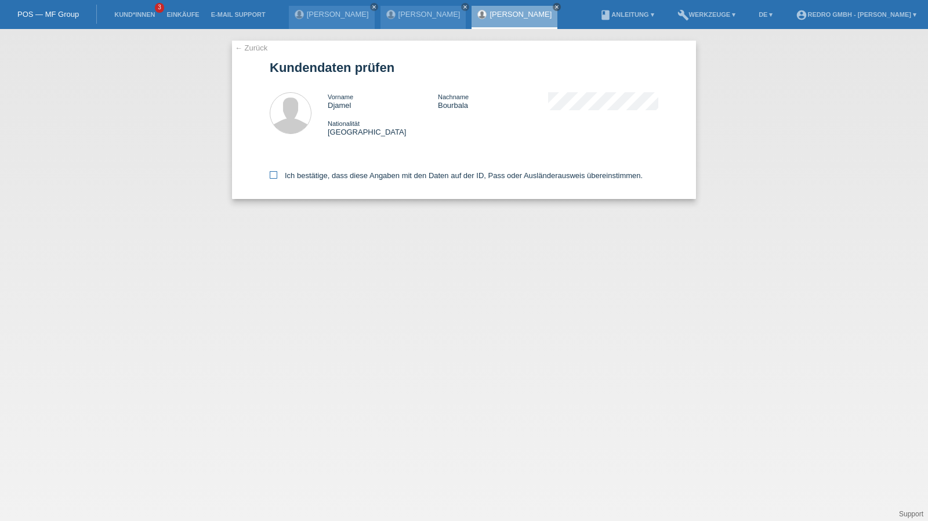
click at [341, 177] on label "Ich bestätige, dass diese Angaben mit den Daten auf der ID, Pass oder Ausländer…" at bounding box center [456, 175] width 373 height 9
click at [277, 177] on input "Ich bestätige, dass diese Angaben mit den Daten auf der ID, Pass oder Ausländer…" at bounding box center [274, 175] width 8 height 8
checkbox input "true"
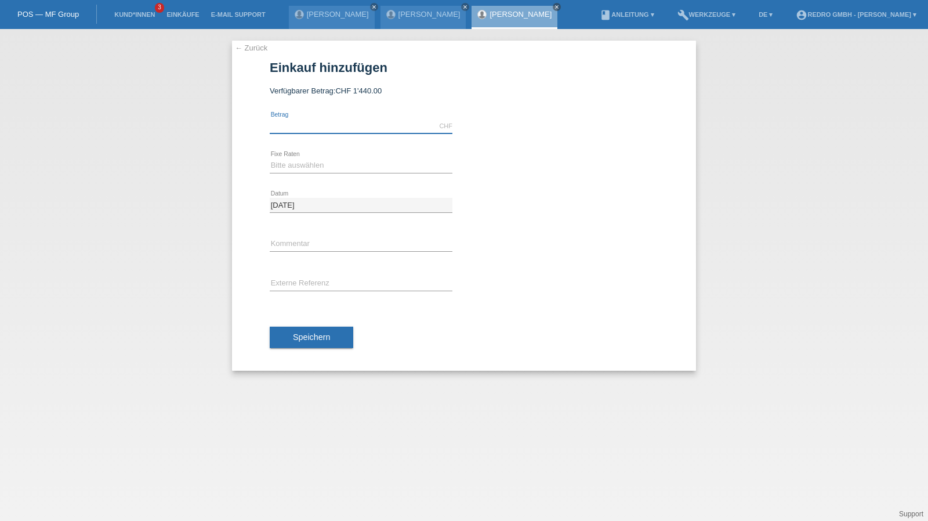
click at [328, 132] on input "text" at bounding box center [361, 126] width 183 height 15
click at [329, 126] on input "text" at bounding box center [361, 126] width 183 height 15
type input "1272.00"
click at [305, 166] on select "Bitte auswählen 6 Raten 12 Raten 24 Raten 36 Raten" at bounding box center [361, 165] width 183 height 14
click at [317, 163] on select "Bitte auswählen 6 Raten 12 Raten 24 Raten 36 Raten" at bounding box center [361, 165] width 183 height 14
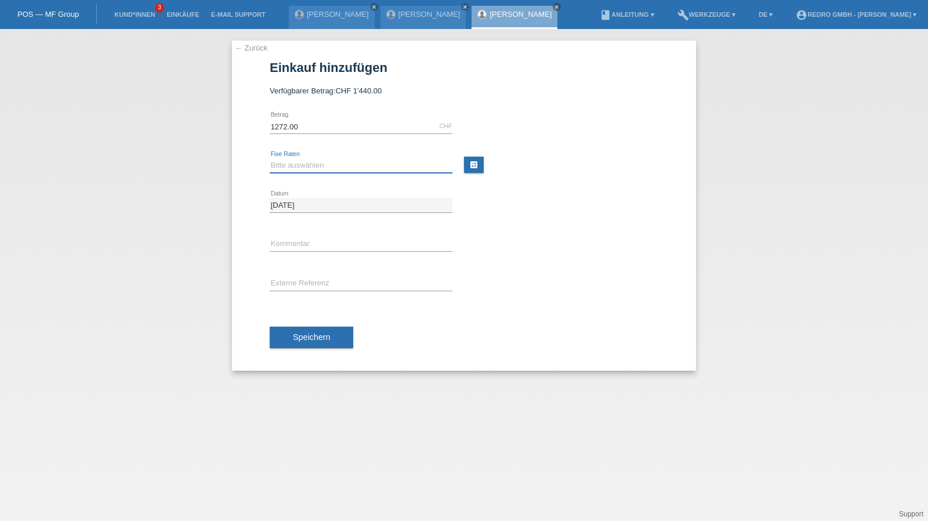
select select "584"
click at [270, 158] on select "Bitte auswählen 6 Raten 12 Raten 24 Raten 36 Raten" at bounding box center [361, 165] width 183 height 14
click at [313, 242] on input "text" at bounding box center [361, 244] width 183 height 15
type input "115252"
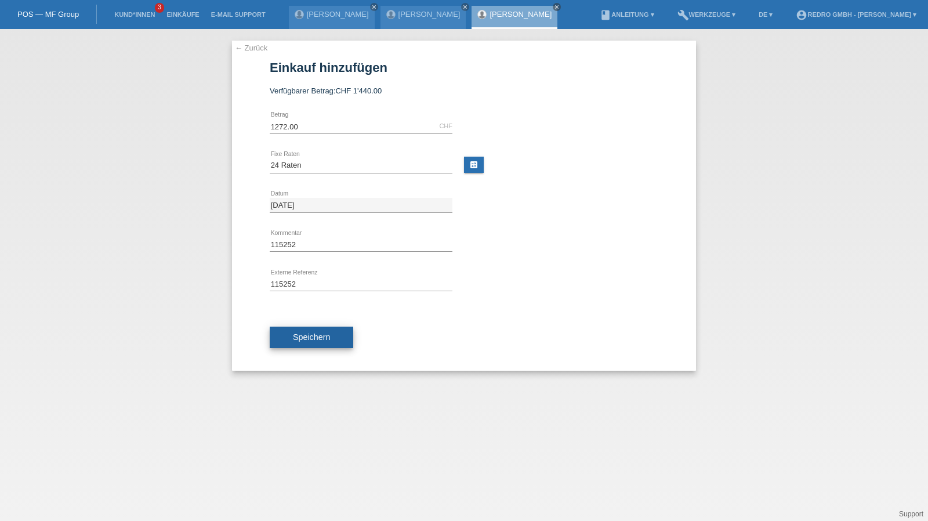
click at [337, 336] on button "Speichern" at bounding box center [312, 338] width 84 height 22
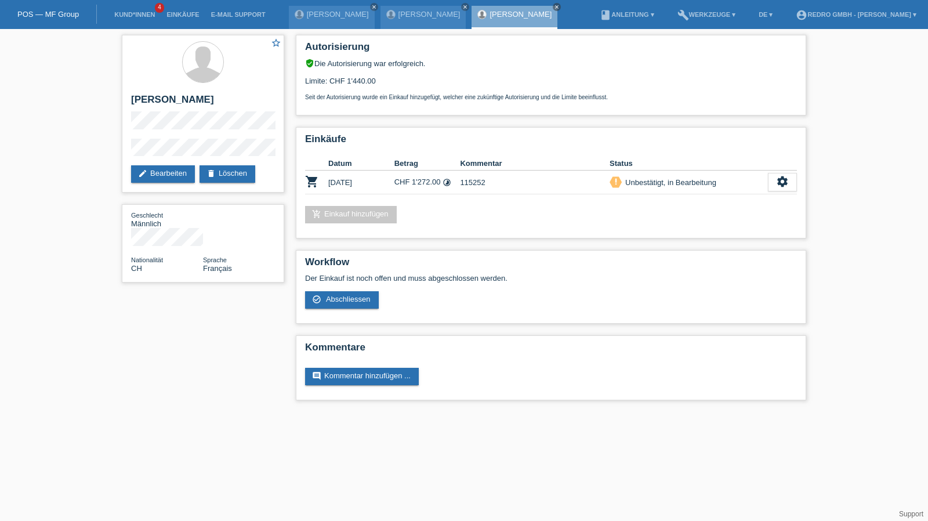
click at [117, 149] on div "star_border [PERSON_NAME] edit Bearbeiten delete Löschen Geschlecht Männlich Na…" at bounding box center [203, 161] width 174 height 265
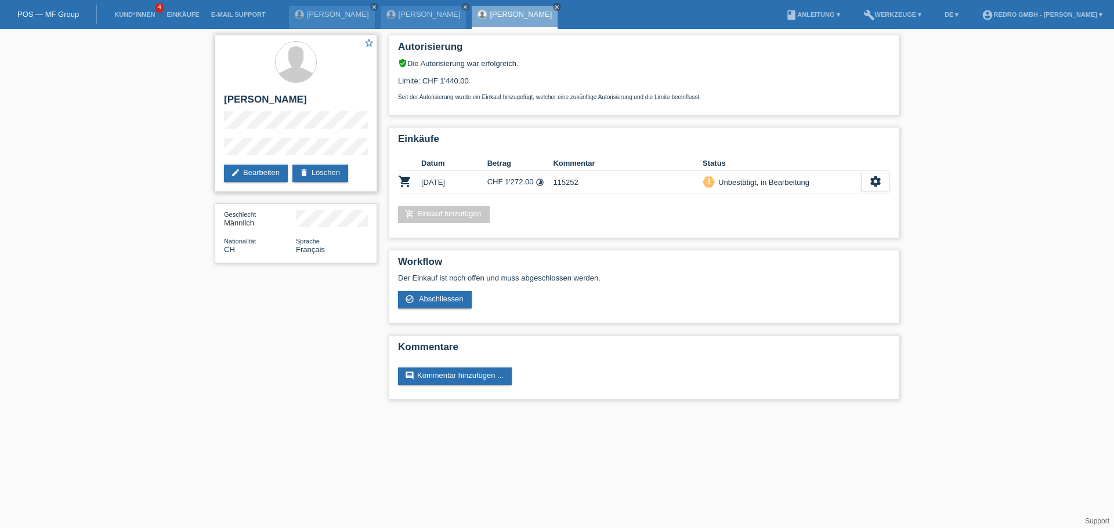
click at [254, 93] on div "star_border [PERSON_NAME] edit Bearbeiten delete Löschen" at bounding box center [296, 113] width 162 height 157
copy div "[PERSON_NAME]"
click at [281, 103] on h2 "[PERSON_NAME]" at bounding box center [296, 102] width 144 height 17
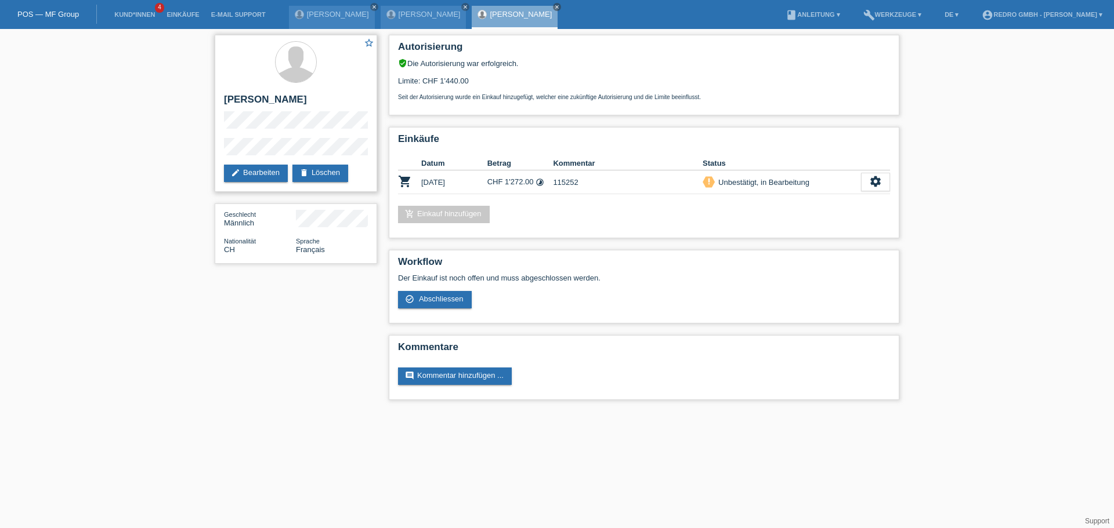
click at [281, 103] on h2 "[PERSON_NAME]" at bounding box center [296, 102] width 144 height 17
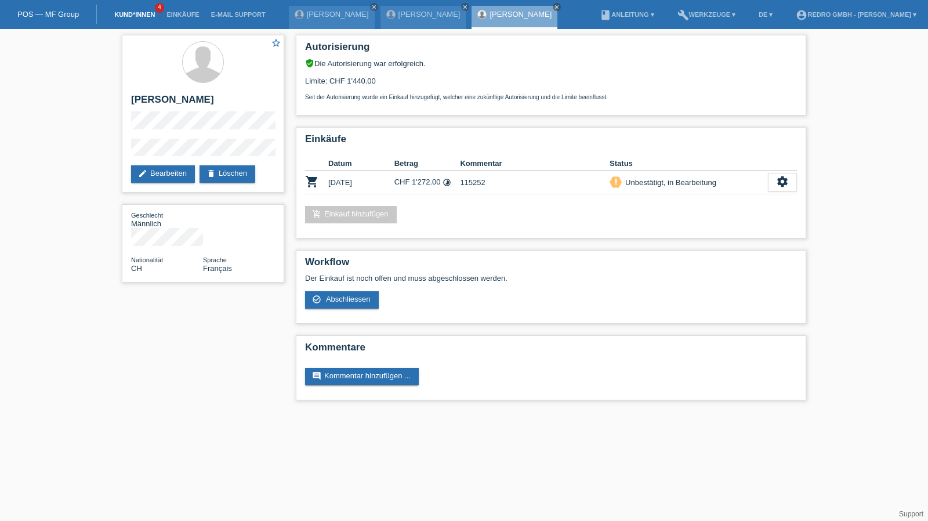
click at [128, 16] on link "Kund*innen" at bounding box center [134, 14] width 52 height 7
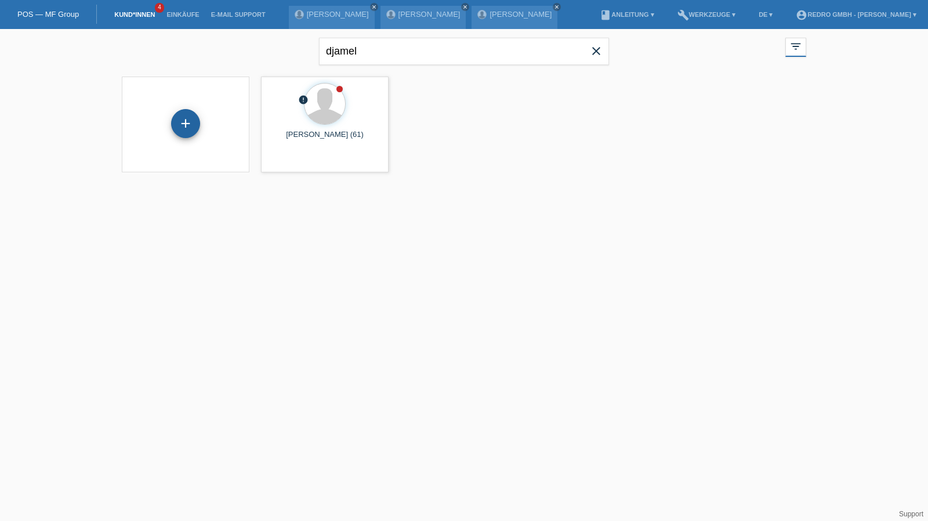
click at [180, 124] on div "+" at bounding box center [185, 123] width 29 height 29
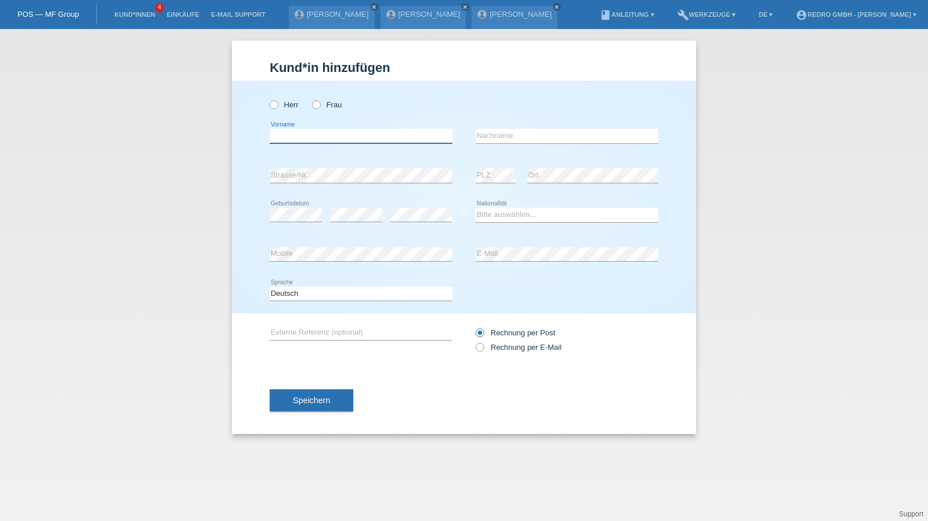
click at [317, 137] on input "text" at bounding box center [361, 136] width 183 height 15
type input "Csaba"
type input "Boros"
select select "HU"
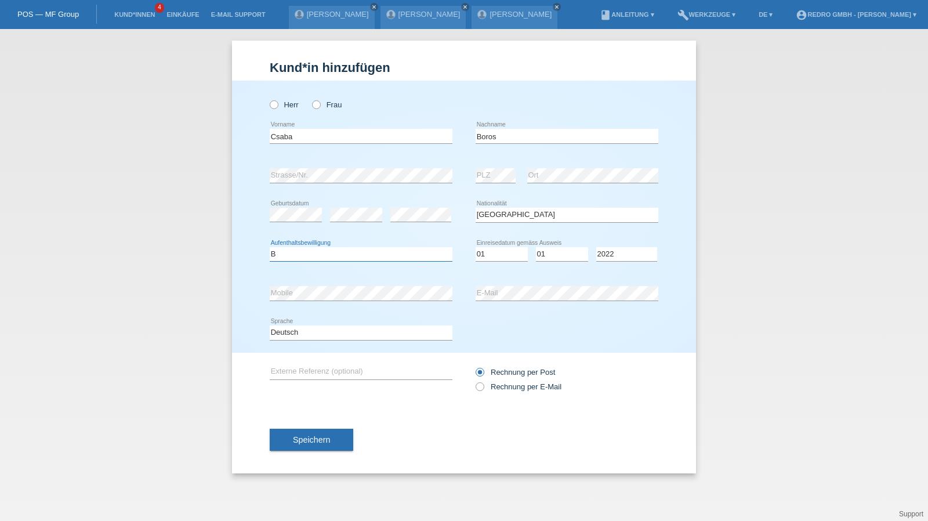
select select "B"
select select "01"
click at [316, 440] on span "Speichern" at bounding box center [311, 439] width 37 height 9
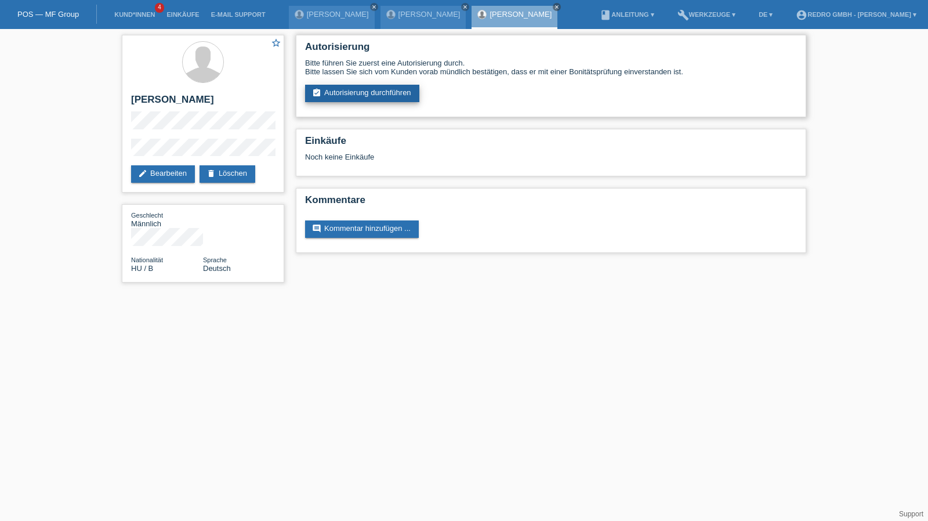
click at [326, 96] on link "assignment_turned_in Autorisierung durchführen" at bounding box center [362, 93] width 114 height 17
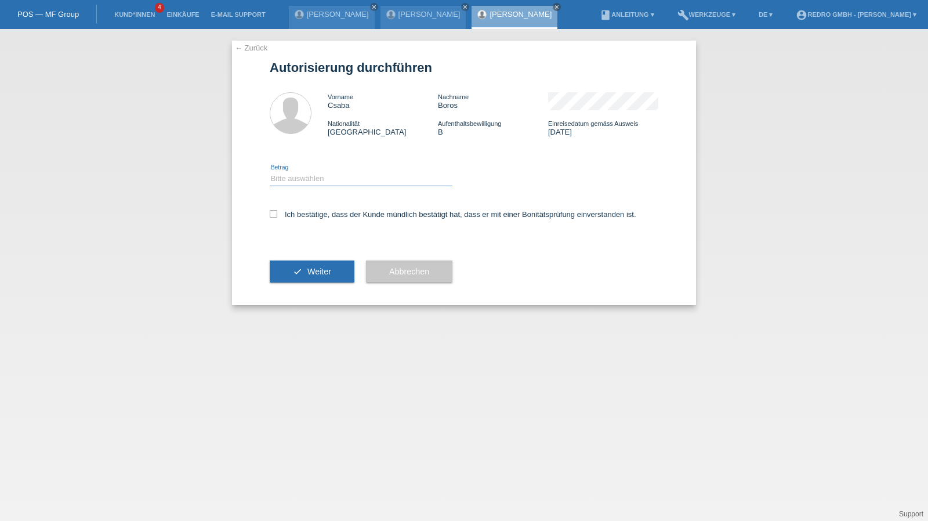
click at [300, 179] on select "Bitte auswählen CHF 1.00 - CHF 499.00 CHF 500.00 - CHF 1'999.00 CHF 2'000.00 - …" at bounding box center [361, 179] width 183 height 14
select select "1"
click at [270, 172] on select "Bitte auswählen CHF 1.00 - CHF 499.00 CHF 500.00 - CHF 1'999.00 CHF 2'000.00 - …" at bounding box center [361, 179] width 183 height 14
click at [286, 216] on label "Ich bestätige, dass der Kunde mündlich bestätigt hat, dass er mit einer Bonität…" at bounding box center [453, 214] width 367 height 9
click at [277, 216] on input "Ich bestätige, dass der Kunde mündlich bestätigt hat, dass er mit einer Bonität…" at bounding box center [274, 214] width 8 height 8
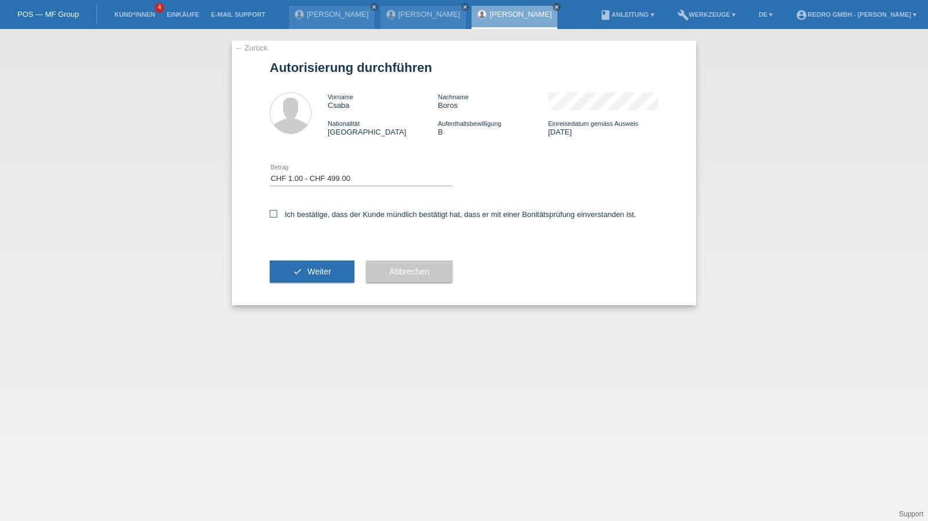
checkbox input "true"
click at [290, 271] on button "check Weiter" at bounding box center [312, 271] width 85 height 22
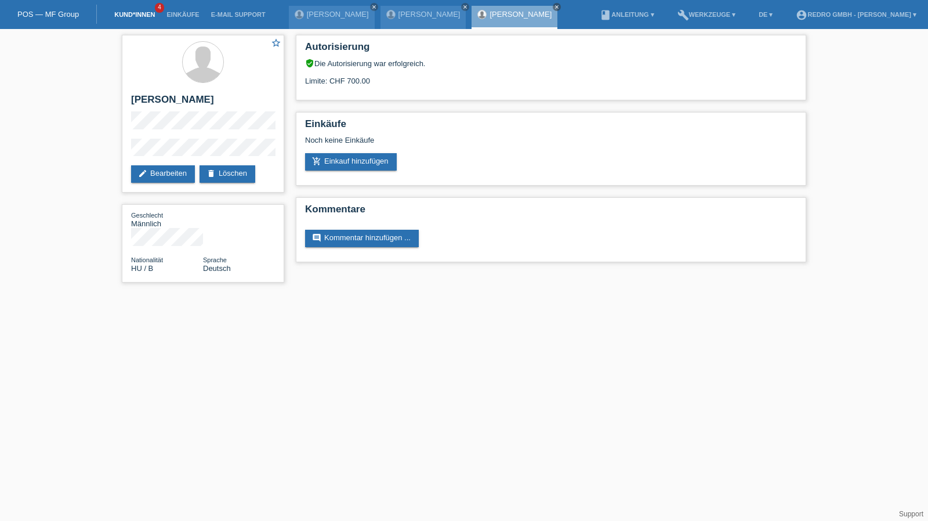
click at [143, 17] on link "Kund*innen" at bounding box center [134, 14] width 52 height 7
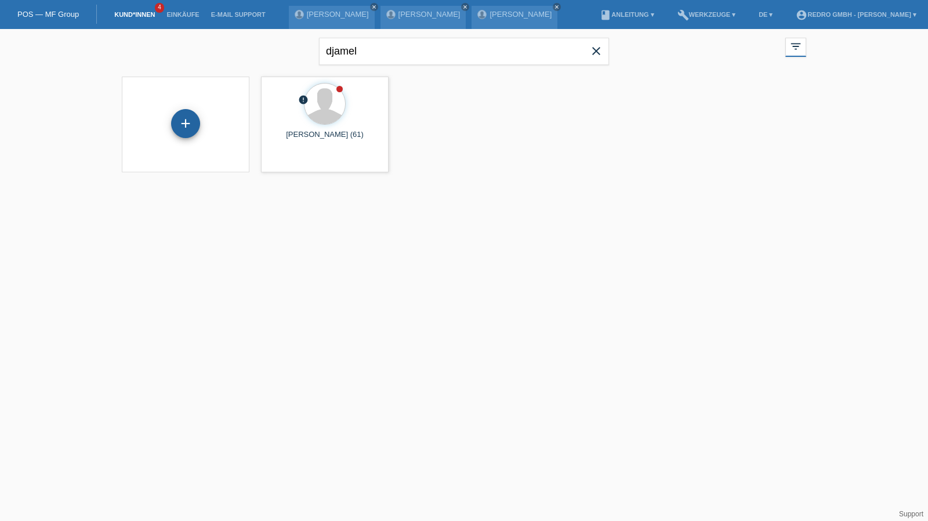
click at [197, 119] on div "+" at bounding box center [185, 123] width 29 height 29
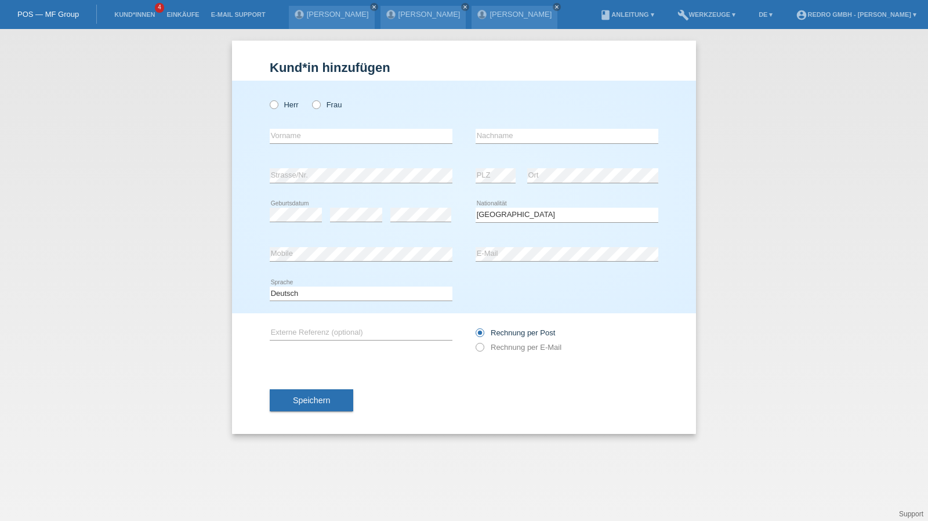
drag, startPoint x: 333, startPoint y: 405, endPoint x: 309, endPoint y: 338, distance: 71.4
click at [334, 405] on button "Speichern" at bounding box center [312, 400] width 84 height 22
